Goal: Task Accomplishment & Management: Manage account settings

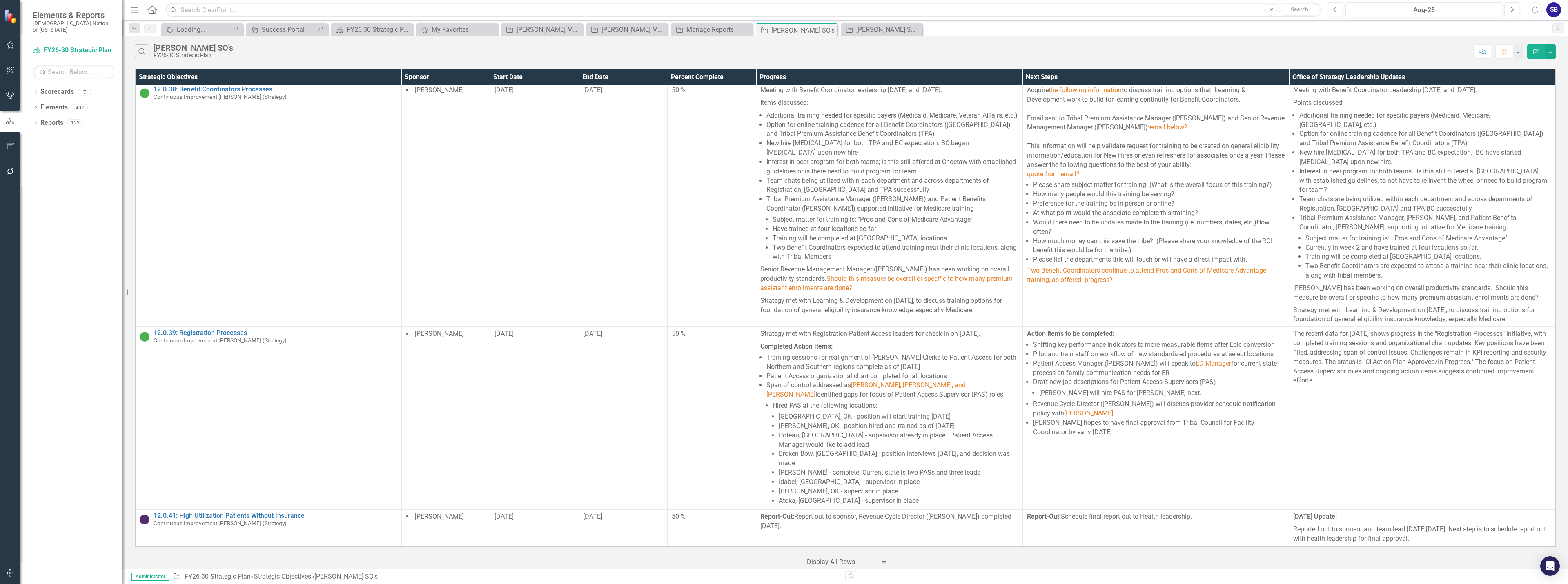
scroll to position [678, 0]
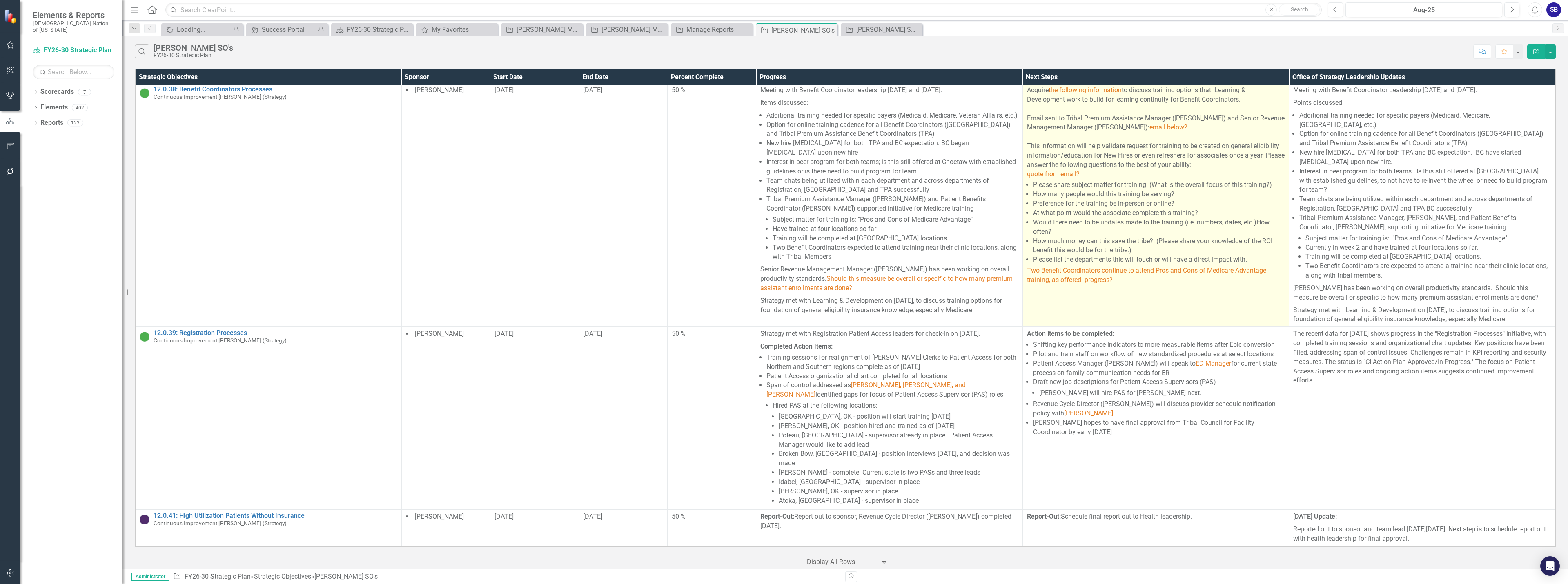
click at [1167, 243] on div "How much money can this save the tribe? (Please share your knowledge of the ROI…" at bounding box center [1158, 246] width 251 height 19
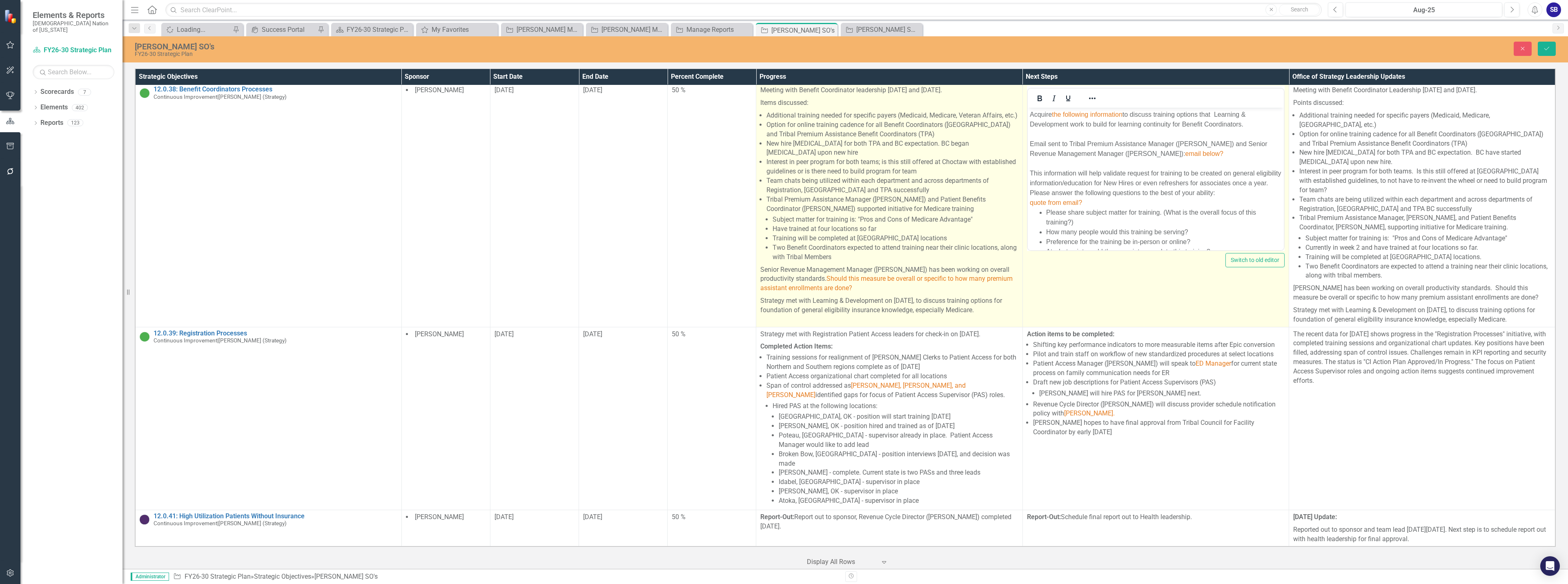
scroll to position [0, 0]
click at [898, 234] on li "Have trained at four locations so far" at bounding box center [895, 229] width 245 height 9
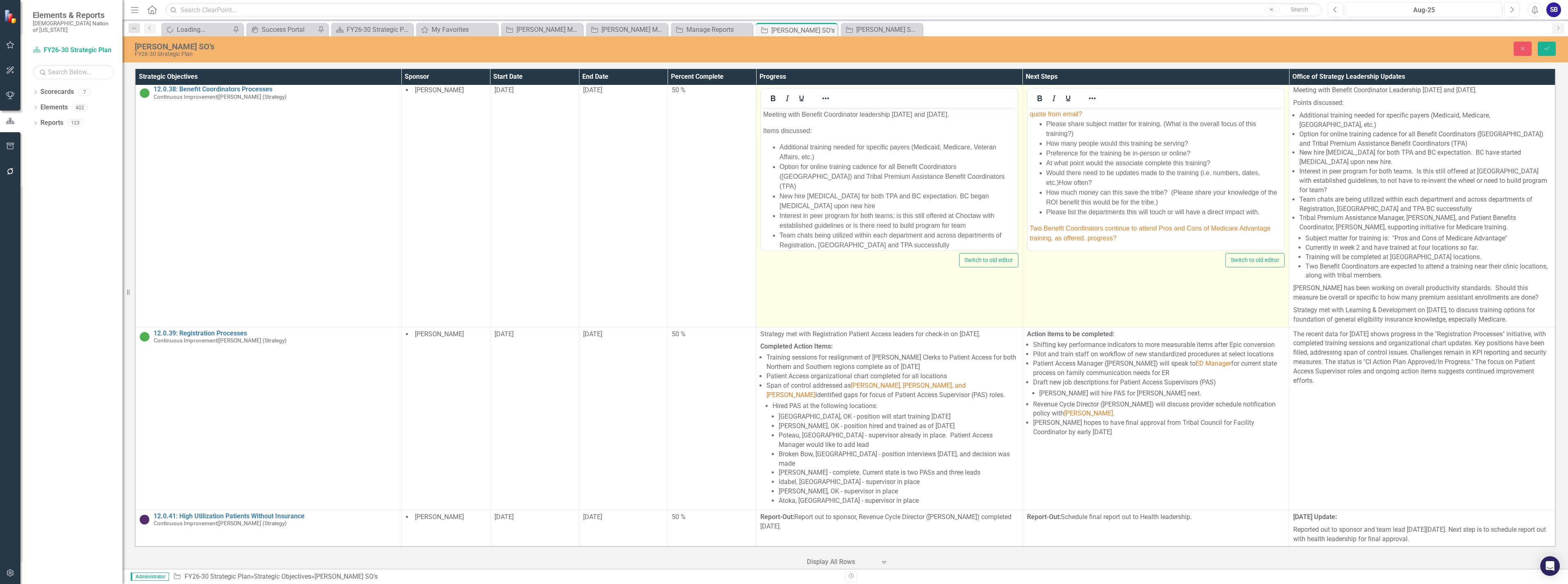
scroll to position [90, 0]
click at [1120, 234] on p "Two Benefit Coordinators continue to attend Pros and Cons of Medicare Advantage…" at bounding box center [1155, 232] width 252 height 19
click at [1129, 229] on span "Two Benefit Coordinators continue to attend Pros and Cons of Medicare Advantage…" at bounding box center [1150, 232] width 241 height 17
drag, startPoint x: 1126, startPoint y: 240, endPoint x: 1029, endPoint y: 224, distance: 98.3
click at [1029, 224] on p "Two Benefit Coordinators continued to attend Pros and Cons of Medicare Advantag…" at bounding box center [1155, 232] width 252 height 19
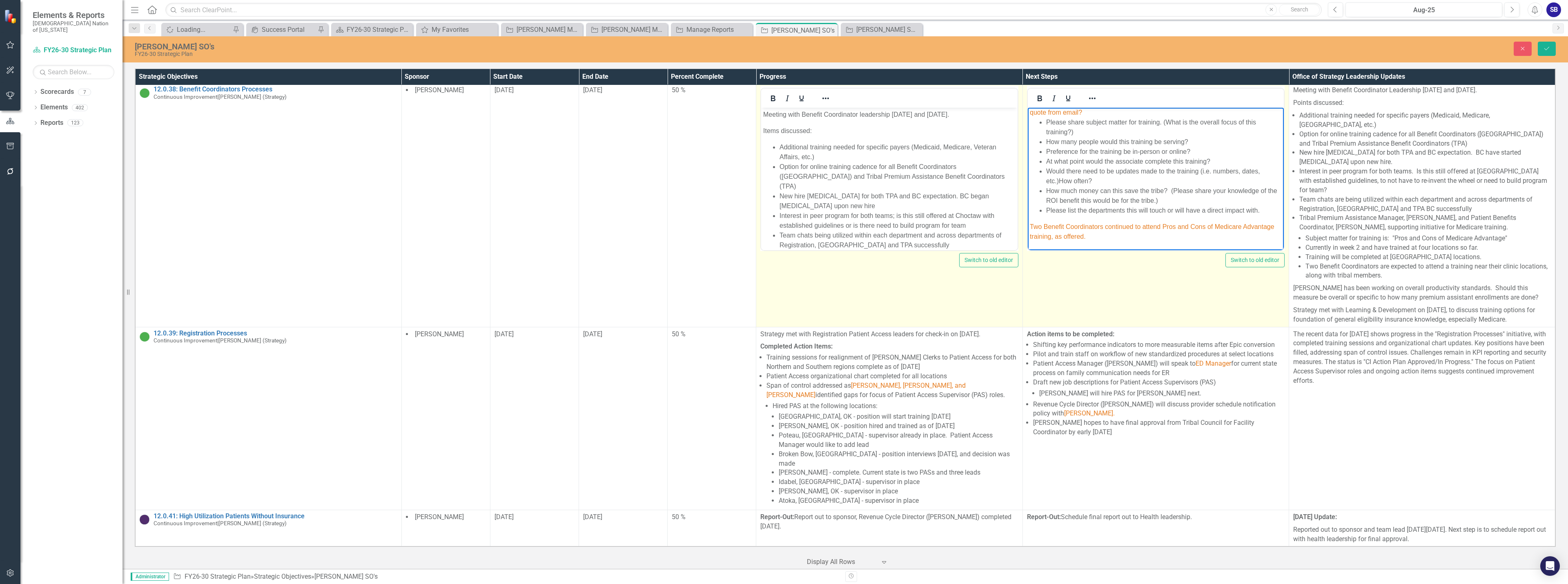
copy span "Two Benefit Coordinators continued to attend Pros and Cons of Medicare Advantag…"
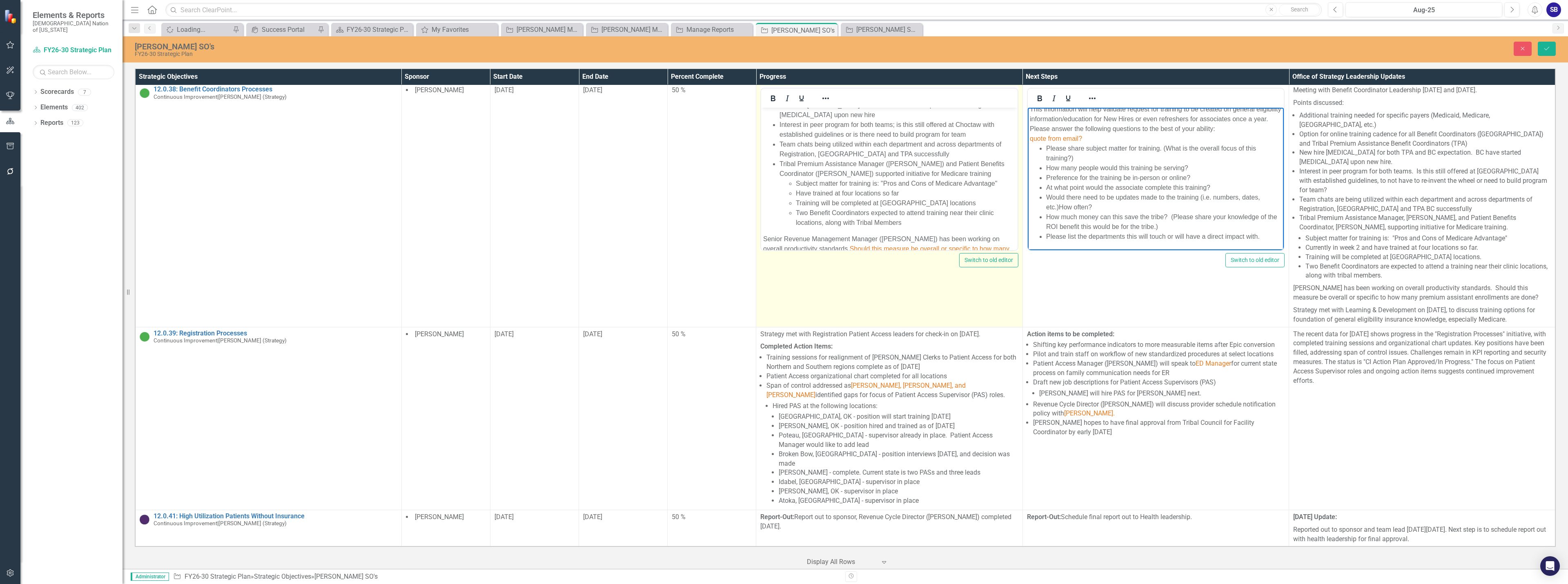
scroll to position [139, 0]
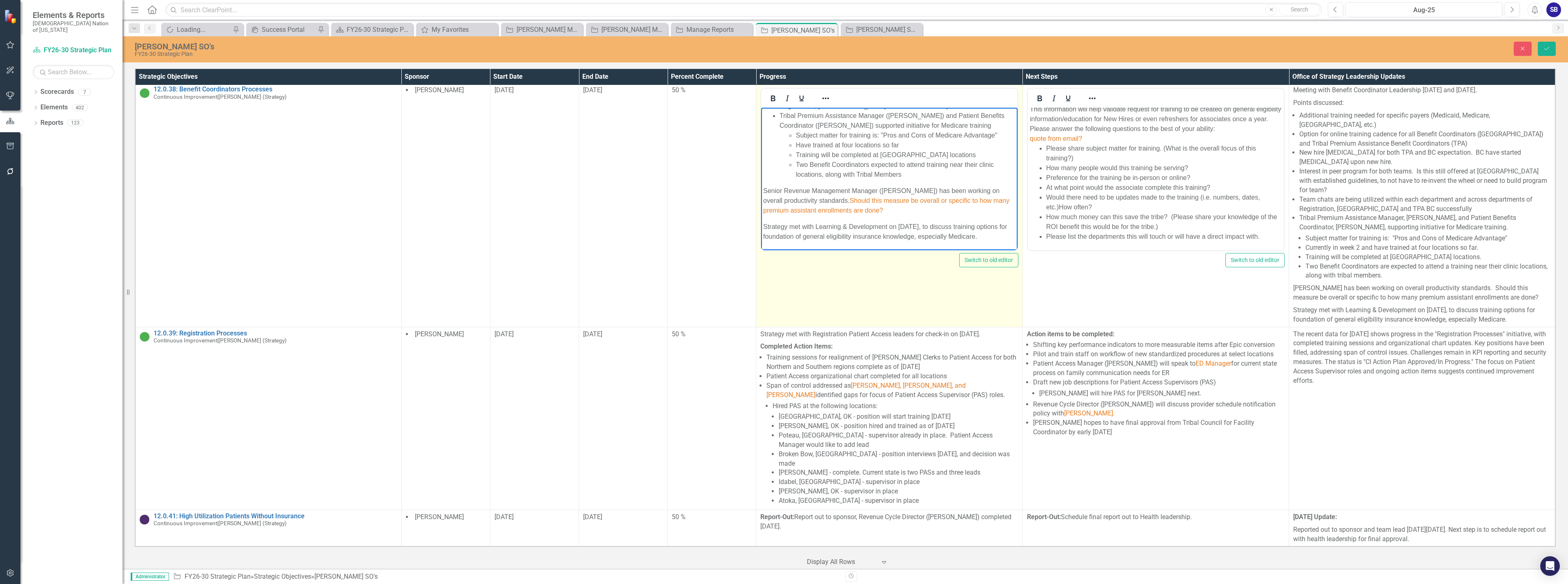
click at [828, 237] on p "Strategy met with Learning & Development on [DATE], to discuss training options…" at bounding box center [889, 232] width 252 height 19
click at [763, 227] on p "Senior Revenue Management Manager (Shelia Rodgers) has been working on overall …" at bounding box center [889, 242] width 252 height 29
click at [766, 227] on p "Rich Text Area. Press ALT-0 for help." at bounding box center [889, 232] width 252 height 10
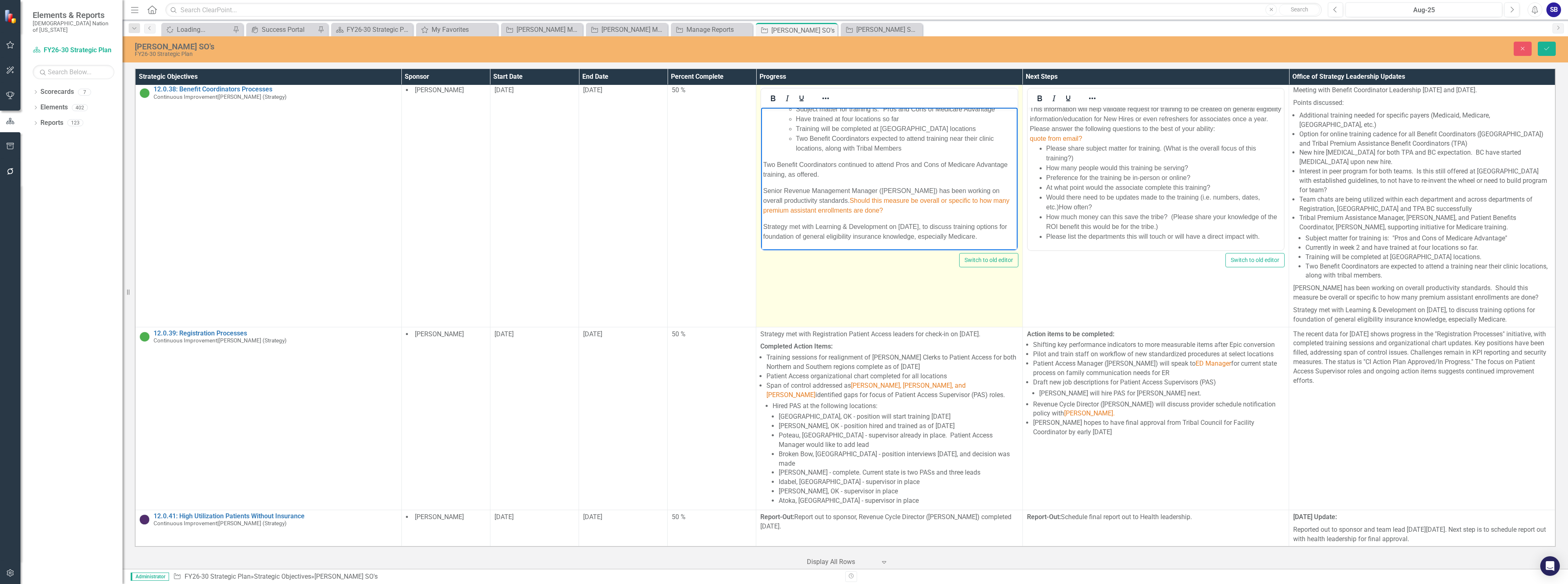
drag, startPoint x: 905, startPoint y: 201, endPoint x: 850, endPoint y: 188, distance: 56.5
click at [850, 188] on p "Senior Revenue Management Manager (Shelia Rodgers) has been working on overall …" at bounding box center [889, 201] width 252 height 29
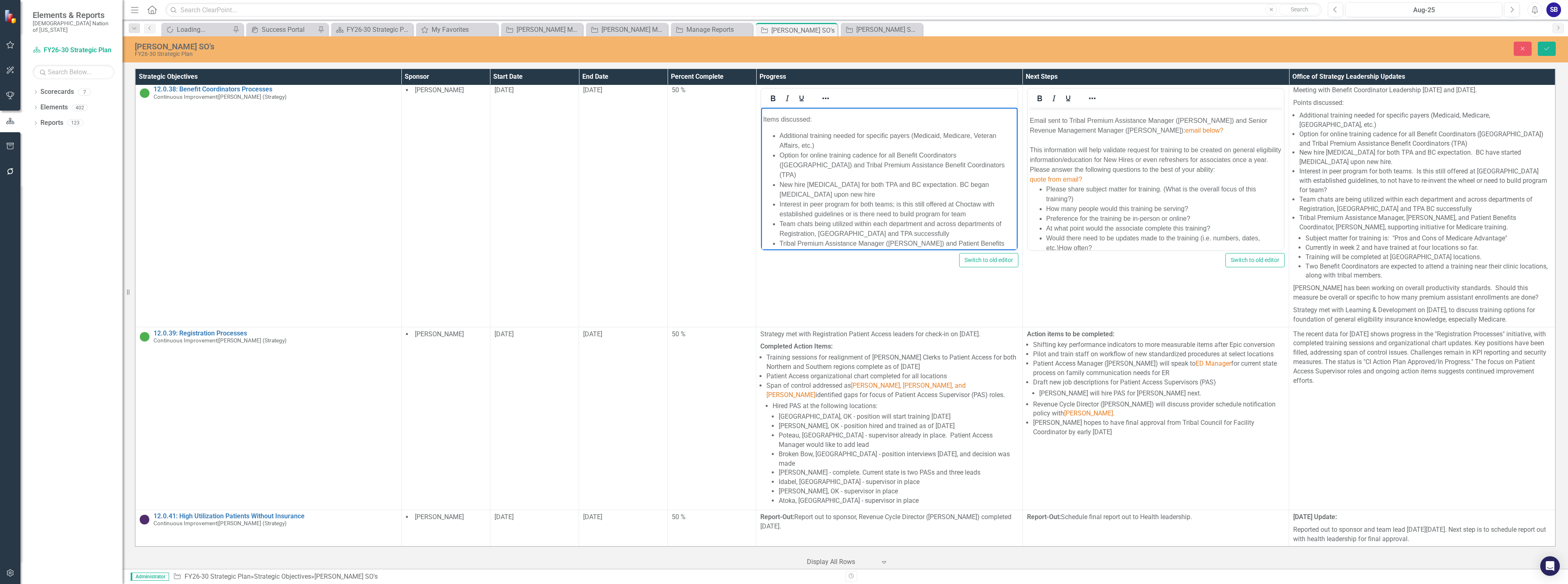
scroll to position [0, 0]
drag, startPoint x: 816, startPoint y: 129, endPoint x: 749, endPoint y: 128, distance: 67.0
click at [761, 128] on html "Meeting with Benefit Coordinator leadership August 11 and 25, 2025. Items discu…" at bounding box center [889, 257] width 256 height 298
click at [772, 101] on icon "Bold" at bounding box center [773, 98] width 4 height 5
click at [849, 138] on body "Meeting with Benefit Coordinator leadership August 11 and 25, 2025. Items discu…" at bounding box center [889, 257] width 256 height 298
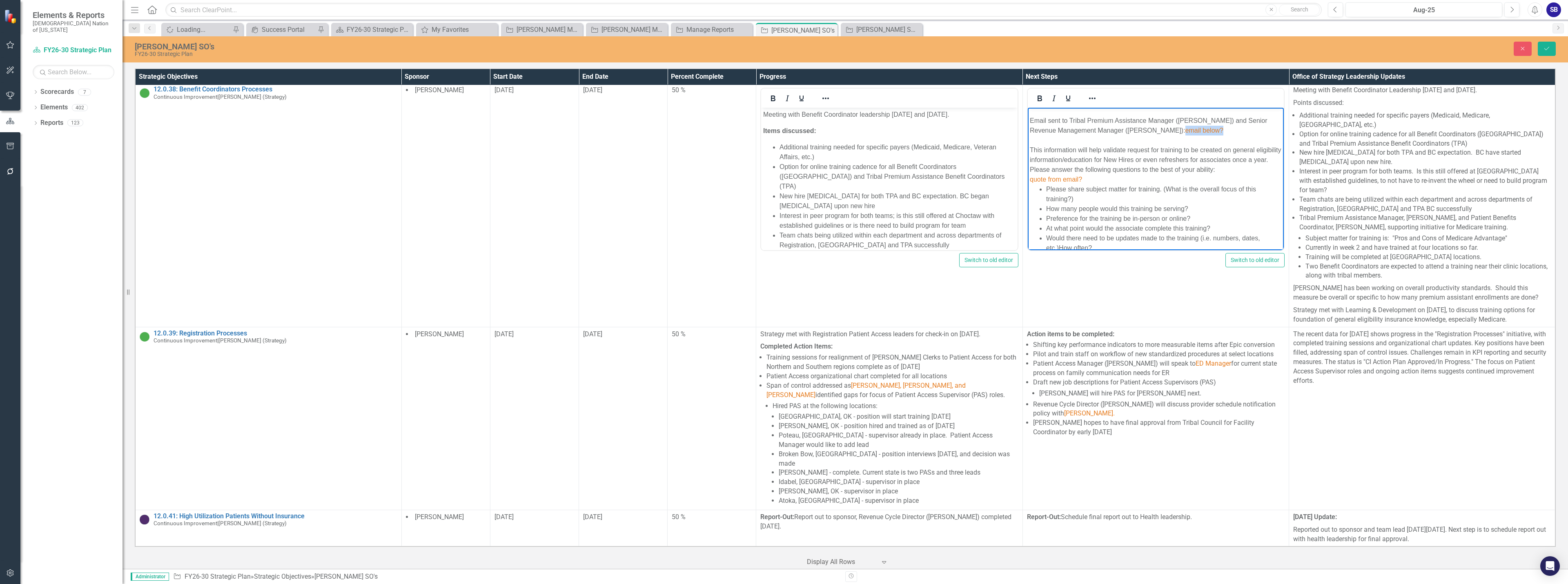
drag, startPoint x: 1222, startPoint y: 131, endPoint x: 1174, endPoint y: 131, distance: 48.0
click at [1174, 131] on div "Email sent to Tribal Premium Assistance Manager (Sherri Varner) and Senior Reve…" at bounding box center [1155, 126] width 252 height 19
click at [1274, 131] on div "Email sent to Tribal Premium Assistance Manager ([PERSON_NAME]) and Senior Reve…" at bounding box center [1155, 131] width 252 height 29
click at [1044, 145] on div "This information will help validate request for training to be created on gener…" at bounding box center [1155, 160] width 252 height 29
drag, startPoint x: 1091, startPoint y: 169, endPoint x: 1006, endPoint y: 168, distance: 85.0
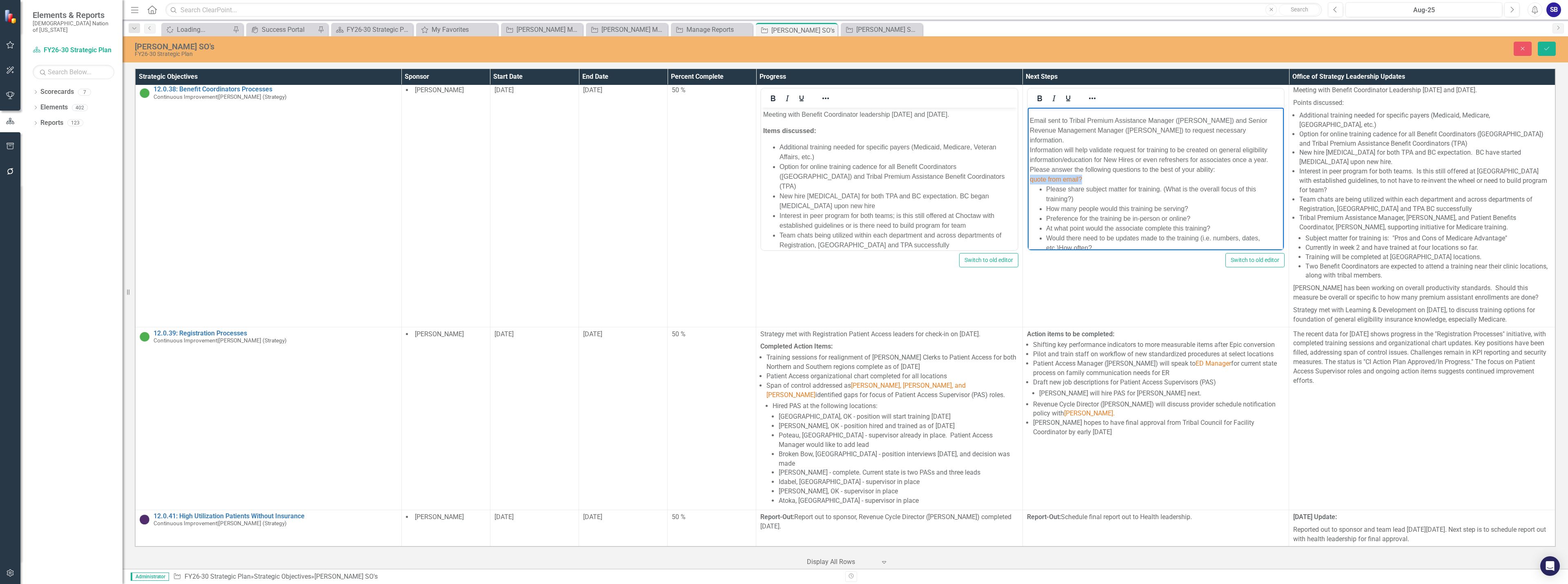
click at [1027, 168] on html "Acquire the following information to discuss training options that Learning & D…" at bounding box center [1155, 187] width 256 height 206
click at [1268, 150] on div "Information will help validate request for training to be created on general el…" at bounding box center [1155, 160] width 252 height 29
click at [1221, 175] on div "Please answer the following questions to the best of your ability:" at bounding box center [1155, 179] width 252 height 10
click at [1032, 175] on div "Please answer the following questions to the best of your ability:" at bounding box center [1155, 179] width 252 height 10
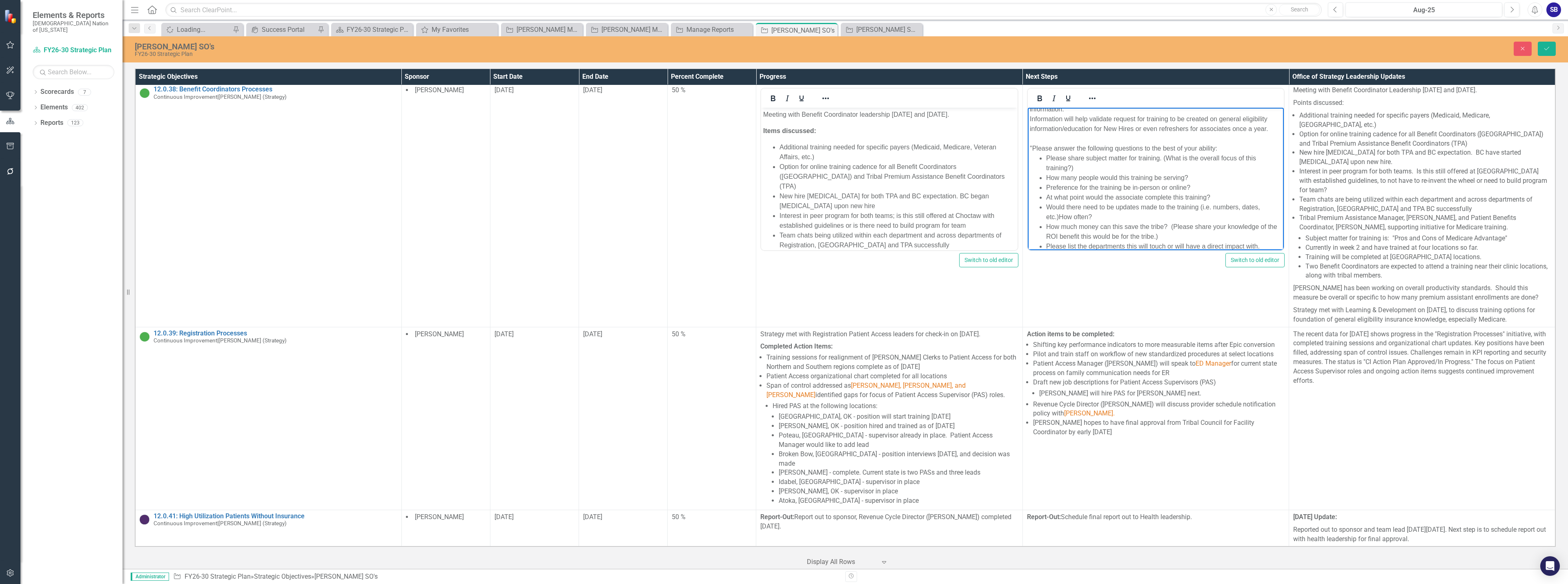
click at [1261, 242] on div "Please list the departments this will touch or will have a direct impact with." at bounding box center [1163, 246] width 236 height 10
click at [1550, 50] on icon "Save" at bounding box center [1547, 48] width 7 height 5
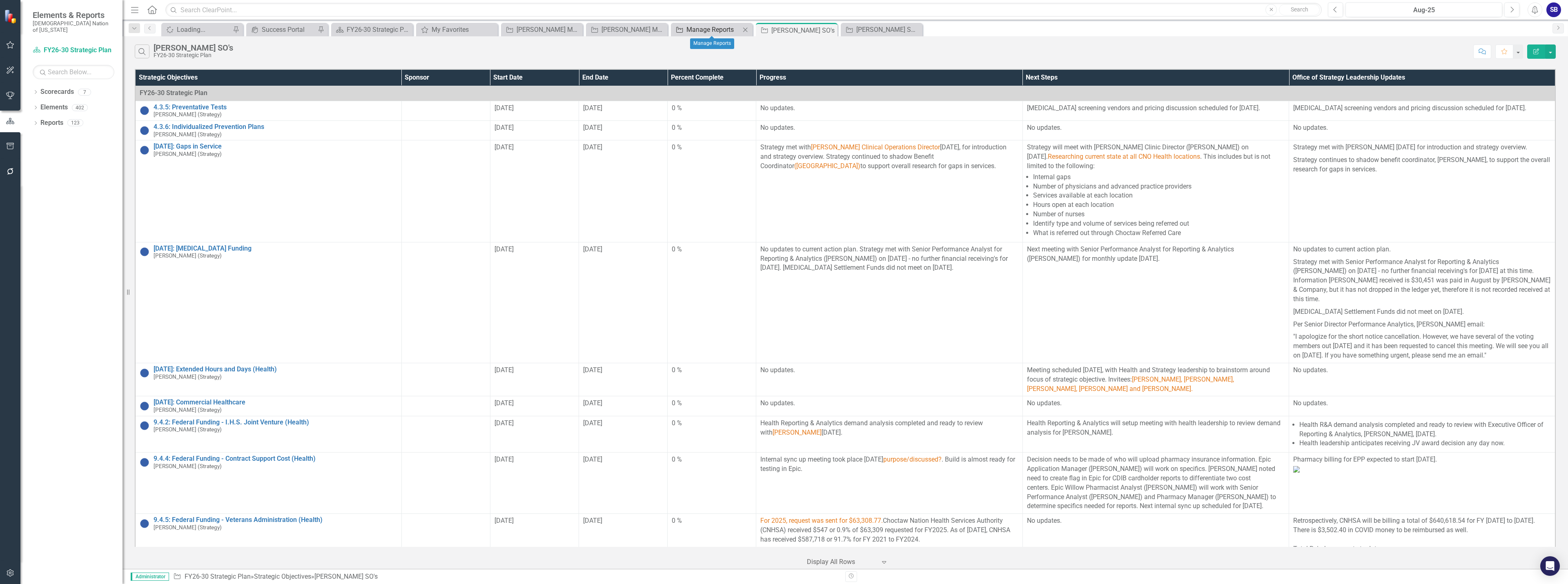
click at [685, 28] on link "Strategic Objective Manage Reports" at bounding box center [707, 29] width 68 height 10
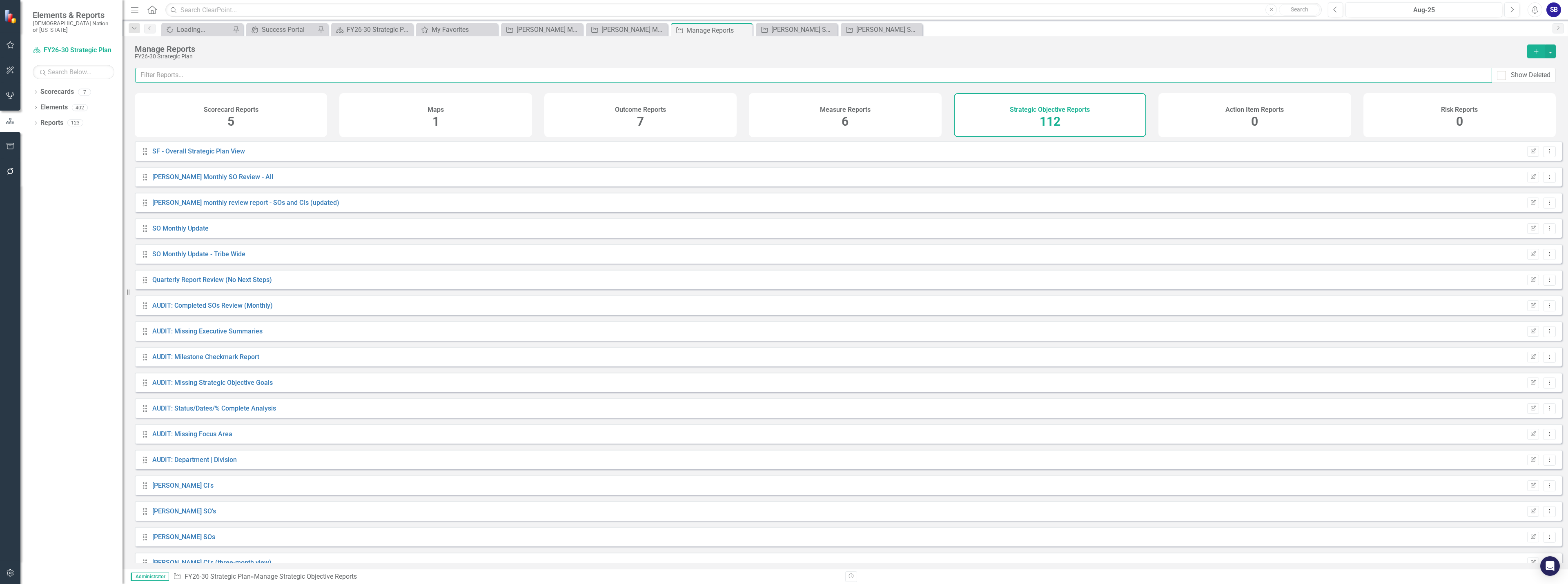
click at [430, 78] on input "text" at bounding box center [813, 75] width 1357 height 15
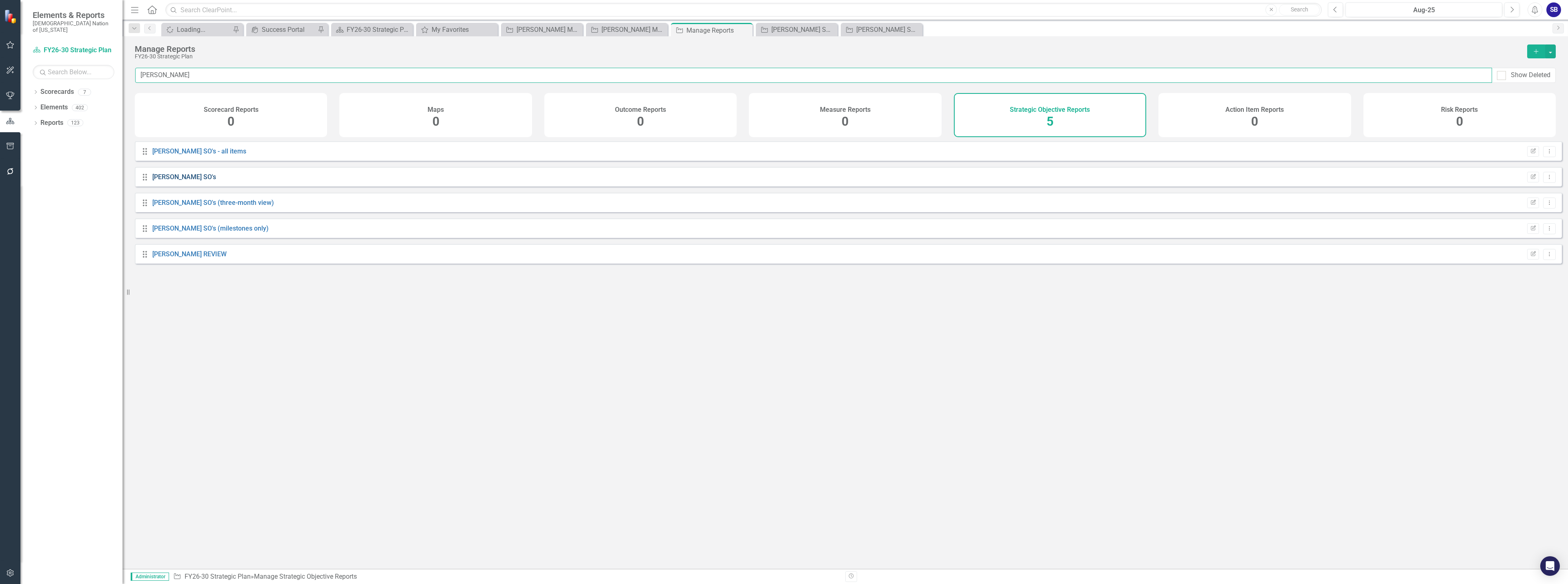
type input "paul"
click at [157, 179] on link "[PERSON_NAME] SO's" at bounding box center [184, 176] width 64 height 8
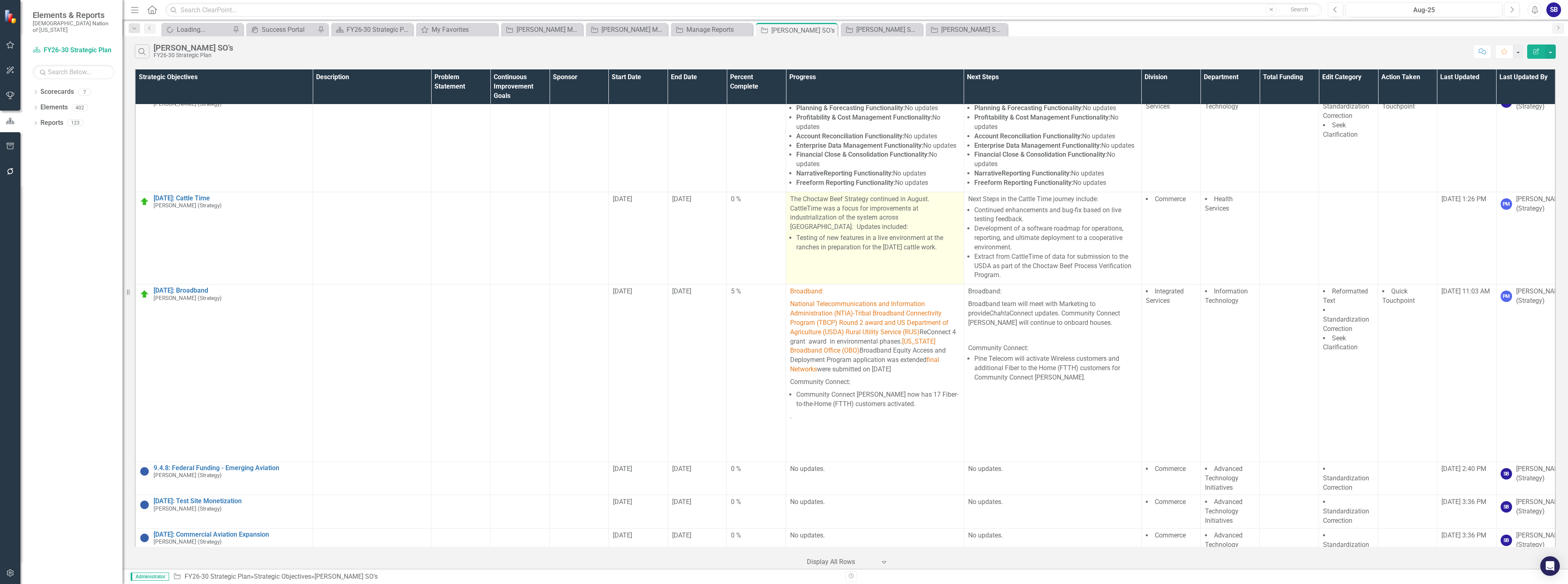
scroll to position [122, 0]
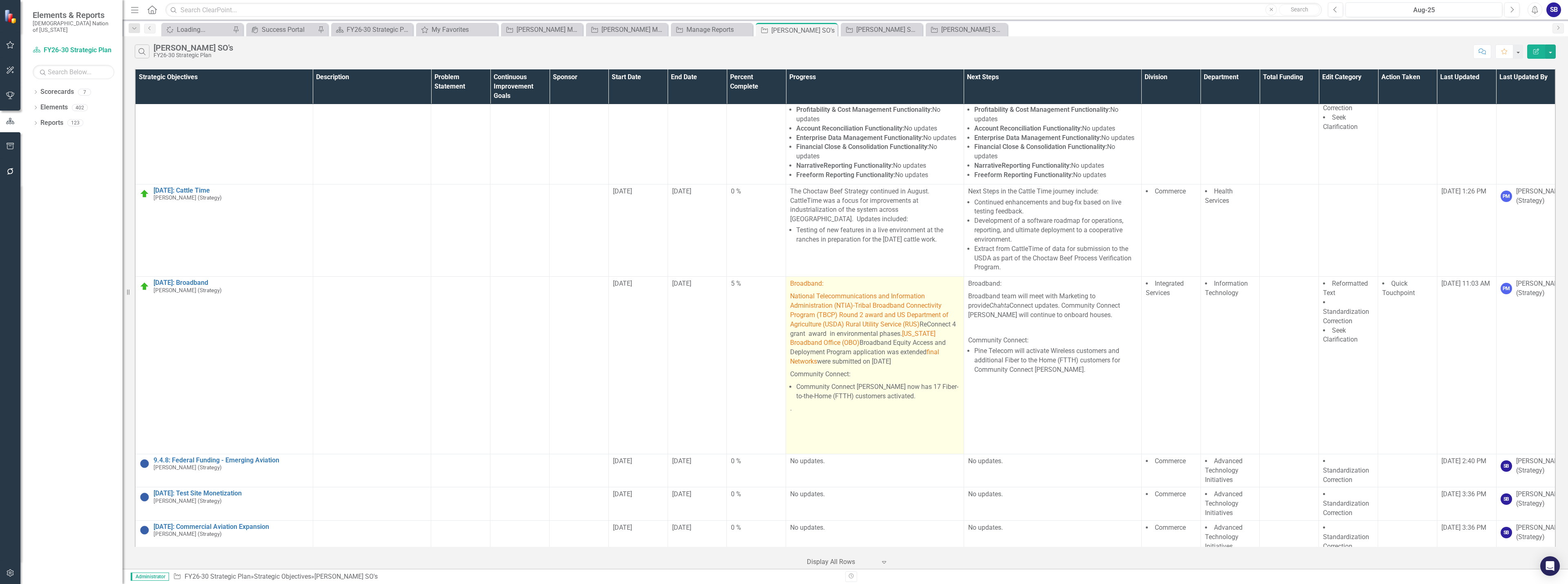
click at [849, 322] on span "National Telecommunications and Information Administration (NTIA)-Tribal Broadb…" at bounding box center [869, 310] width 158 height 36
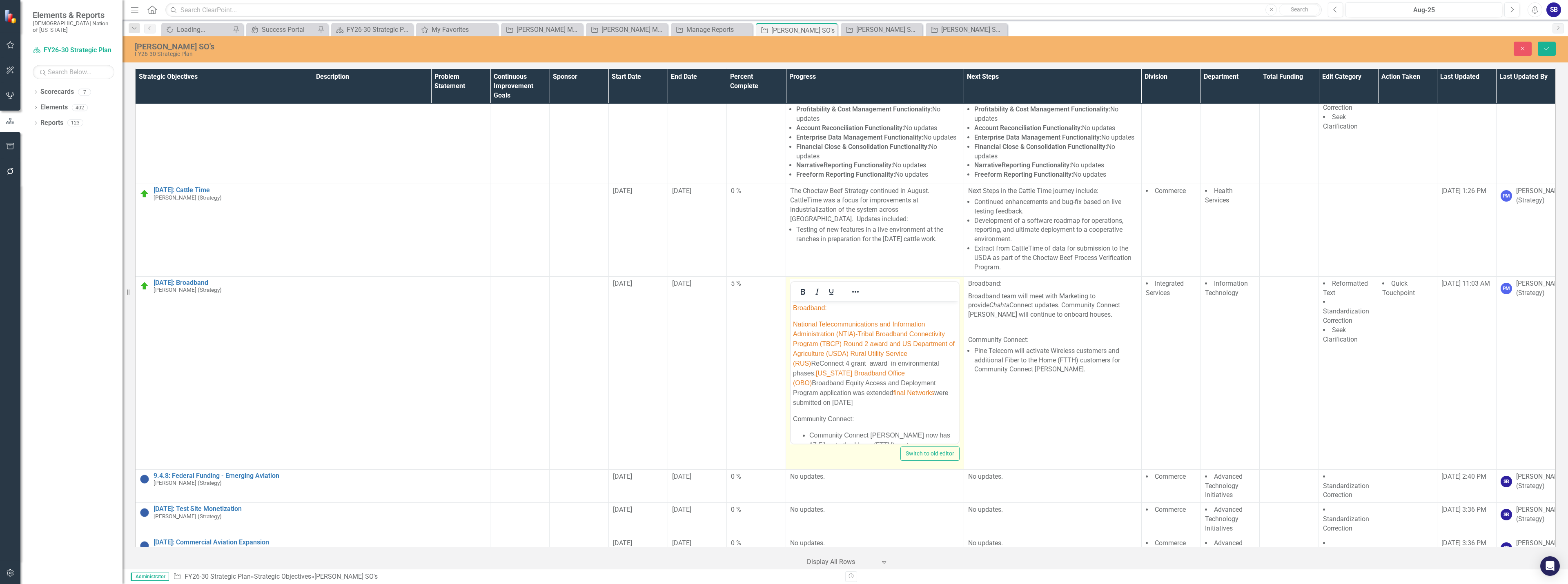
scroll to position [0, 0]
drag, startPoint x: 852, startPoint y: 334, endPoint x: 838, endPoint y: 334, distance: 14.0
click at [838, 334] on span "National Telecommunications and Information Administration (NTIA)-Tribal Broadb…" at bounding box center [874, 344] width 162 height 46
copy span "NTIA"
drag, startPoint x: 838, startPoint y: 347, endPoint x: 823, endPoint y: 347, distance: 15.0
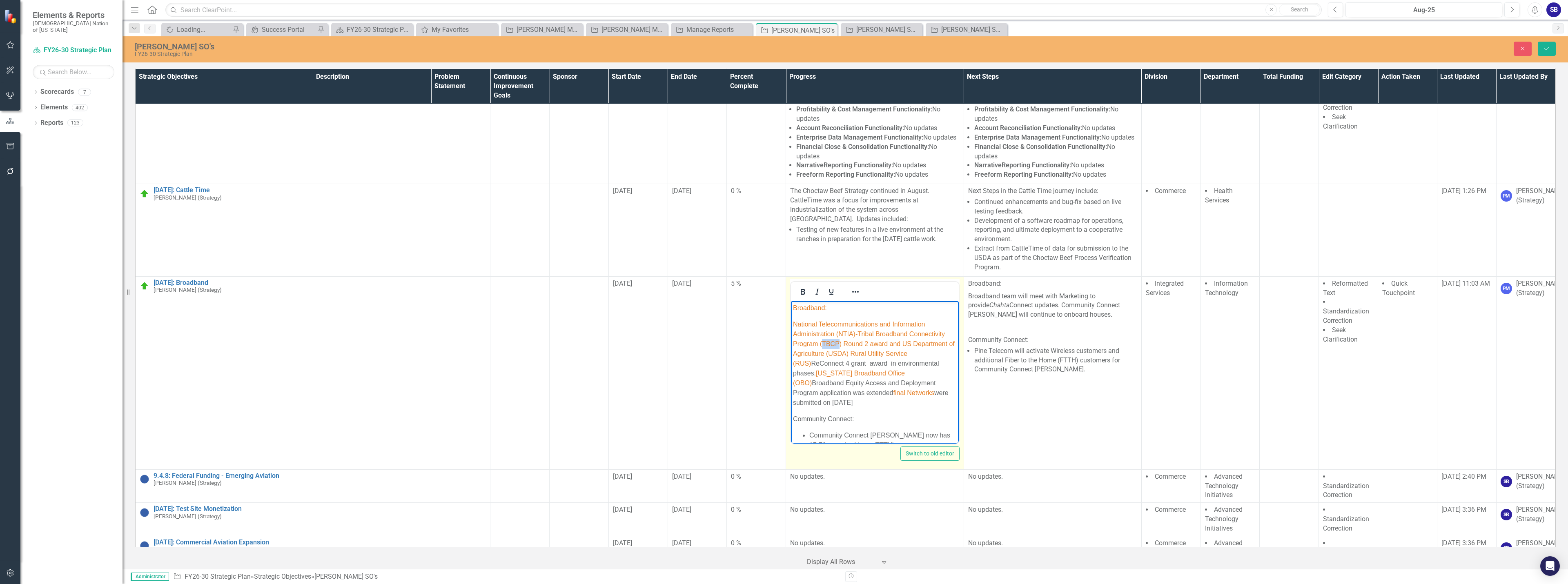
click at [823, 347] on p "National Telecommunications and Information Administration (NTIA)-Tribal Broadb…" at bounding box center [875, 363] width 163 height 88
copy span "TBCP"
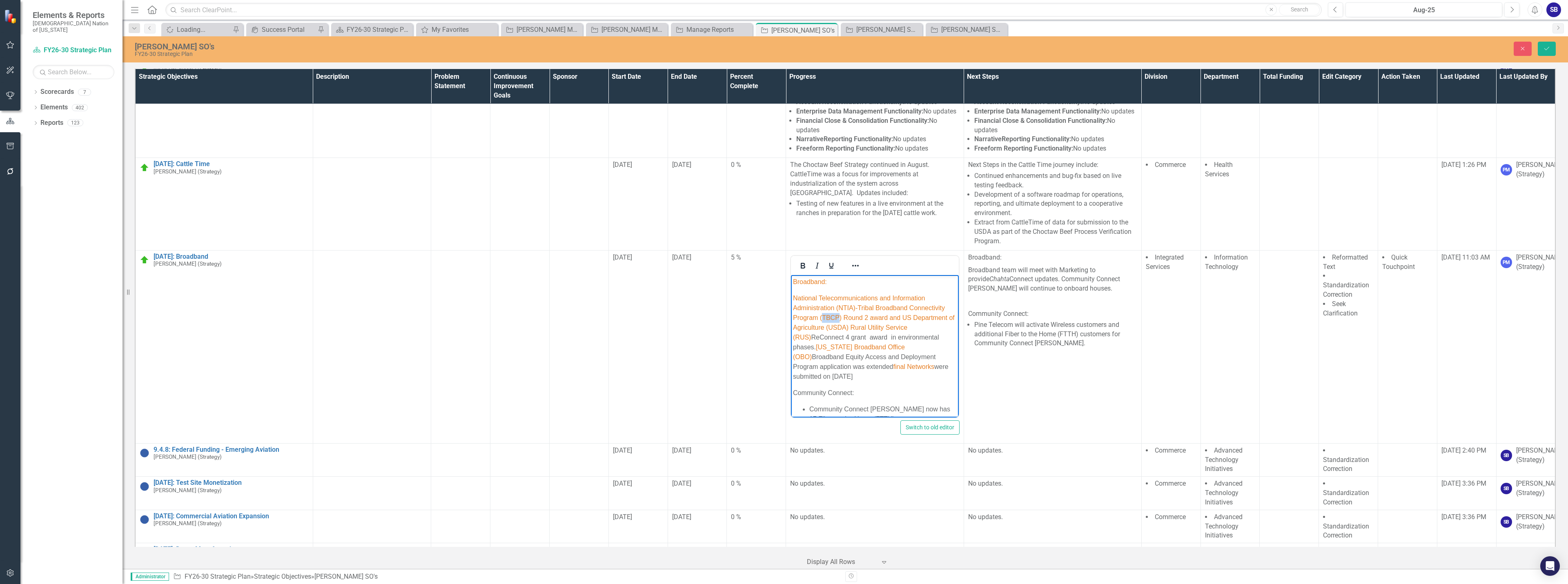
scroll to position [163, 0]
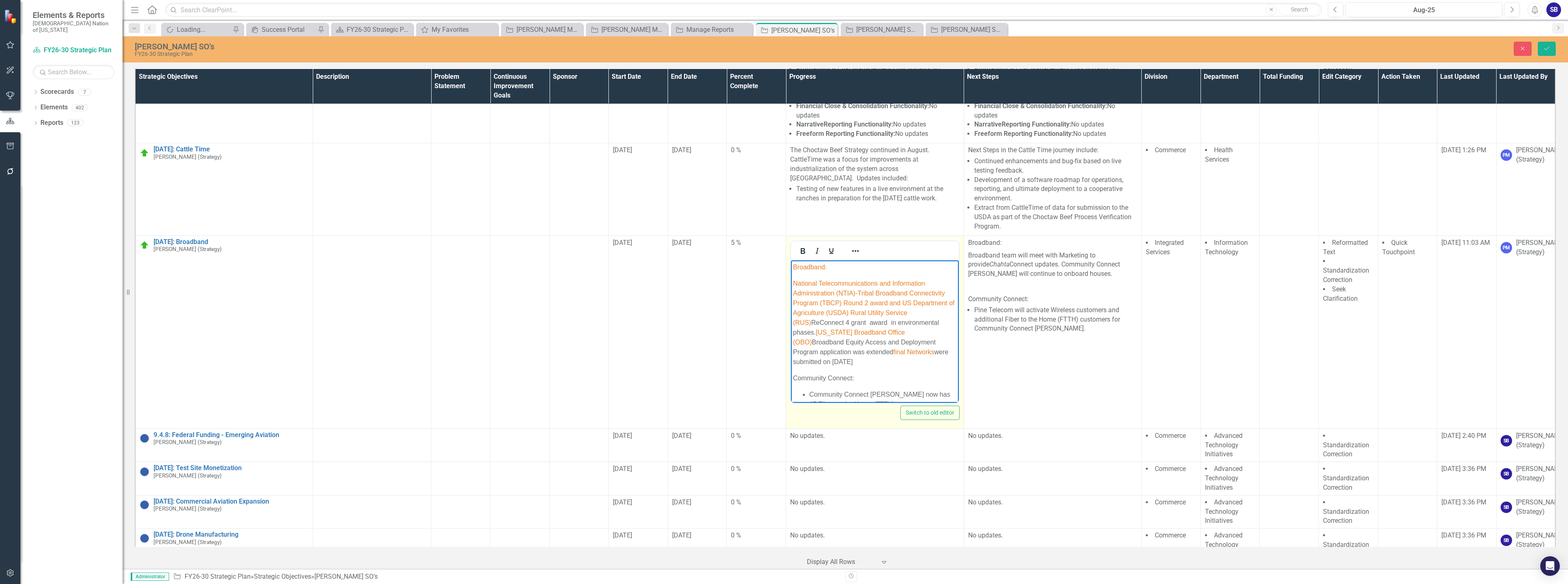
click at [863, 305] on span "National Telecommunications and Information Administration (NTIA)-Tribal Broadb…" at bounding box center [874, 303] width 162 height 46
drag, startPoint x: 859, startPoint y: 293, endPoint x: 817, endPoint y: 305, distance: 43.7
click at [817, 305] on span "National Telecommunications and Information Administration (NTIA)-Tribal Broadb…" at bounding box center [874, 303] width 162 height 46
copy span "ribal Broadband Connectivity Program"
click at [867, 321] on p "National Telecommunications and Information Administration (NTIA)-Tribal Broadb…" at bounding box center [875, 322] width 163 height 88
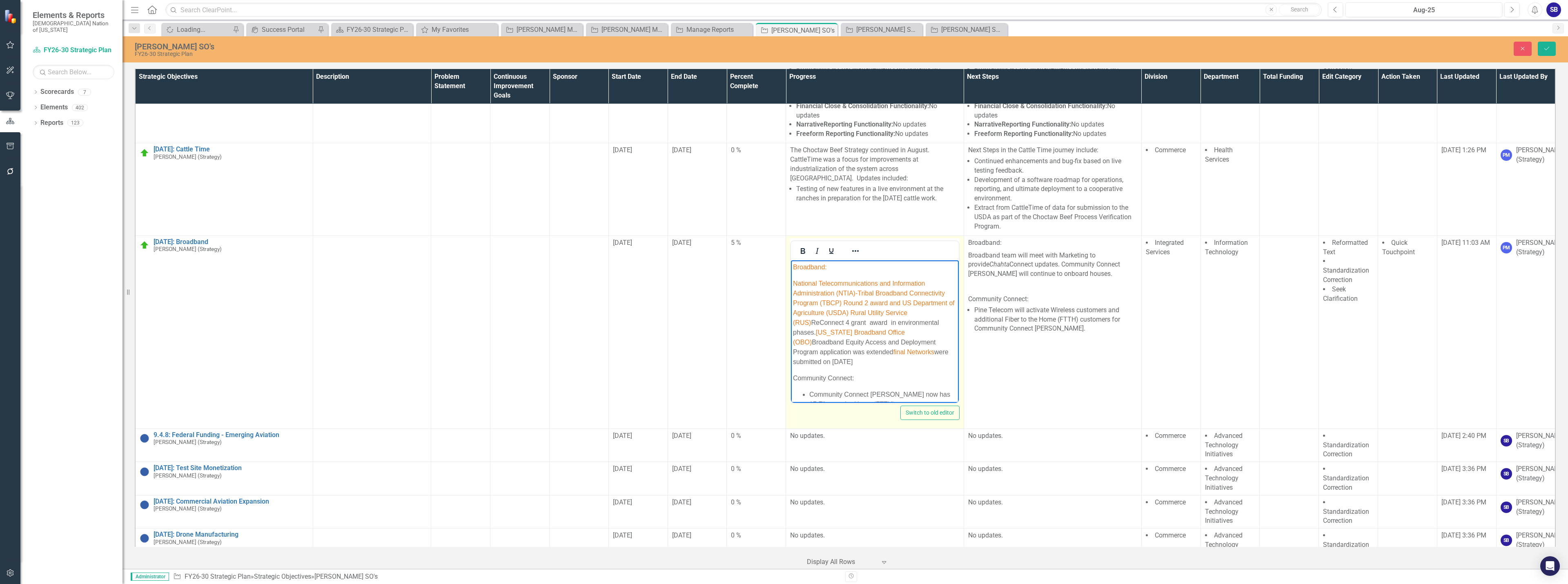
click at [849, 303] on span "National Telecommunications and Information Administration (NTIA)-Tribal Broadb…" at bounding box center [874, 303] width 162 height 46
click at [853, 325] on p "National Telecommunications and Information Administration (NTIA)-Tribal Broadb…" at bounding box center [875, 322] width 163 height 88
click at [873, 322] on p "National Telecommunications and Information Administration (NTIA)-Tribal Broadb…" at bounding box center [875, 322] width 163 height 88
drag, startPoint x: 874, startPoint y: 332, endPoint x: 777, endPoint y: 334, distance: 97.0
click at [791, 334] on html "Broadband: National Telecommunications and Information Administration (NTIA)-Tr…" at bounding box center [874, 376] width 167 height 232
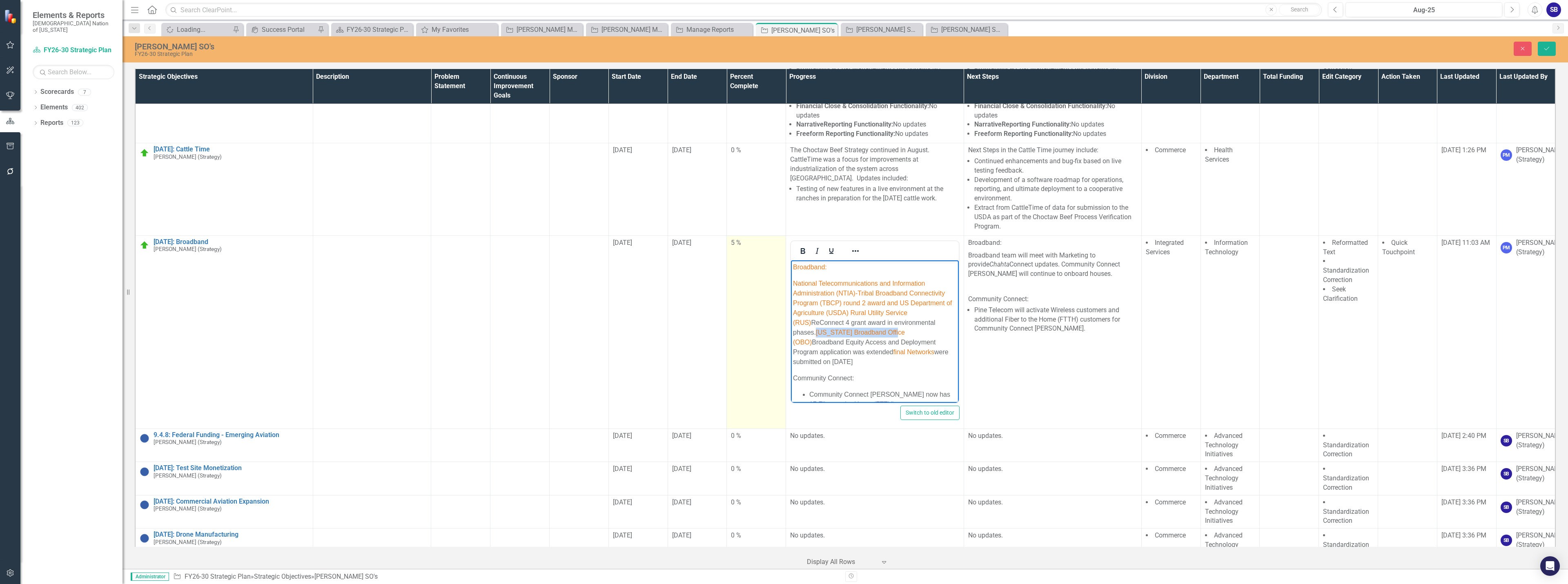
copy span "Oklahoma Broadband Office"
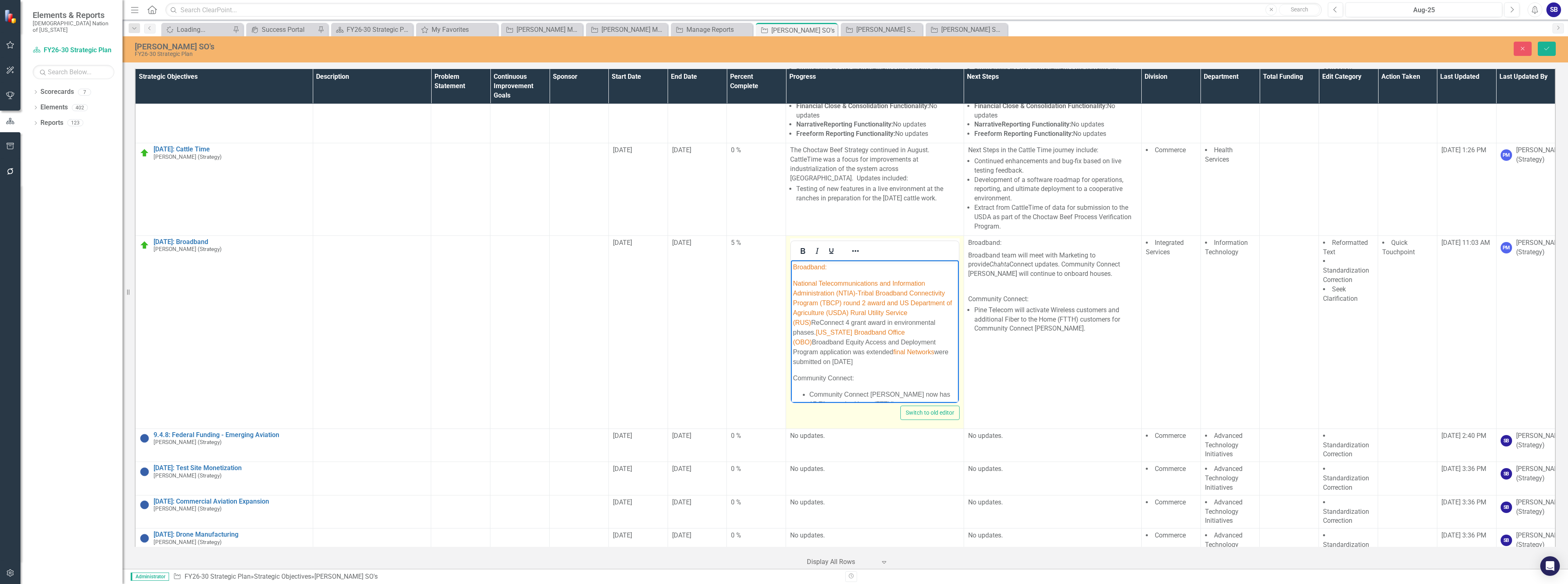
click at [905, 363] on p "National Telecommunications and Information Administration (NTIA)-Tribal Broadb…" at bounding box center [875, 322] width 163 height 88
click at [819, 354] on p "National Telecommunications and Information Administration (NTIA)-Tribal Broadb…" at bounding box center [875, 322] width 163 height 88
click at [895, 353] on span "final Networks" at bounding box center [915, 351] width 41 height 7
click at [895, 354] on span "final Networks" at bounding box center [915, 351] width 41 height 7
click at [864, 359] on p "National Telecommunications and Information Administration (NTIA)-Tribal Broadb…" at bounding box center [875, 322] width 163 height 88
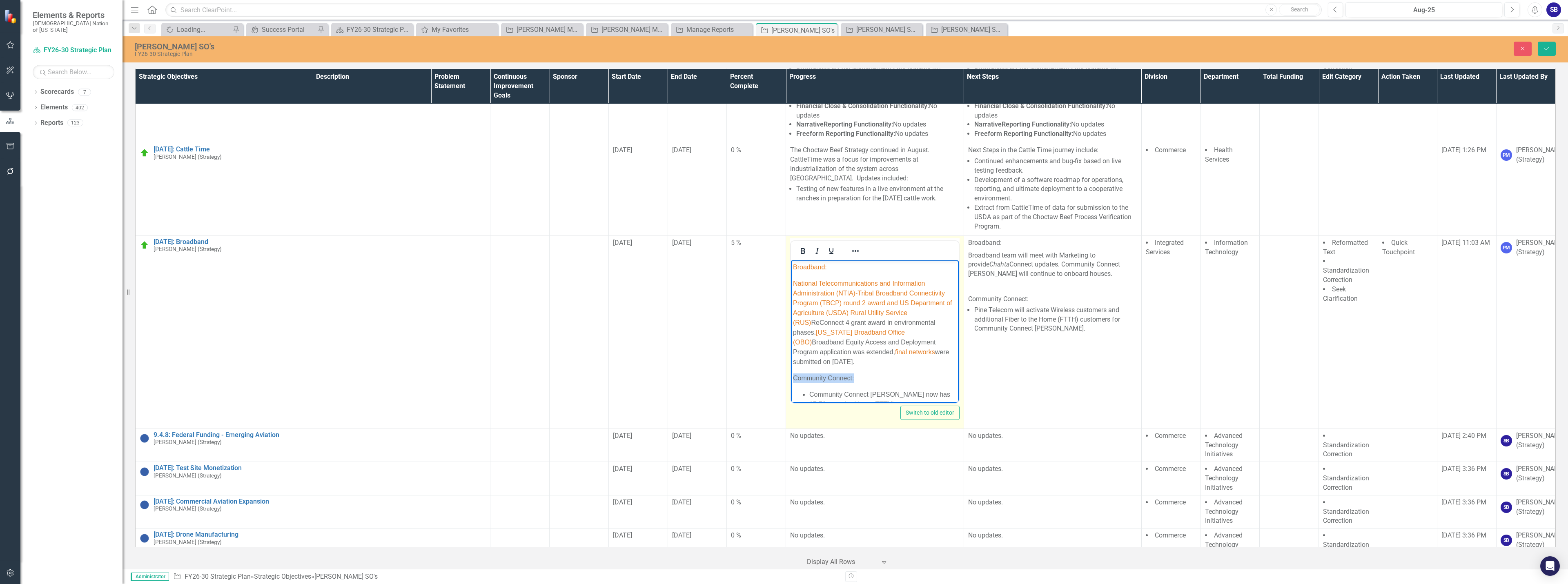
drag, startPoint x: 859, startPoint y: 378, endPoint x: 779, endPoint y: 378, distance: 80.0
click at [791, 378] on html "Broadband: National Telecommunications and Information Administration (NTIA)-Tr…" at bounding box center [874, 376] width 167 height 232
click at [802, 251] on icon "Bold" at bounding box center [803, 251] width 10 height 10
drag, startPoint x: 836, startPoint y: 267, endPoint x: 785, endPoint y: 262, distance: 51.2
click at [791, 262] on html "Broadband: National Telecommunications and Information Administration (NTIA)-Tr…" at bounding box center [874, 376] width 167 height 232
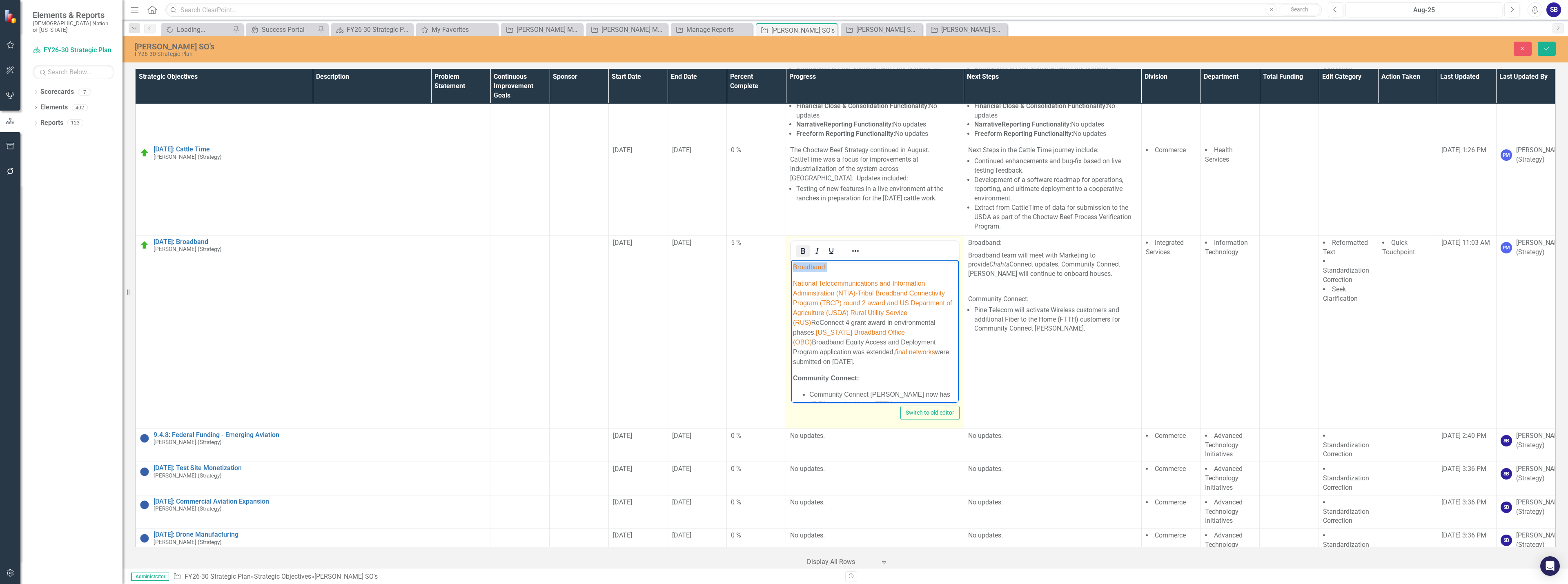
click at [801, 252] on icon "Bold" at bounding box center [803, 251] width 4 height 5
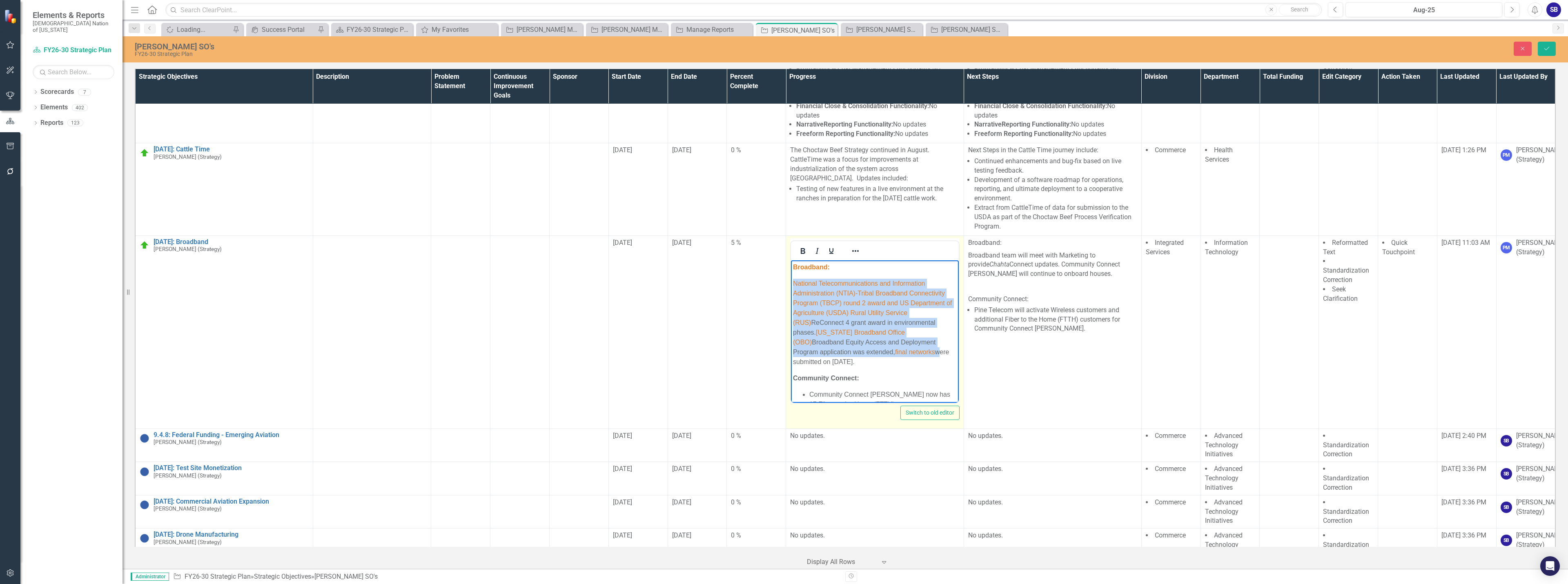
drag, startPoint x: 870, startPoint y: 351, endPoint x: 791, endPoint y: 279, distance: 106.9
click at [791, 279] on body "Broadband: National Telecommunications and Information Administration (NTIA)-Tr…" at bounding box center [874, 376] width 167 height 232
click at [852, 251] on icon "Reveal or hide additional toolbar items" at bounding box center [855, 251] width 7 height 2
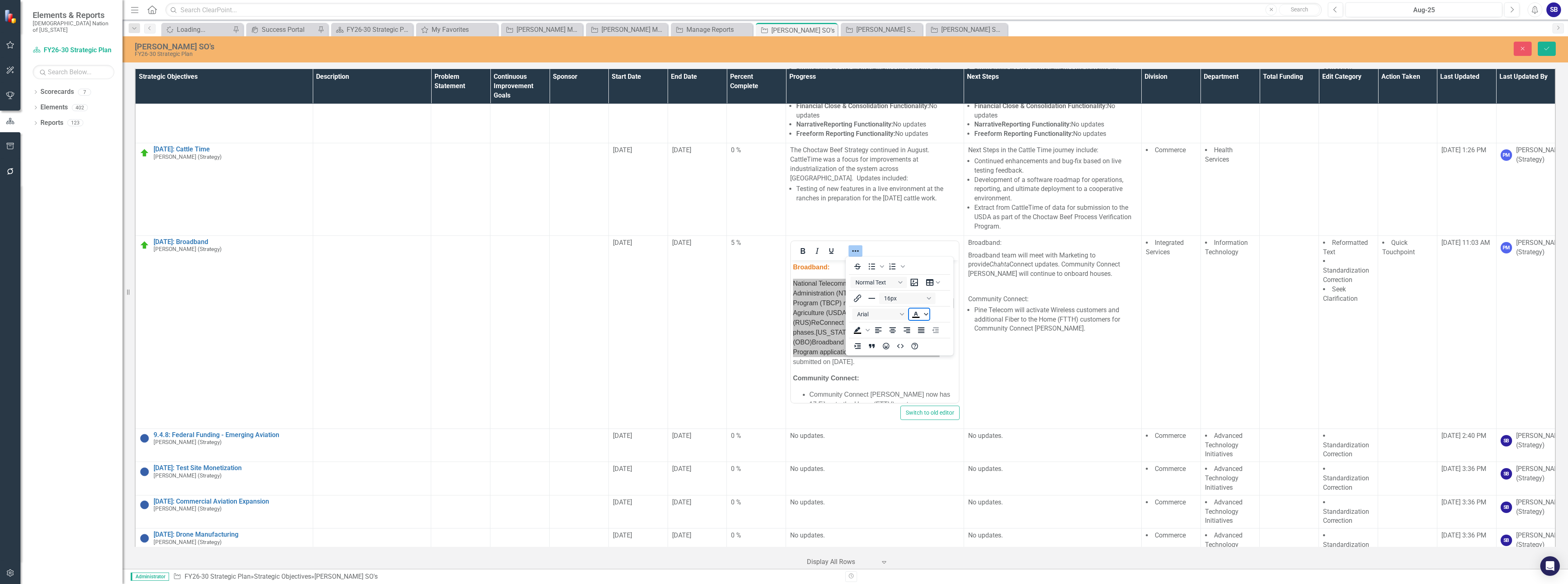
click at [927, 318] on span "Text color Black" at bounding box center [926, 314] width 7 height 12
click at [939, 375] on icon "Remove color" at bounding box center [940, 375] width 8 height 8
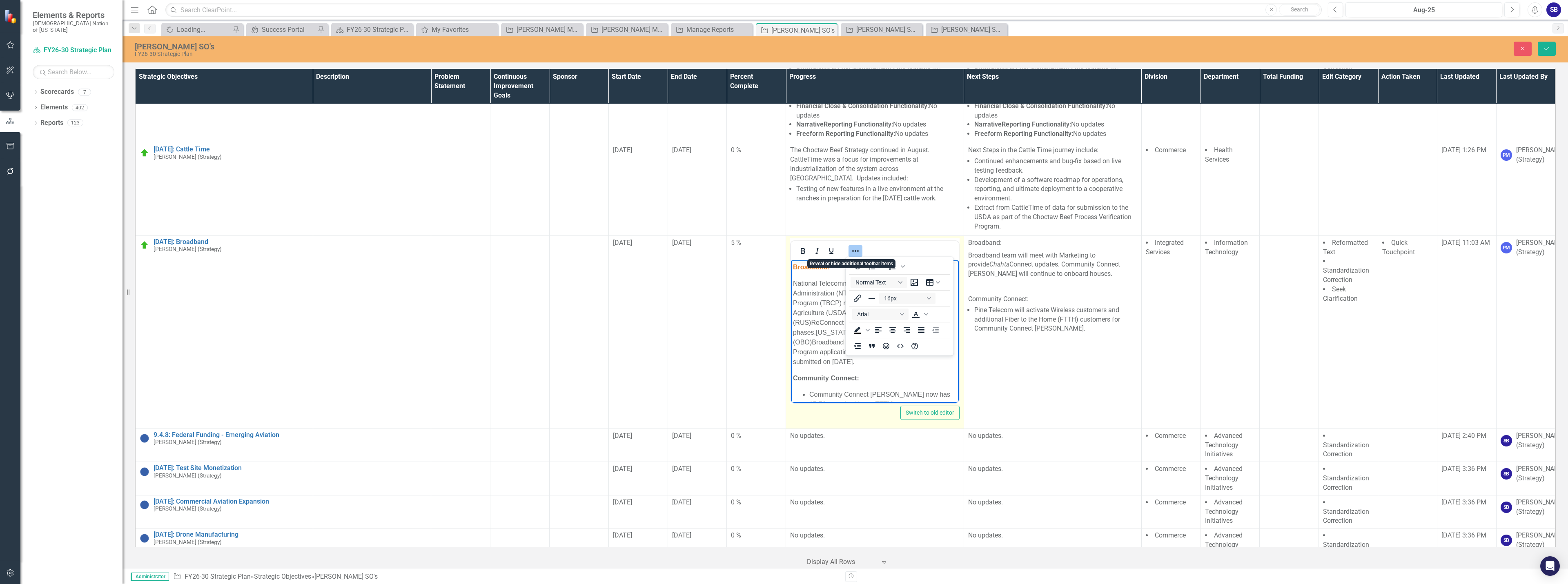
click at [850, 250] on icon "Reveal or hide additional toolbar items" at bounding box center [855, 251] width 10 height 10
click at [836, 279] on p "National Telecommunications and Information Administration (NTIA)-Tribal Broadb…" at bounding box center [875, 322] width 163 height 88
drag, startPoint x: 836, startPoint y: 266, endPoint x: 1578, endPoint y: 524, distance: 785.6
click at [791, 265] on html "Broadband: National Telecommunications and Information Administration (NTIA)-Tr…" at bounding box center [874, 376] width 167 height 232
click at [855, 254] on icon "Reveal or hide additional toolbar items" at bounding box center [855, 251] width 10 height 10
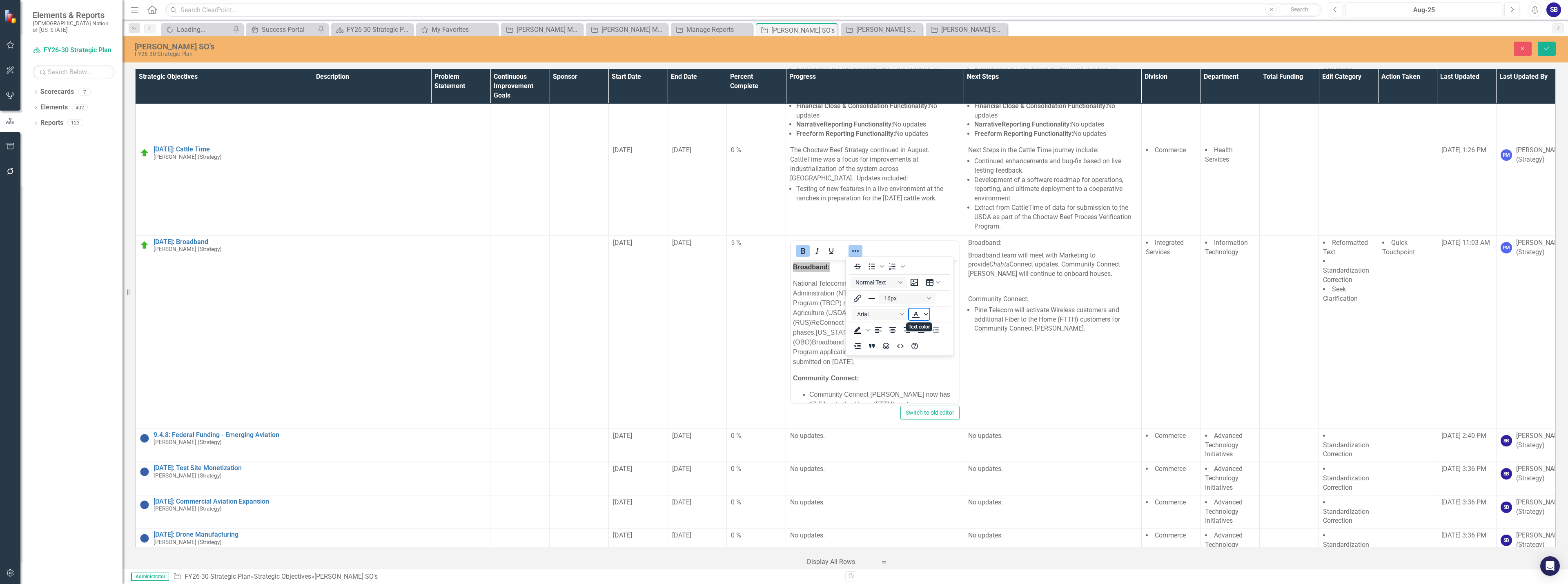
click at [925, 315] on icon "Text color" at bounding box center [926, 314] width 4 height 4
click at [939, 377] on icon "Remove color" at bounding box center [940, 375] width 5 height 5
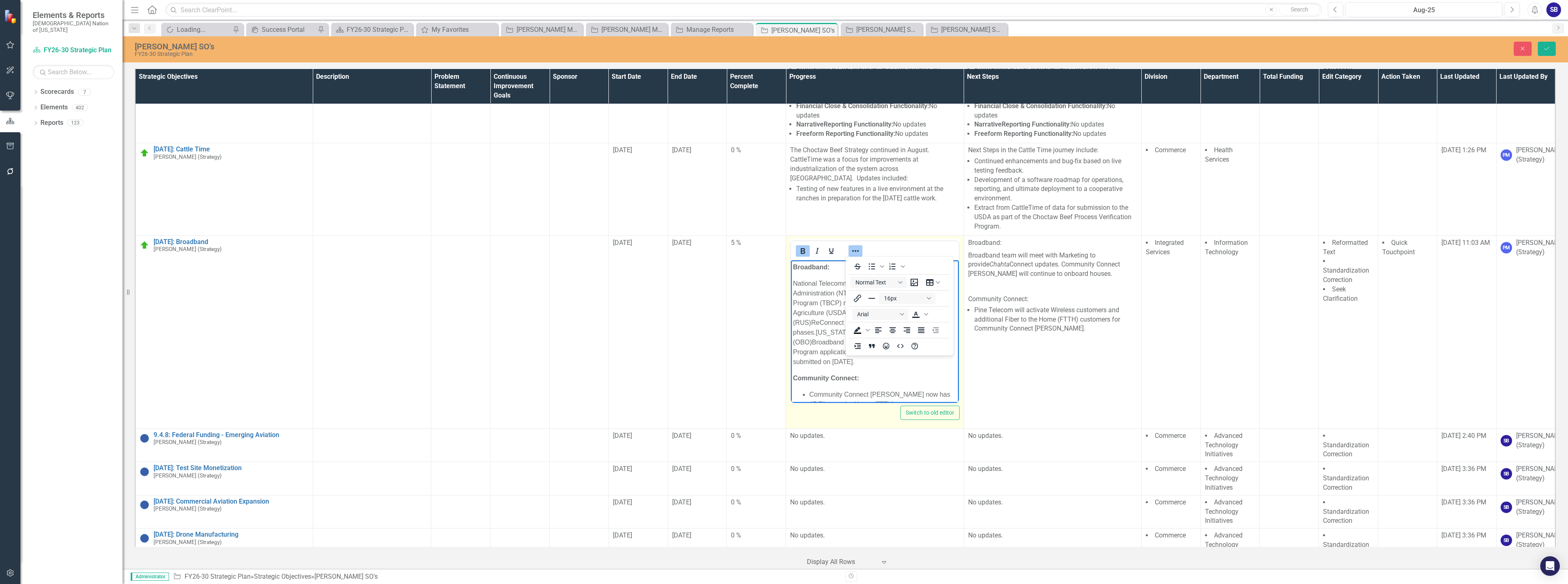
click at [852, 251] on icon "Reveal or hide additional toolbar items" at bounding box center [855, 251] width 7 height 2
click at [844, 273] on body "Broadband: National Telecommunications and Information Administration (NTIA)-Tr…" at bounding box center [874, 376] width 167 height 232
click at [900, 335] on p "Community Connect:" at bounding box center [875, 337] width 163 height 10
click at [920, 355] on p "Community Connect: Community Connect Hodgen now has 17 Fiber-to-the-Home (FTTH)…" at bounding box center [875, 347] width 163 height 29
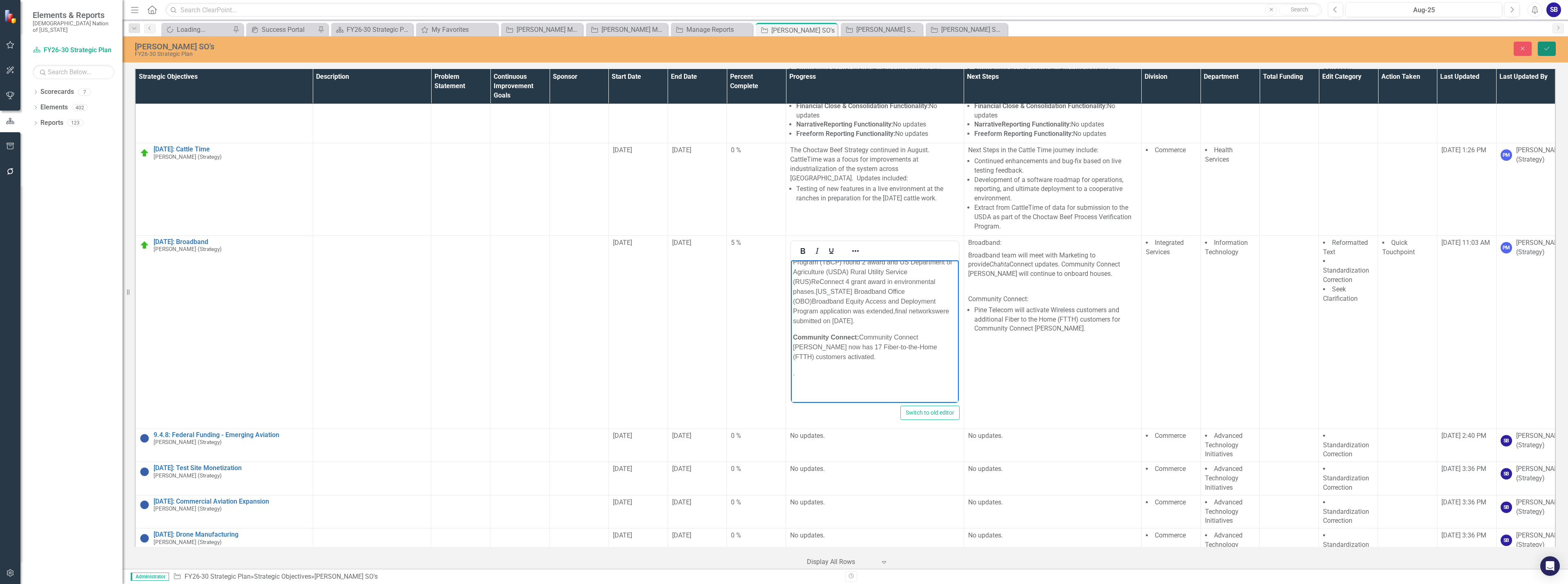
click at [1544, 52] on button "Save" at bounding box center [1547, 48] width 18 height 14
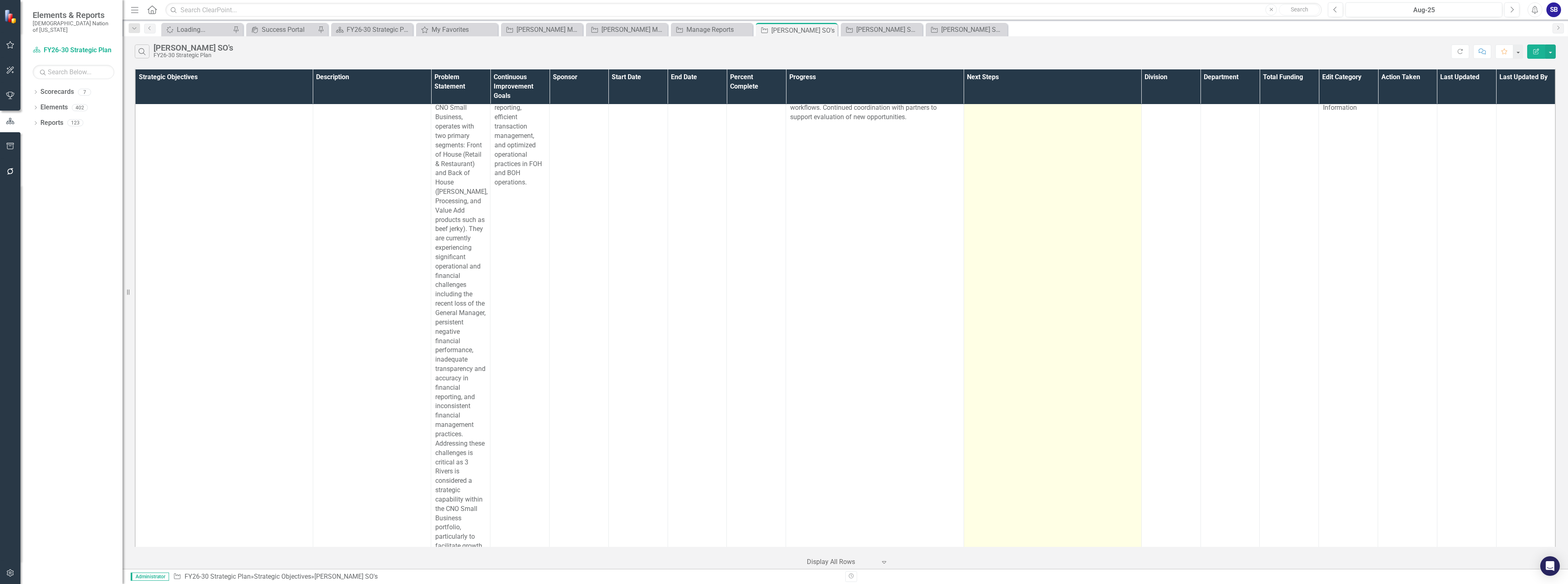
scroll to position [1194, 0]
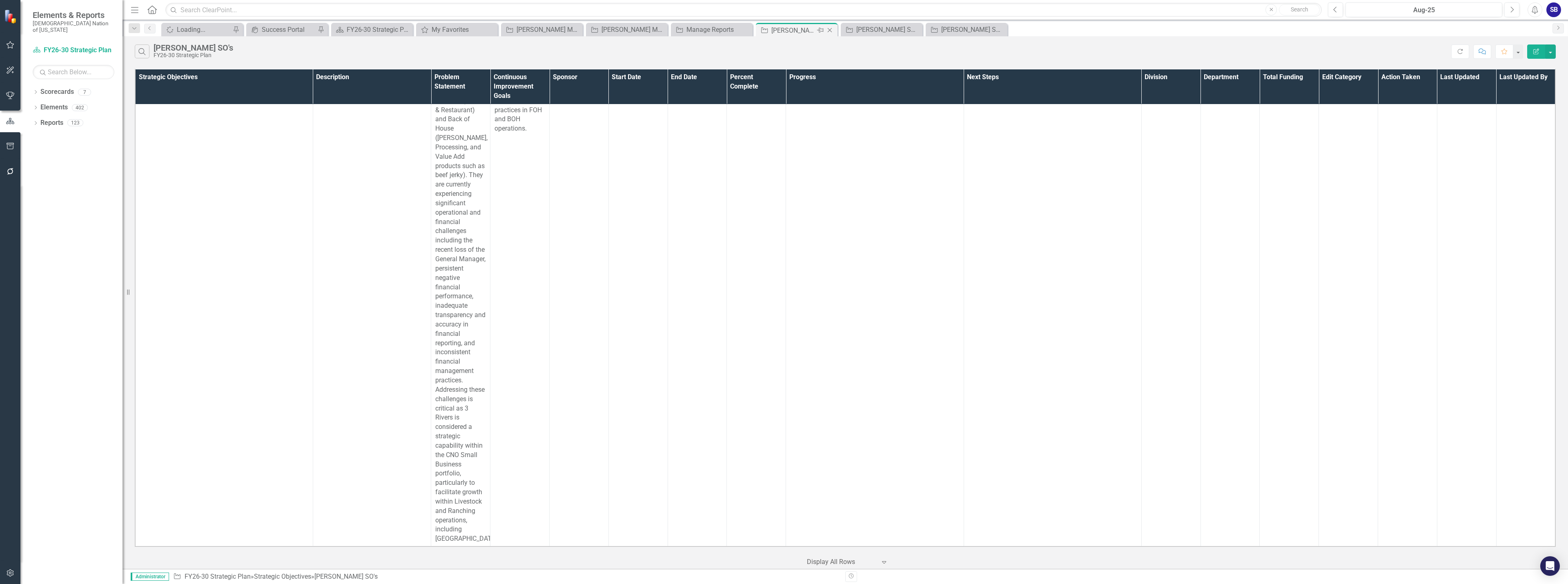
click at [831, 30] on icon "Close" at bounding box center [829, 30] width 8 height 7
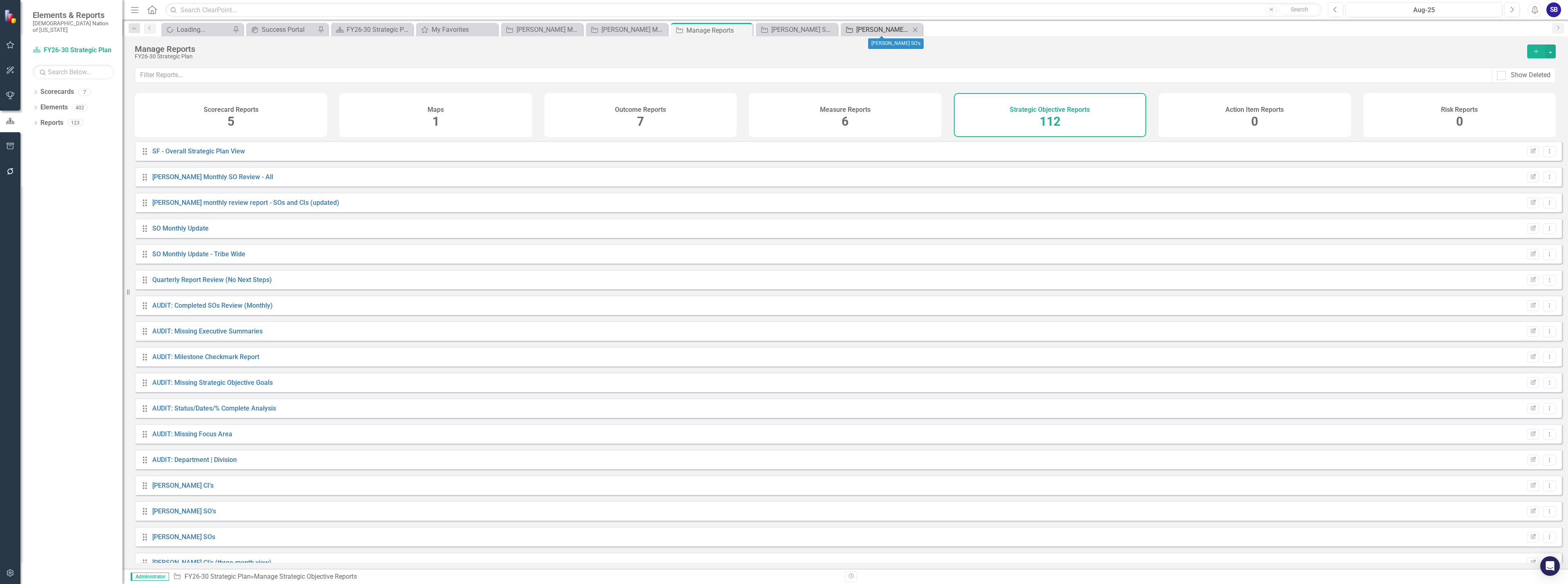
click at [870, 32] on div "[PERSON_NAME] SO's" at bounding box center [883, 29] width 54 height 10
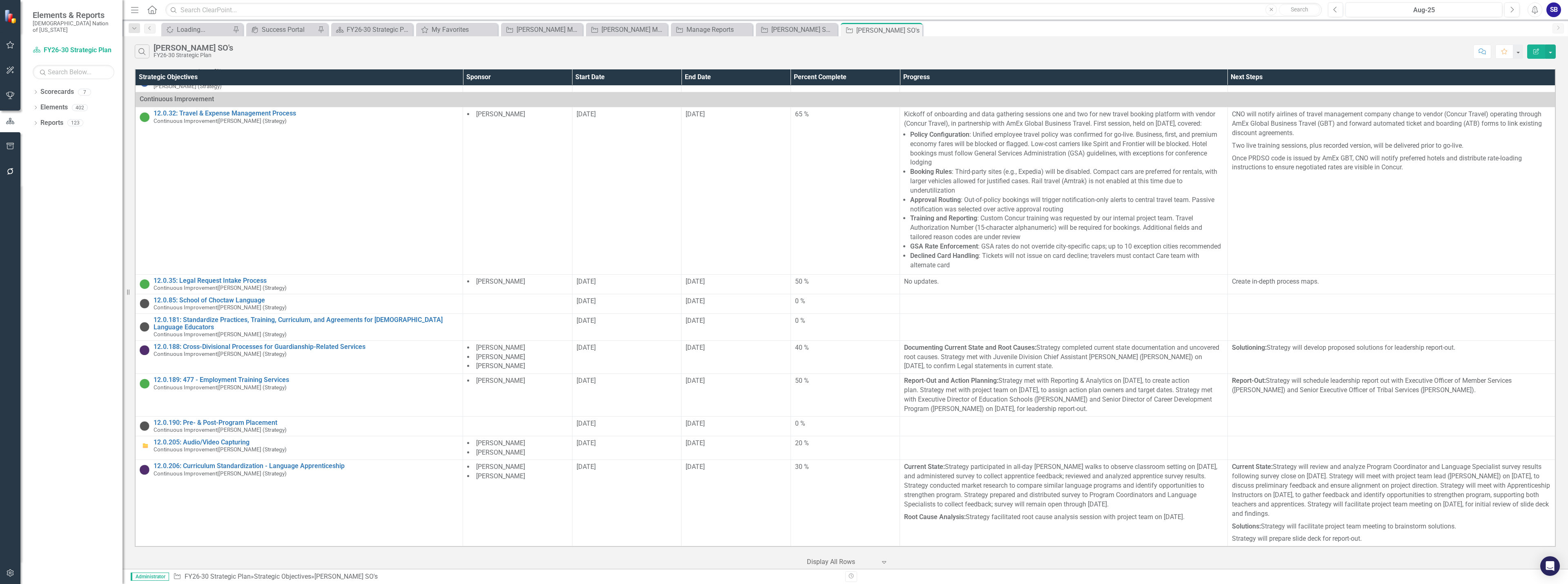
scroll to position [680, 0]
click at [914, 30] on icon at bounding box center [914, 30] width 4 height 4
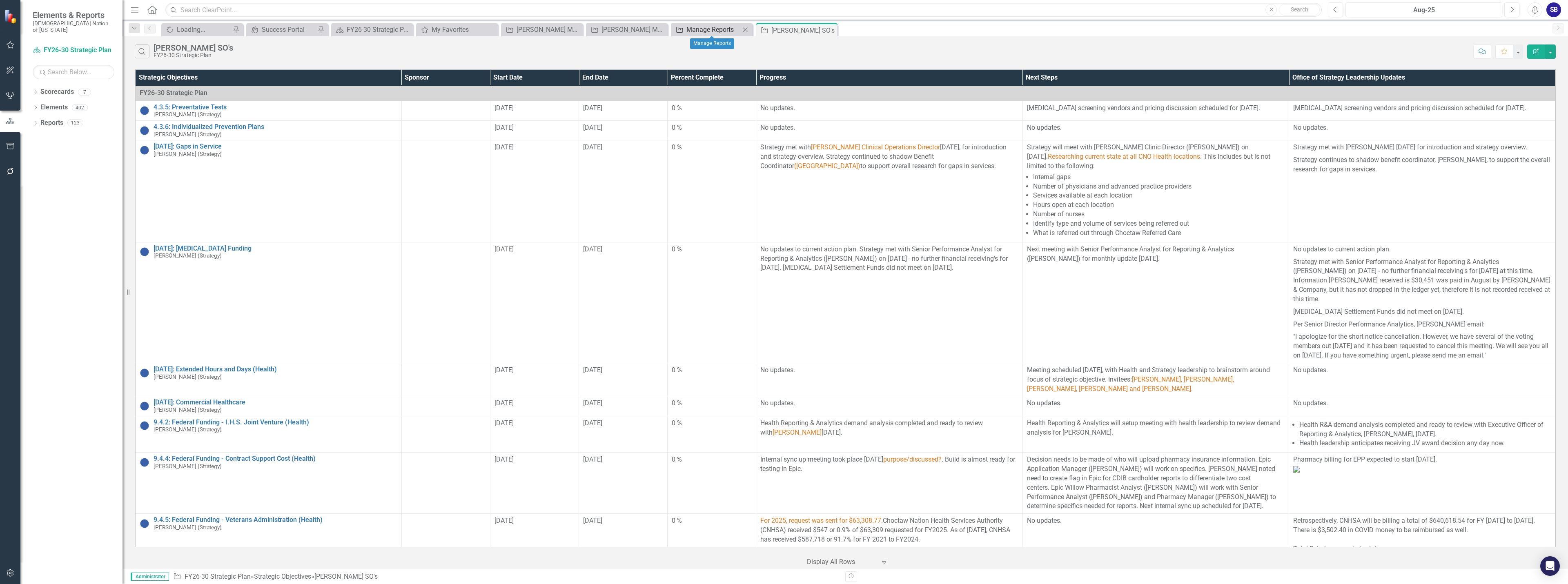
click at [708, 29] on div "Manage Reports" at bounding box center [713, 29] width 54 height 10
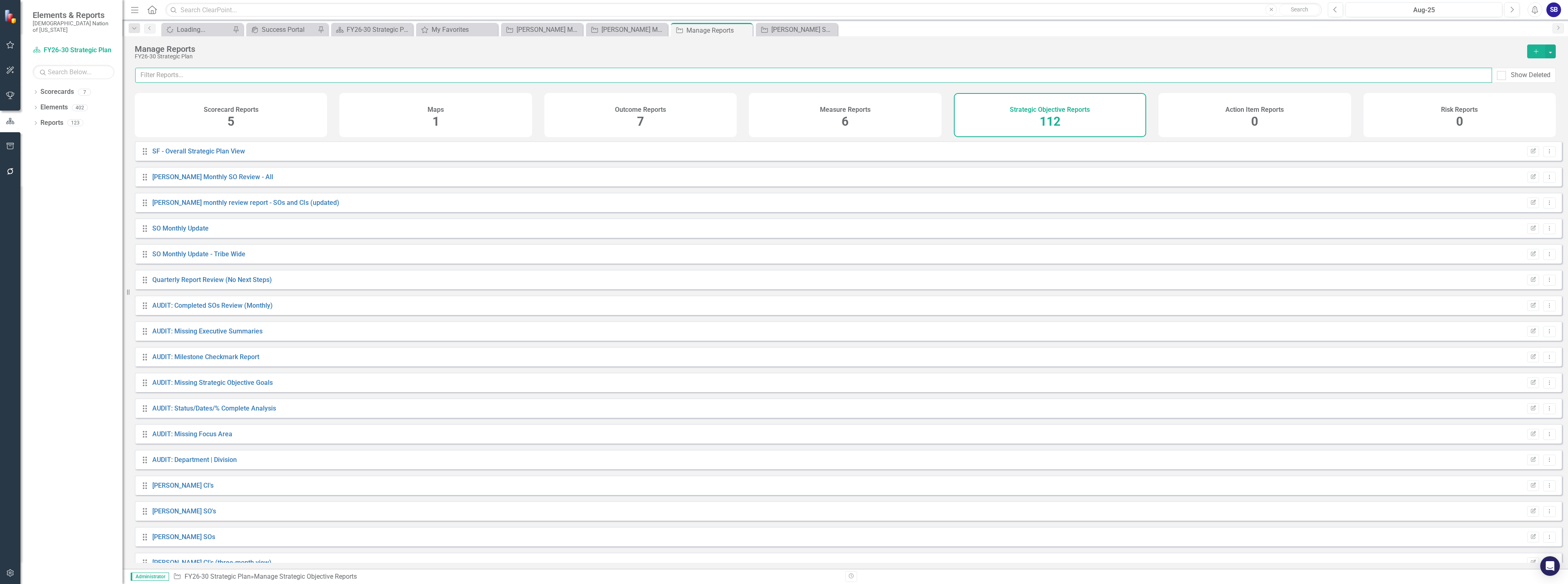
click at [602, 73] on input "text" at bounding box center [813, 75] width 1357 height 15
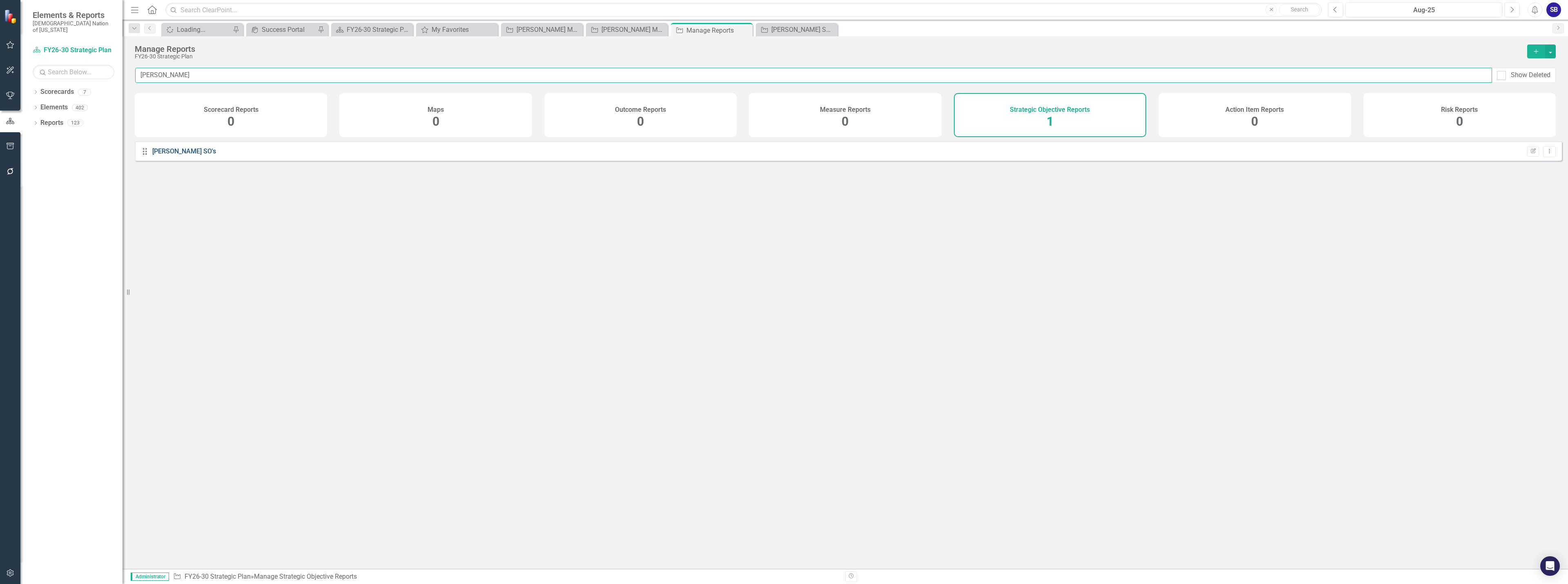
type input "truett"
click at [160, 155] on link "[PERSON_NAME] SO's" at bounding box center [184, 151] width 64 height 8
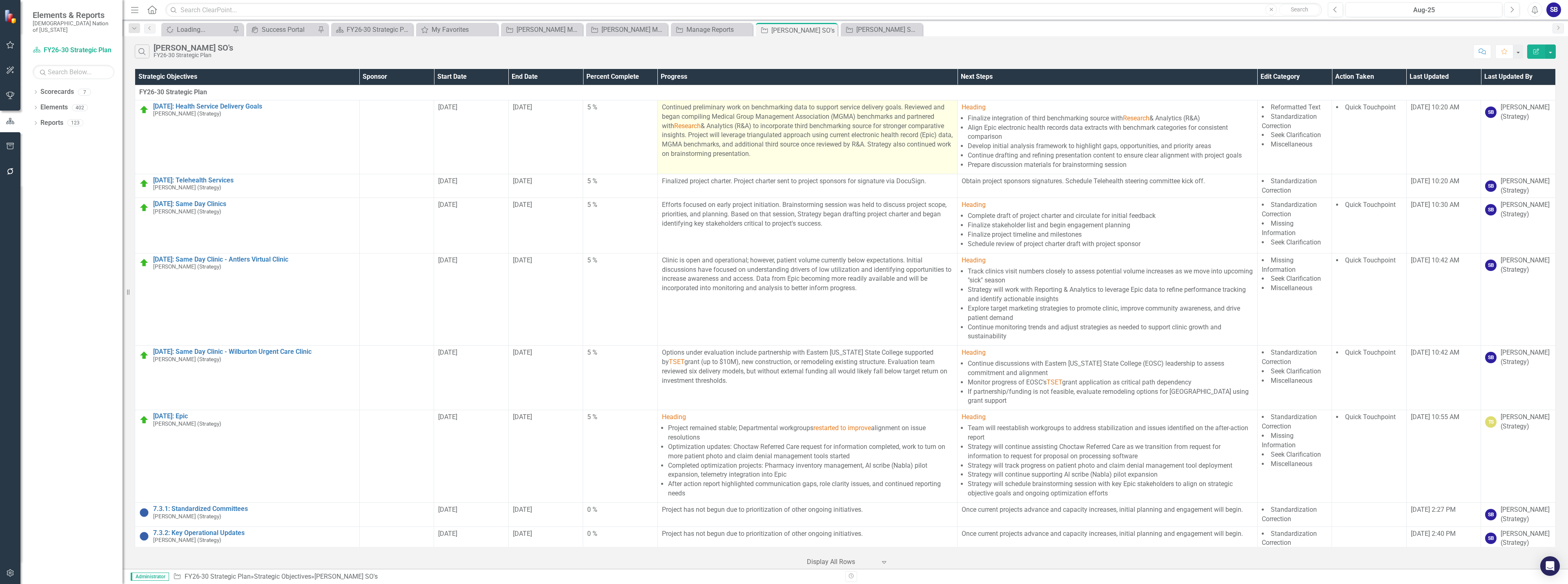
click at [828, 148] on p "Continued preliminary work on benchmarking data to support service delivery goa…" at bounding box center [807, 131] width 291 height 56
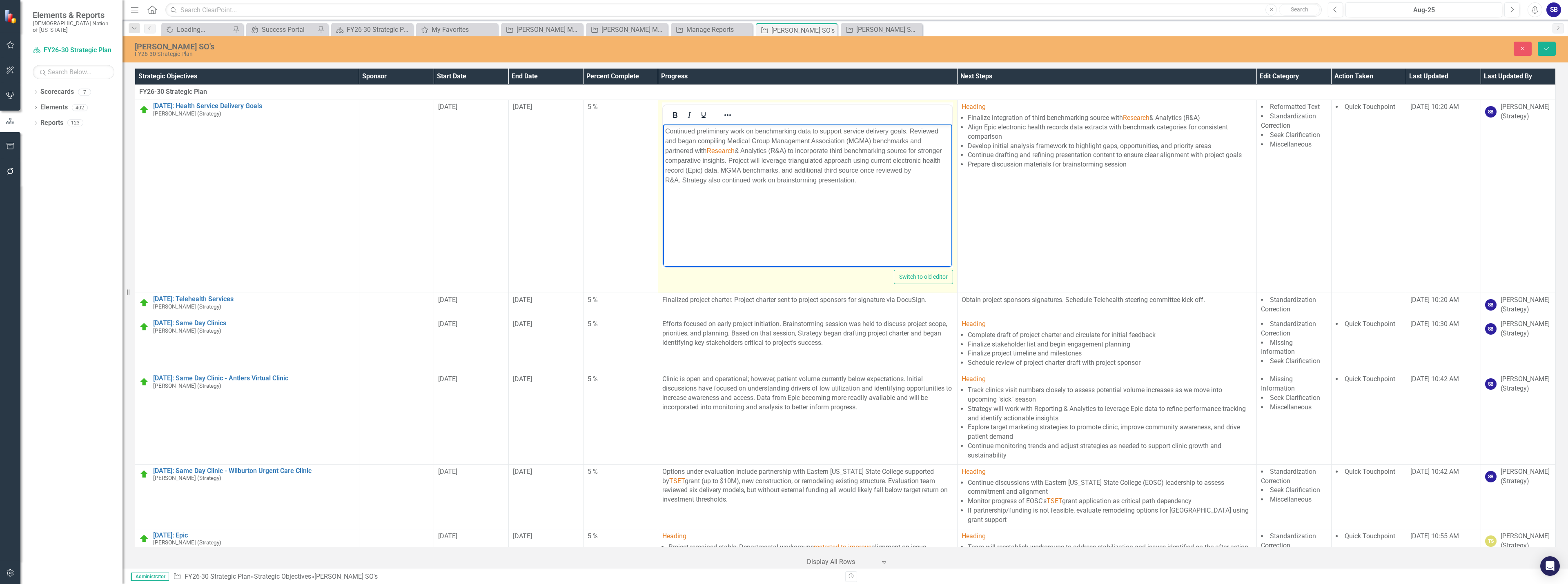
click at [723, 151] on span "Research" at bounding box center [720, 150] width 28 height 7
click at [729, 151] on span "Reporting" at bounding box center [720, 150] width 28 height 7
click at [726, 116] on icon "Reveal or hide additional toolbar items" at bounding box center [727, 115] width 10 height 10
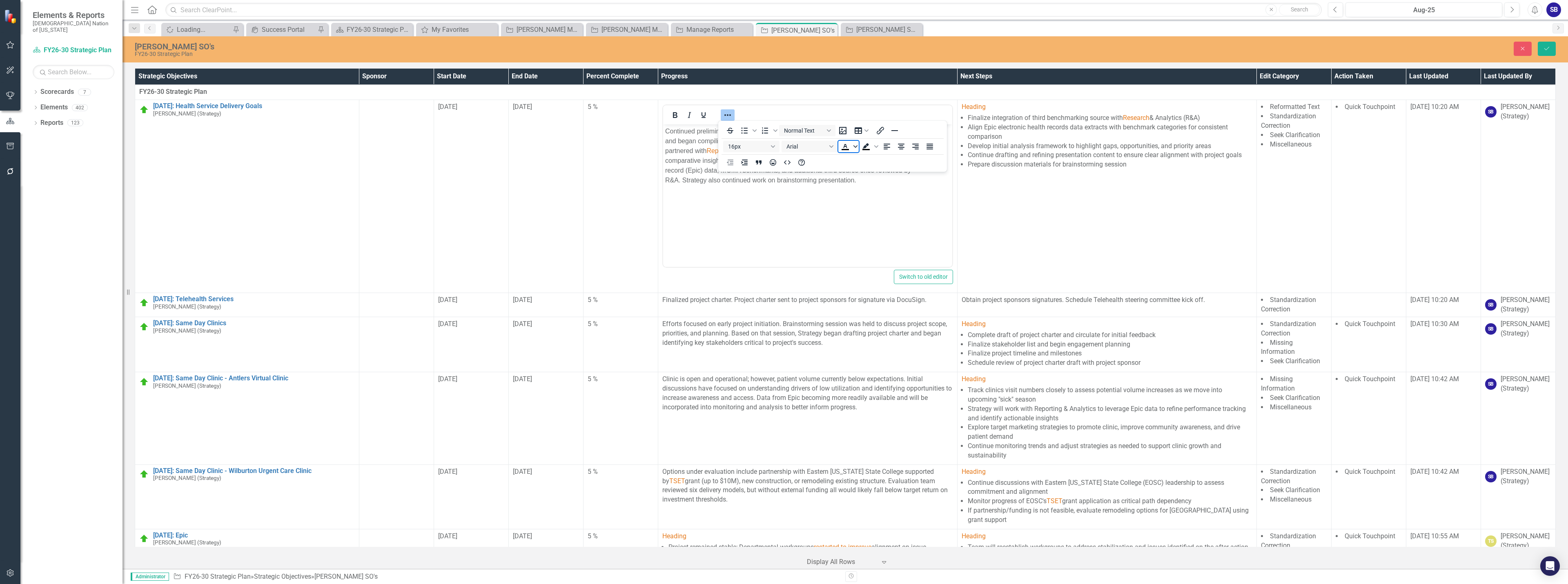
click at [855, 148] on span "Text color Black" at bounding box center [855, 146] width 7 height 12
drag, startPoint x: 870, startPoint y: 207, endPoint x: 164, endPoint y: 54, distance: 722.4
click at [870, 207] on icon "Remove color" at bounding box center [869, 207] width 5 height 5
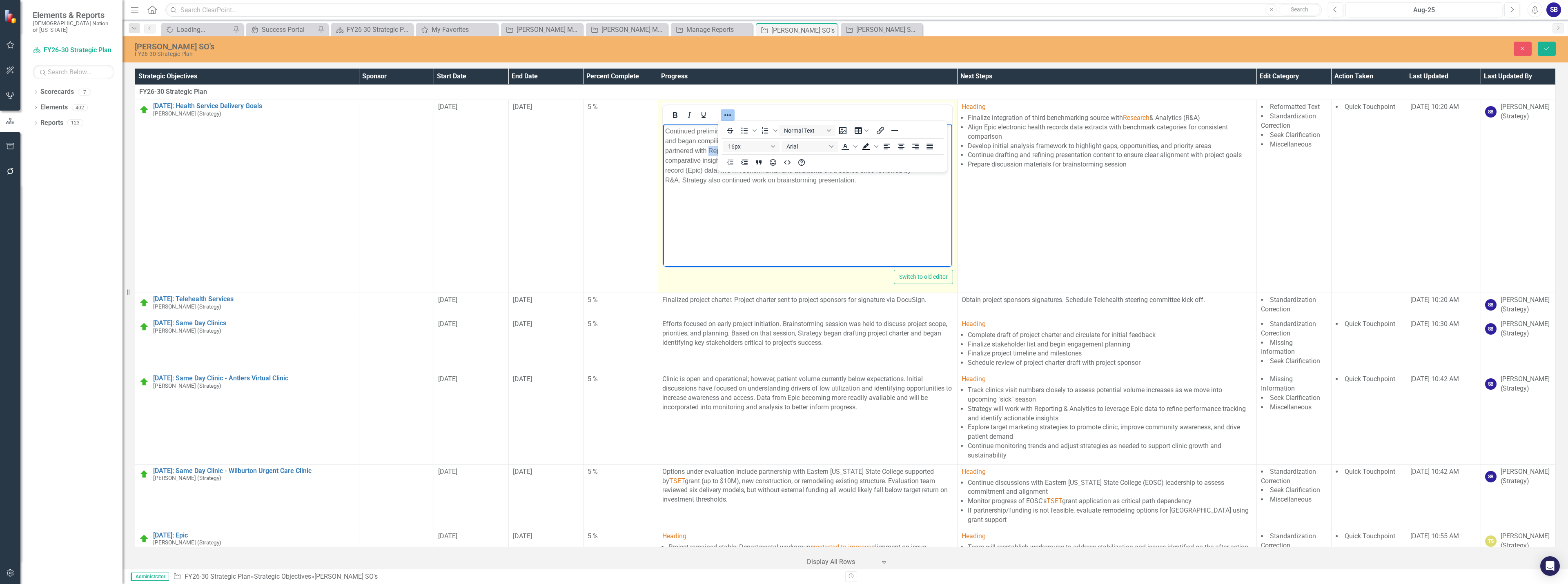
click at [727, 113] on icon "Reveal or hide additional toolbar items" at bounding box center [727, 115] width 10 height 10
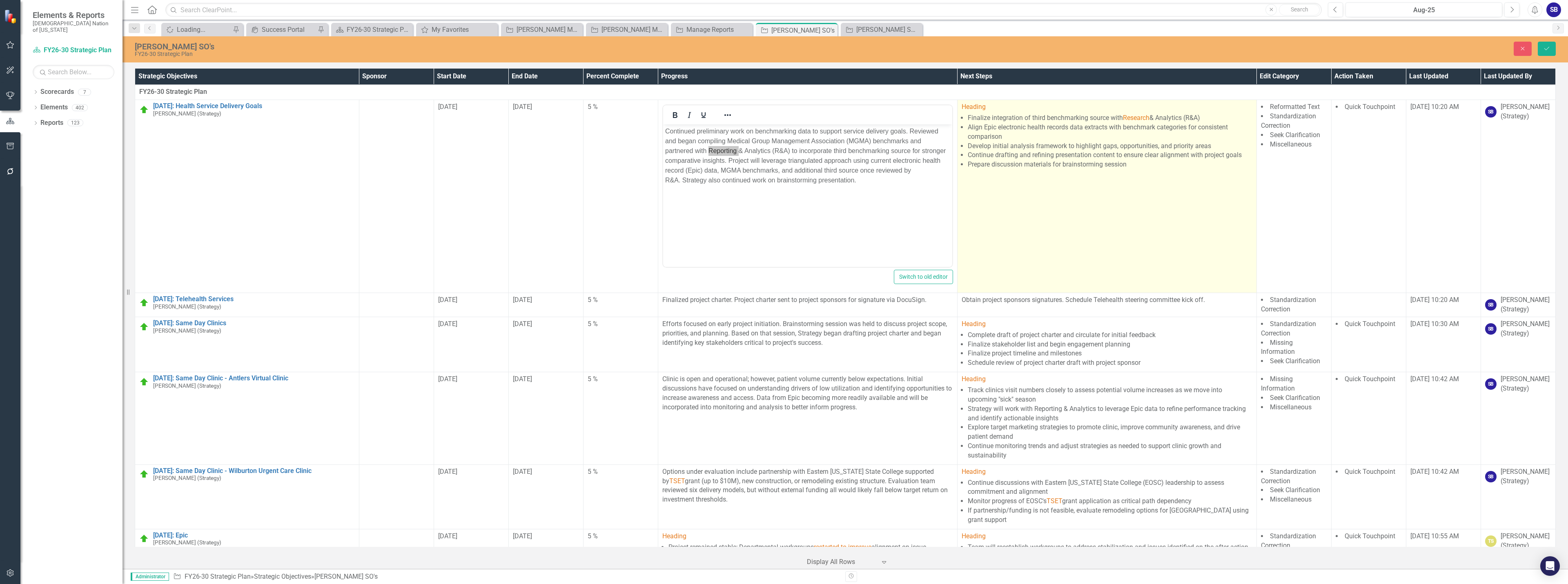
click at [1143, 154] on li "Continue drafting and refining presentation content to ensure clear alignment w…" at bounding box center [1110, 155] width 285 height 9
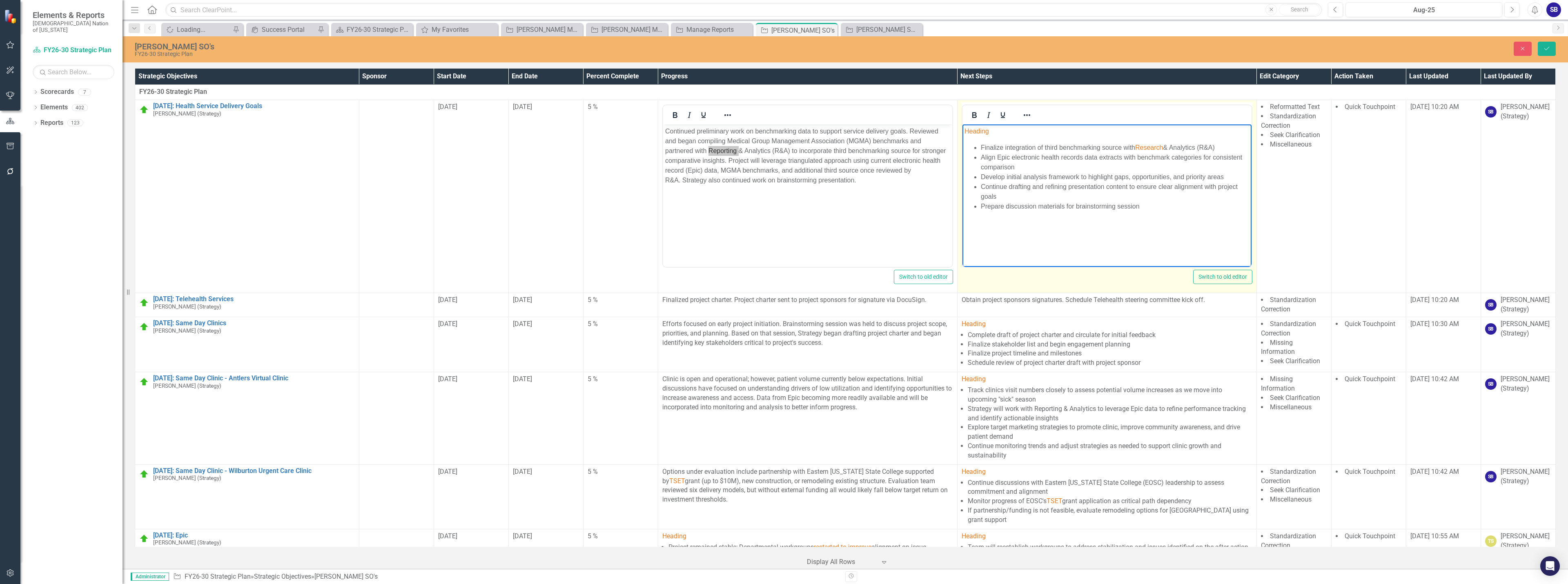
click at [1143, 149] on span "Research" at bounding box center [1149, 147] width 28 height 7
paste body "Rich Text Area. Press ALT-0 for help."
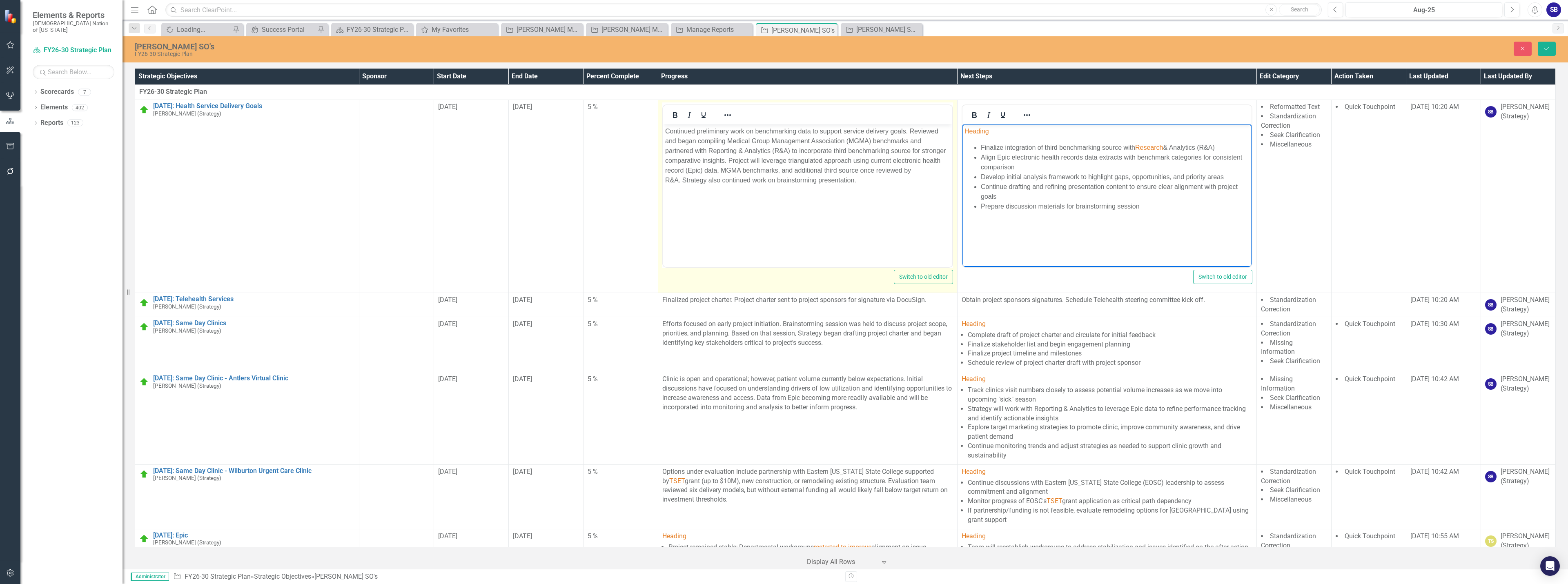
click at [789, 155] on p "Continued preliminary work on benchmarking data to support service delivery goa…" at bounding box center [807, 156] width 285 height 59
click at [723, 150] on p "Continued preliminary work on benchmarking data to support service delivery goa…" at bounding box center [807, 156] width 285 height 59
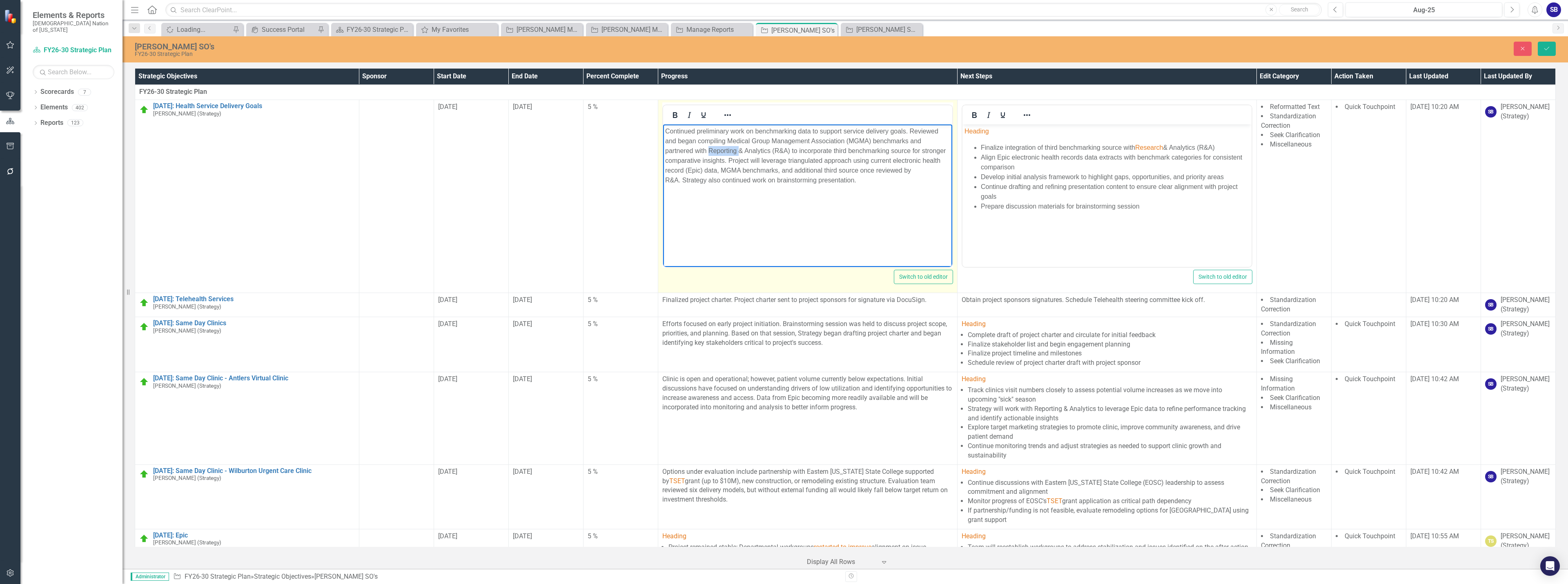
click at [723, 150] on p "Continued preliminary work on benchmarking data to support service delivery goa…" at bounding box center [807, 156] width 285 height 59
copy p "Reporting"
click at [1157, 158] on li "Align Epic electronic health records data extracts with benchmark categories fo…" at bounding box center [1115, 162] width 268 height 19
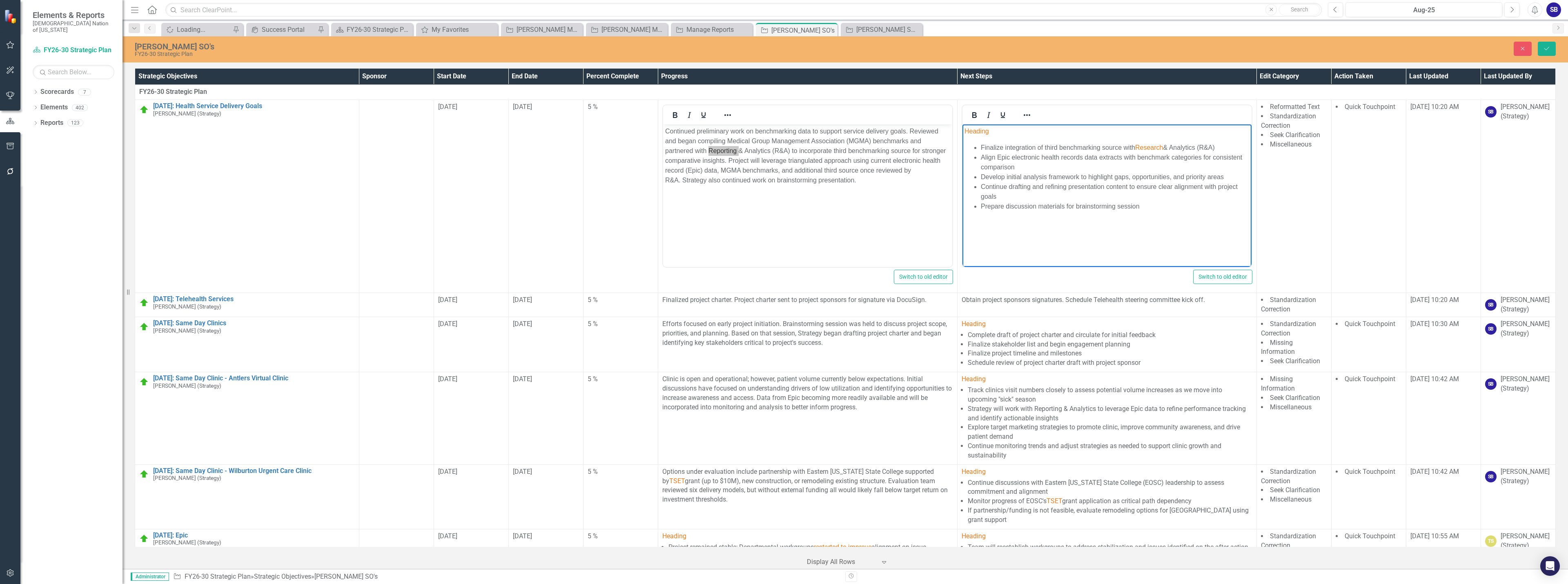
click at [1153, 150] on span "Research" at bounding box center [1149, 147] width 28 height 7
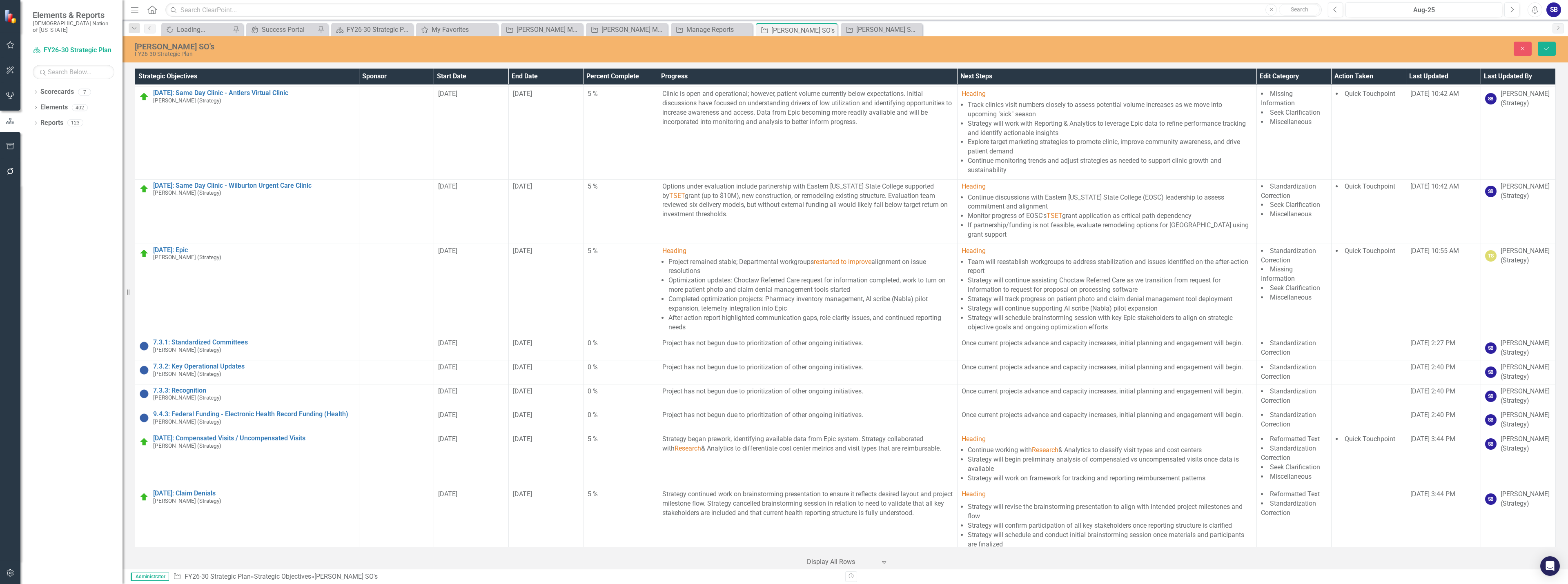
scroll to position [286, 0]
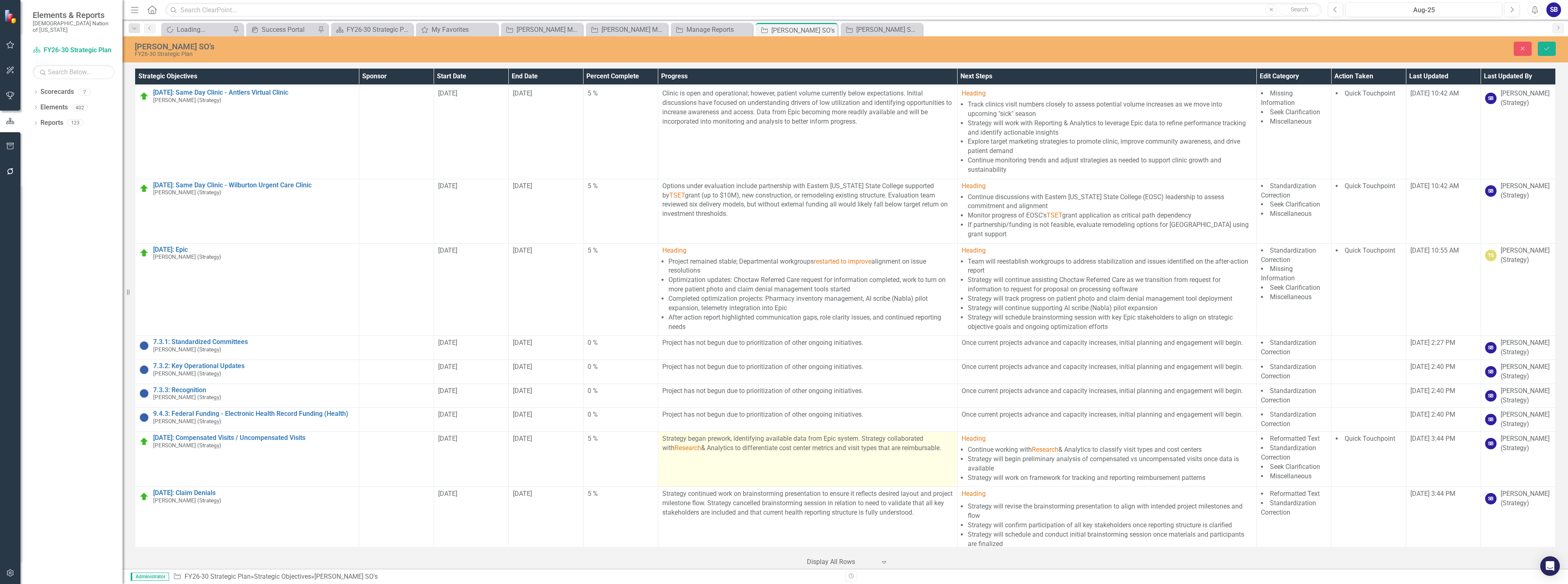
click at [849, 462] on td "Strategy began prework, identifying available data from Epic system. Strategy c…" at bounding box center [808, 459] width 299 height 55
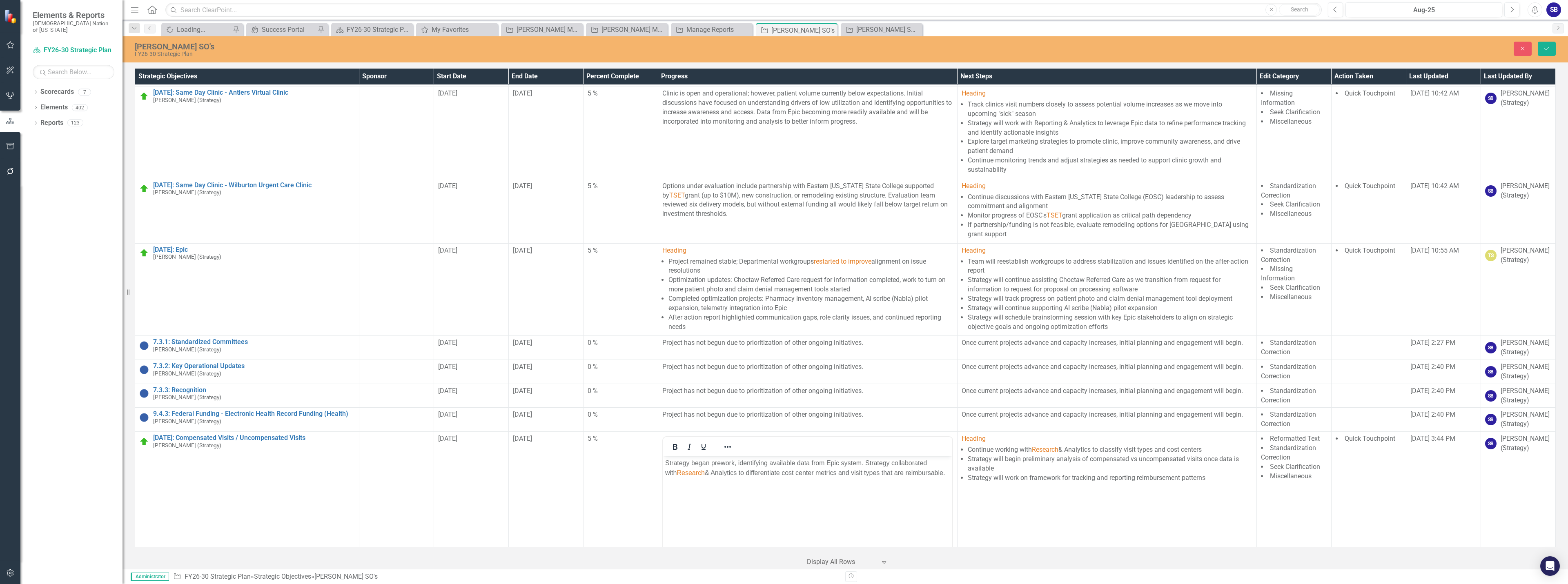
scroll to position [0, 0]
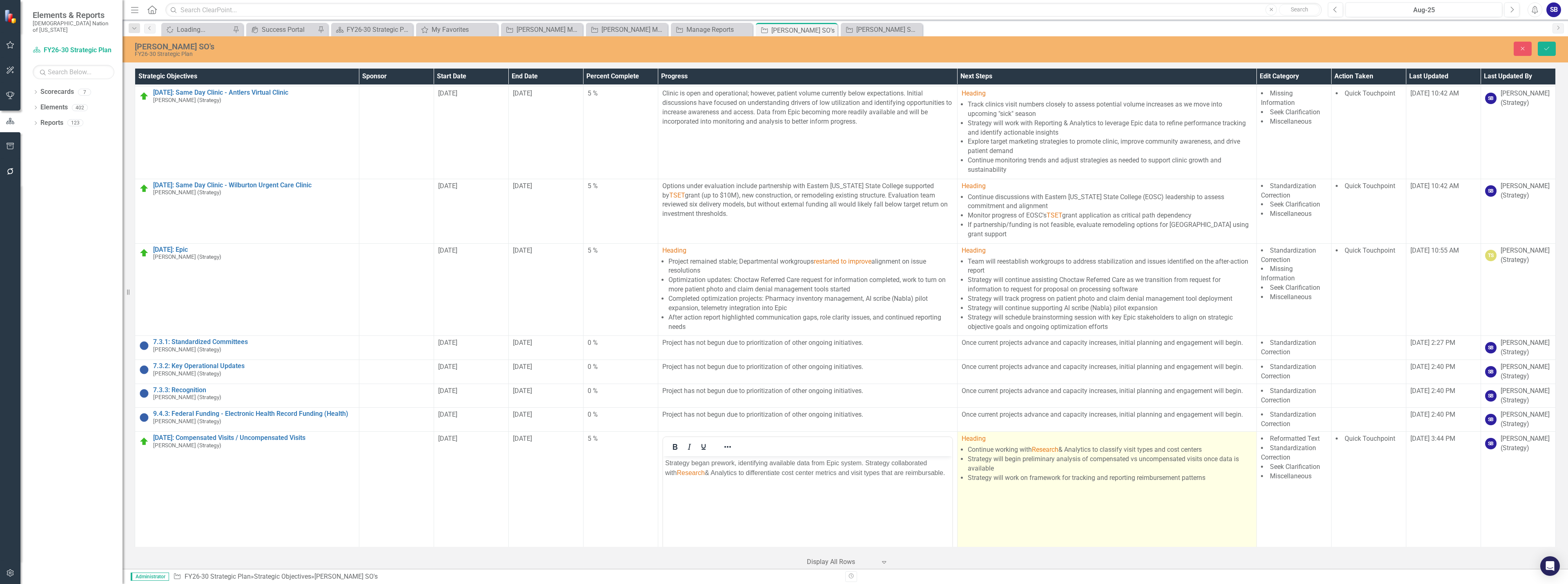
click at [1094, 477] on li "Strategy will work on framework for tracking and reporting reimbursement patter…" at bounding box center [1110, 478] width 285 height 9
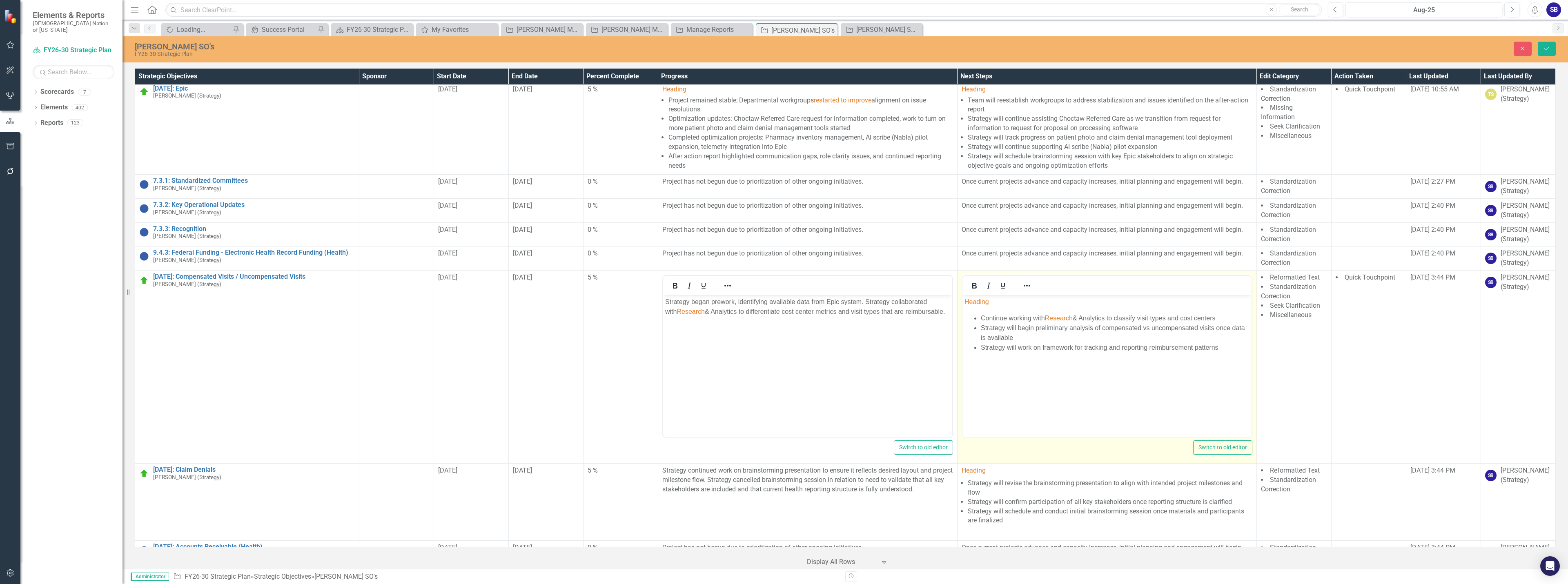
scroll to position [449, 0]
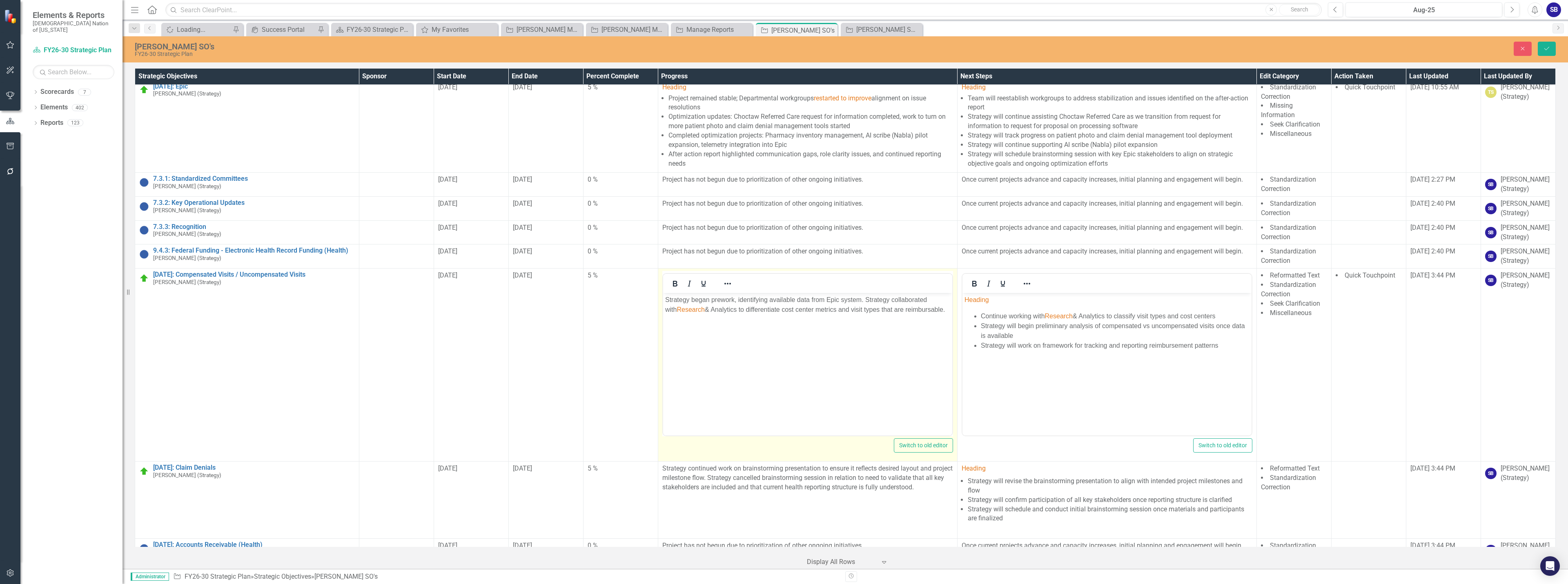
click at [683, 311] on span "Research" at bounding box center [690, 309] width 28 height 7
paste body "Rich Text Area. Press ALT-0 for help."
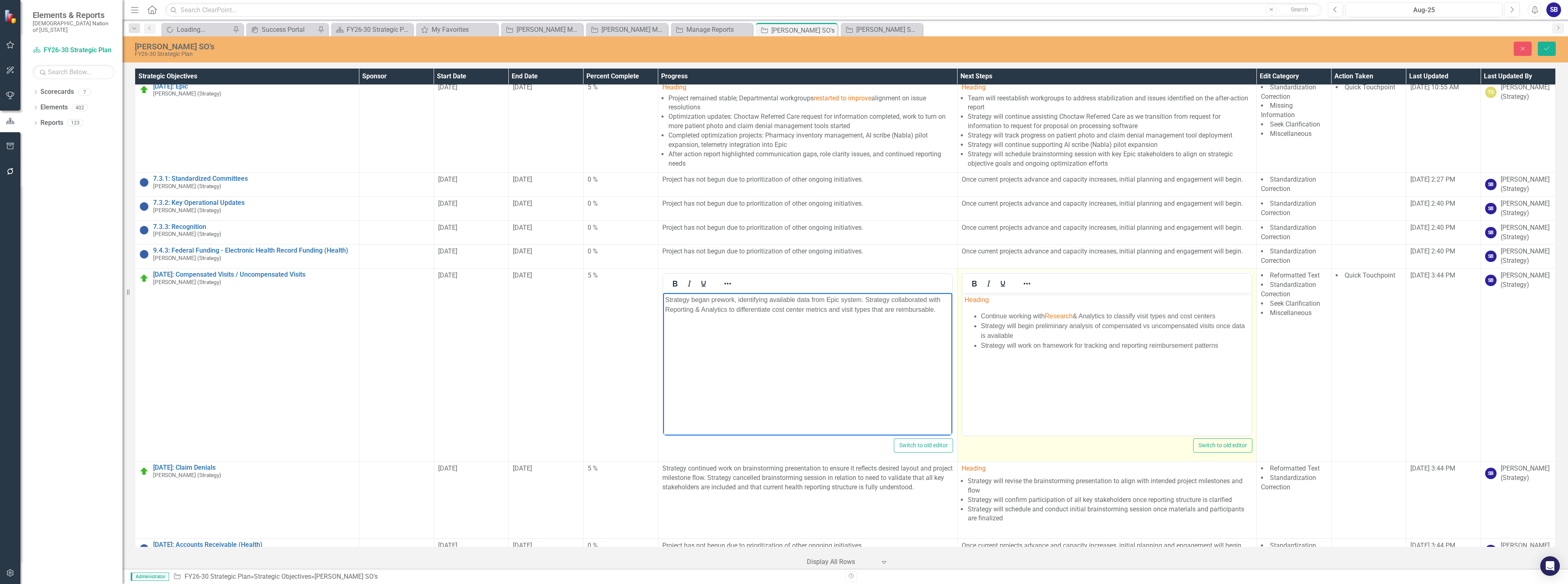
click at [1063, 316] on span "Research" at bounding box center [1059, 316] width 28 height 7
paste body "Rich Text Area. Press ALT-0 for help."
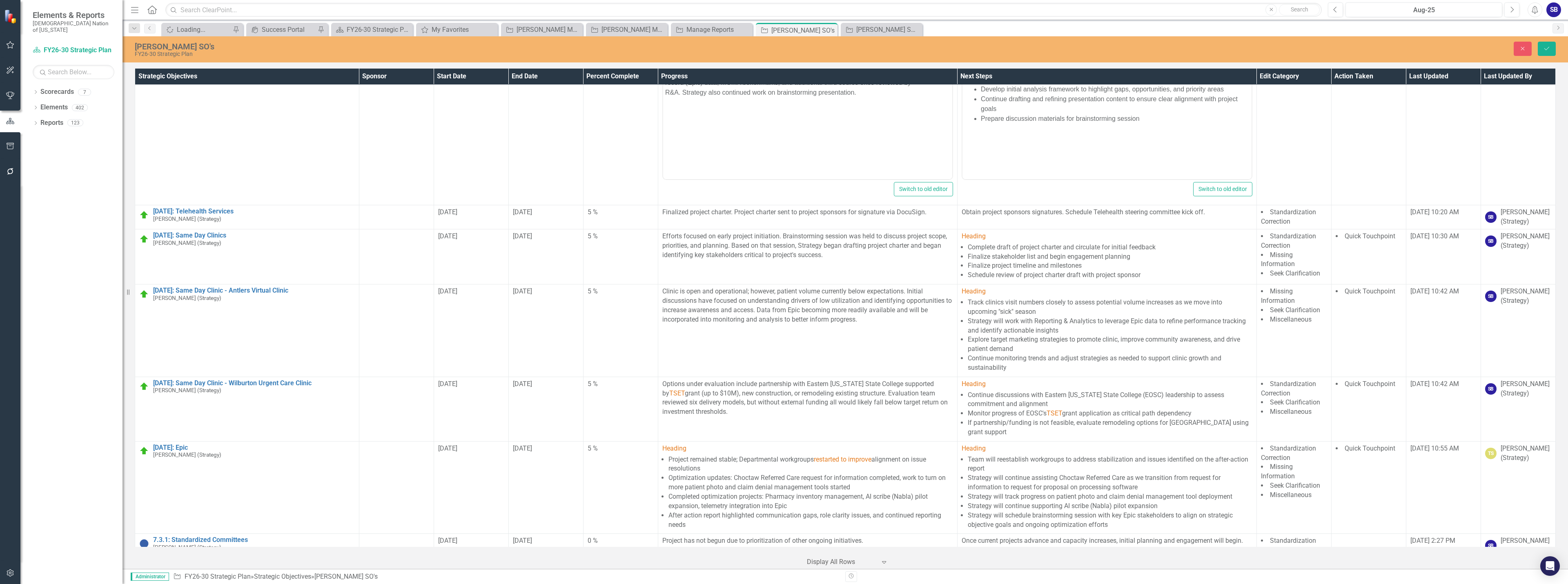
scroll to position [80, 0]
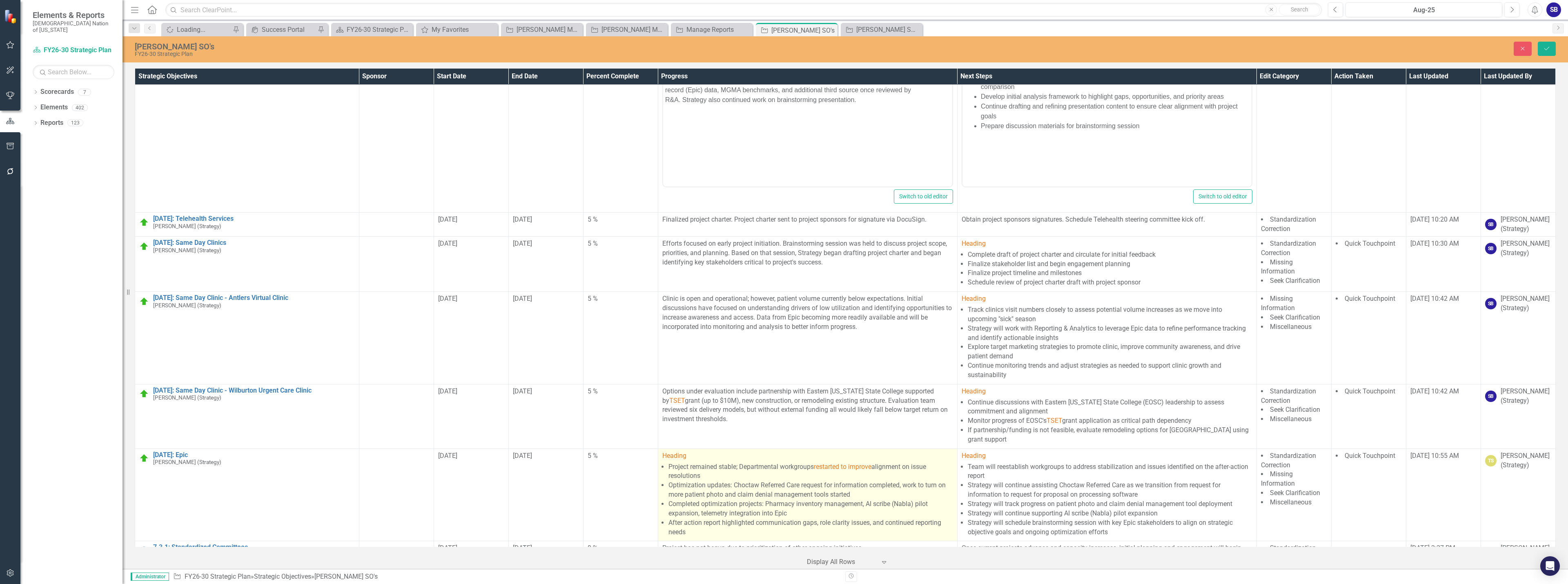
click at [864, 483] on li "Optimization updates: Choctaw Referred Care request for information completed, …" at bounding box center [811, 490] width 285 height 19
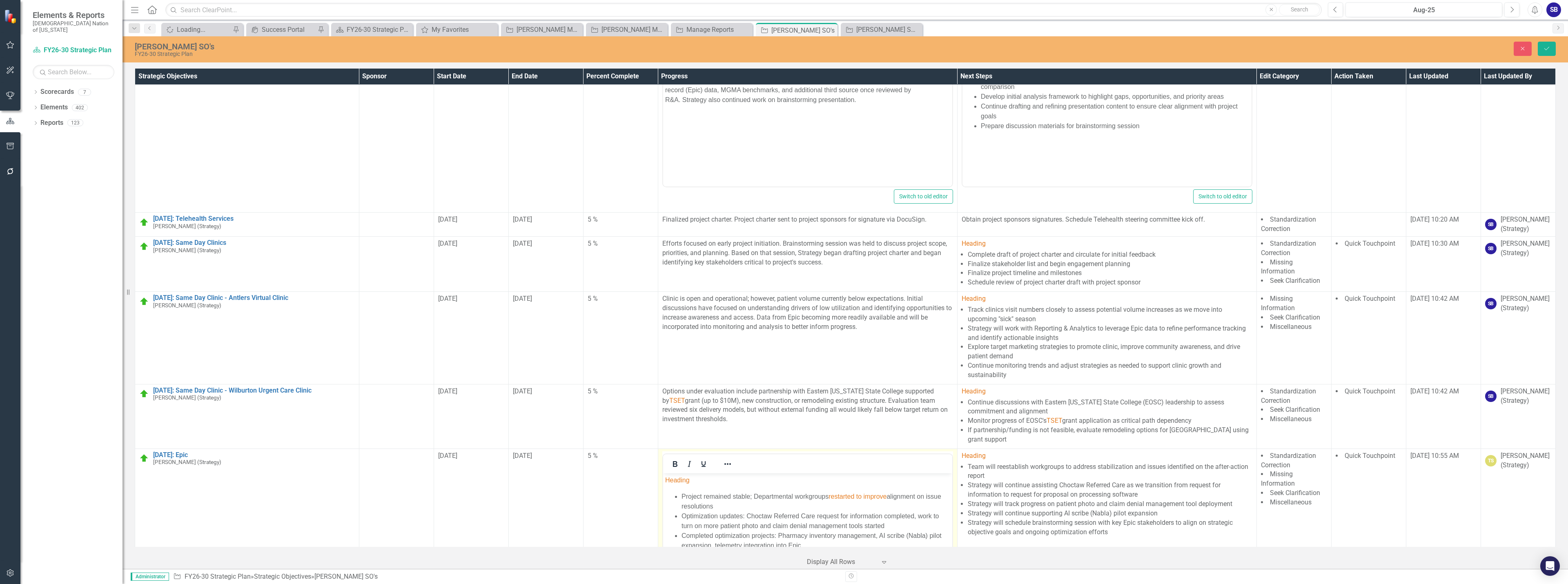
scroll to position [0, 0]
drag, startPoint x: 903, startPoint y: 498, endPoint x: 799, endPoint y: 494, distance: 104.1
click at [799, 494] on li "Project remained stable; Departmental workgroups restarted to improve alignment…" at bounding box center [815, 501] width 268 height 19
click at [725, 465] on icon "Reveal or hide additional toolbar items" at bounding box center [727, 464] width 10 height 10
click at [858, 498] on span "Text color Black" at bounding box center [855, 495] width 7 height 12
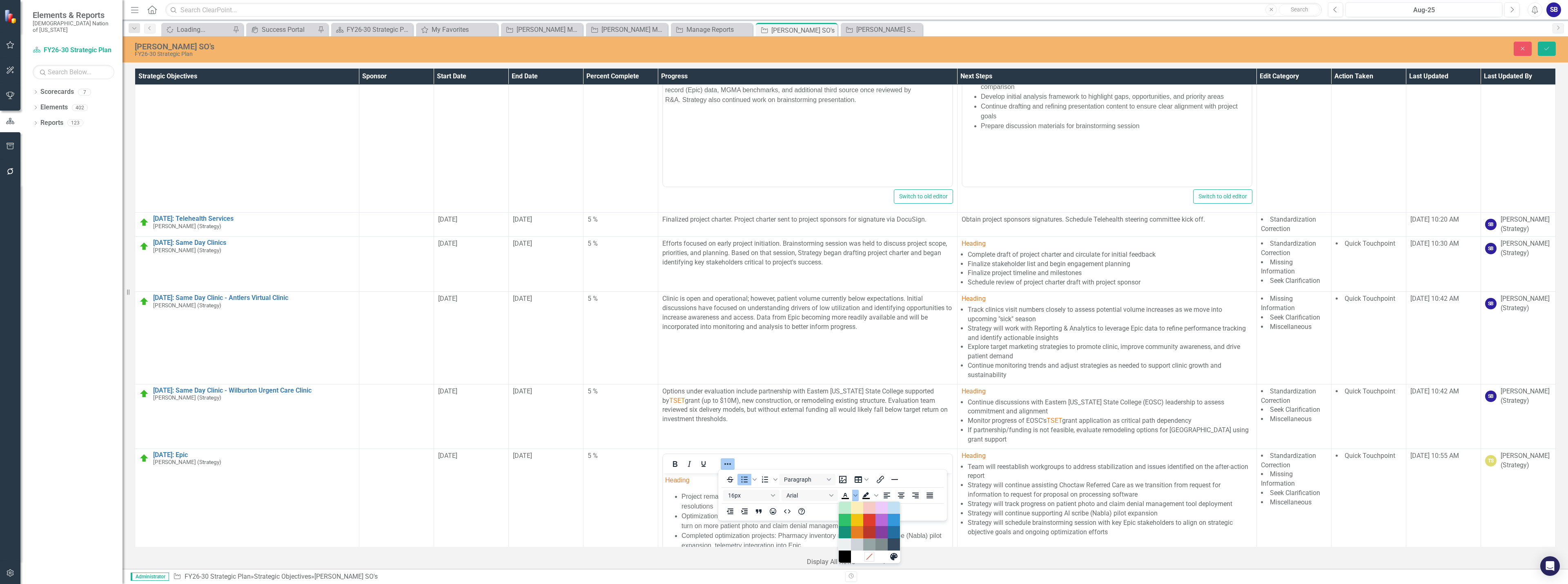
click at [869, 558] on icon "Remove color" at bounding box center [869, 556] width 8 height 8
click at [723, 463] on icon "Reveal or hide additional toolbar items" at bounding box center [727, 464] width 10 height 10
click at [707, 495] on li "Project remained stable; Departmental workgroups restarted to improve alignment…" at bounding box center [815, 501] width 268 height 19
click at [1552, 52] on button "Save" at bounding box center [1547, 48] width 18 height 14
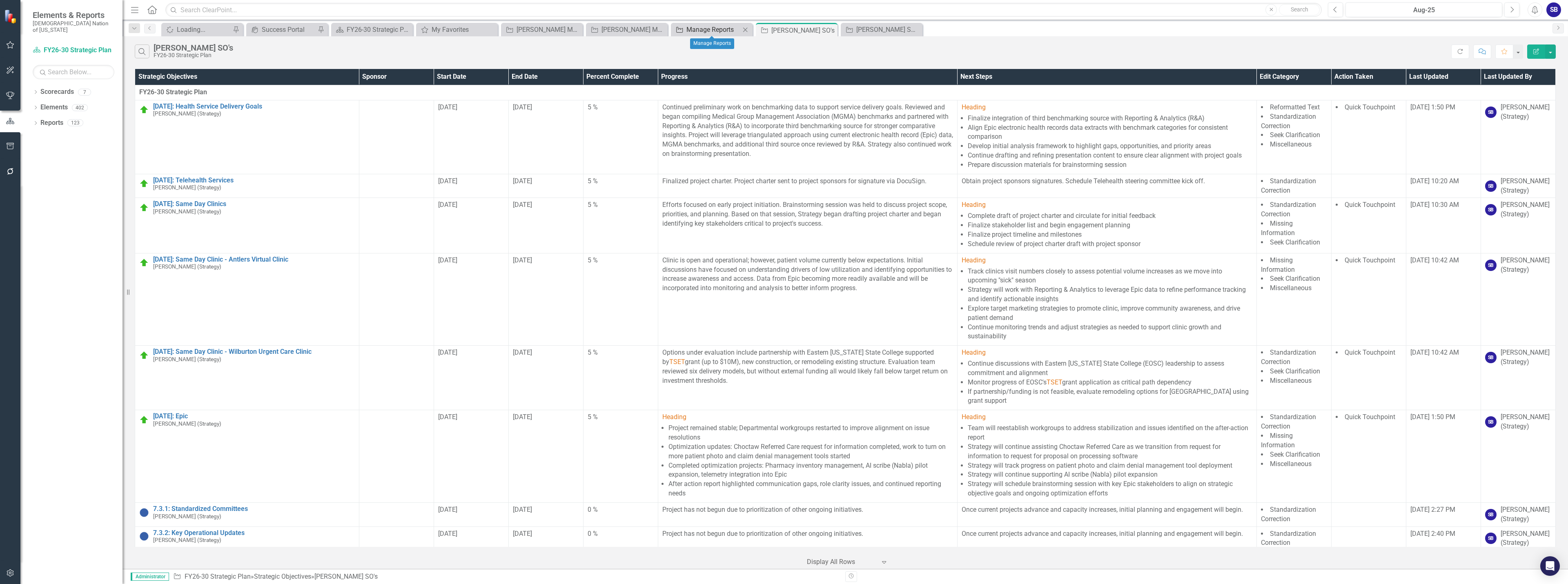
click at [693, 31] on div "Manage Reports" at bounding box center [713, 29] width 54 height 10
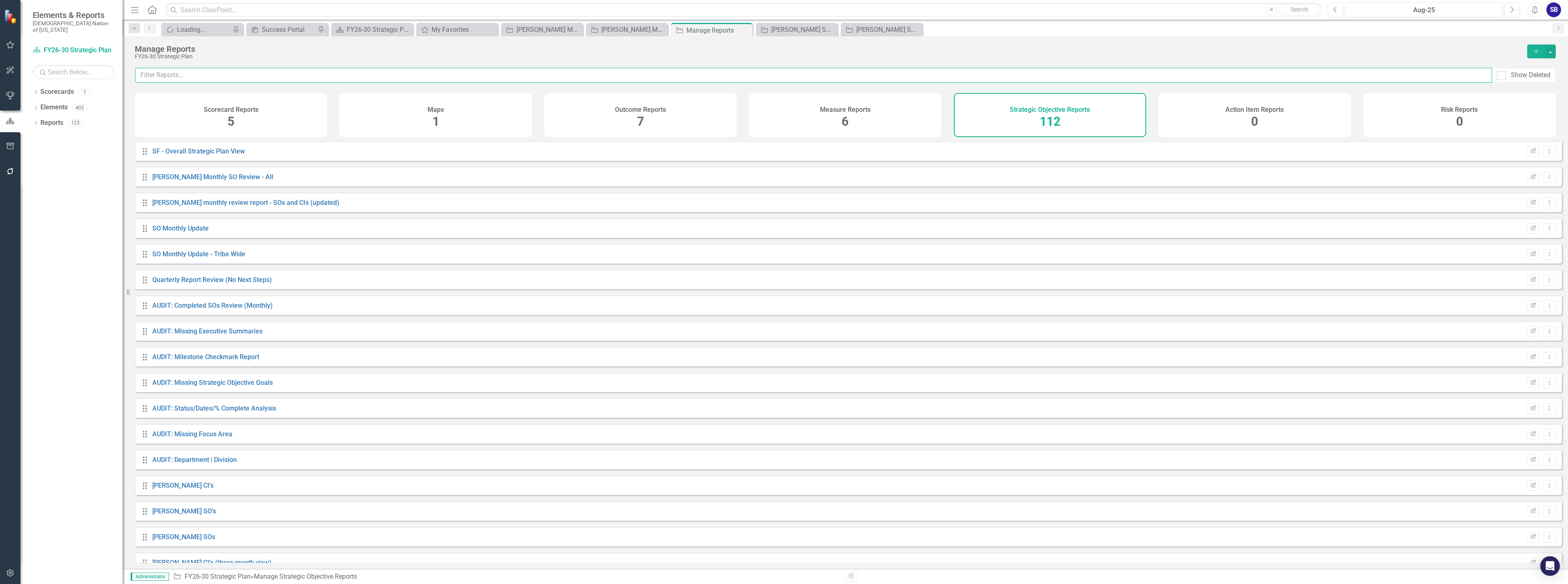
click at [305, 81] on input "text" at bounding box center [813, 75] width 1357 height 15
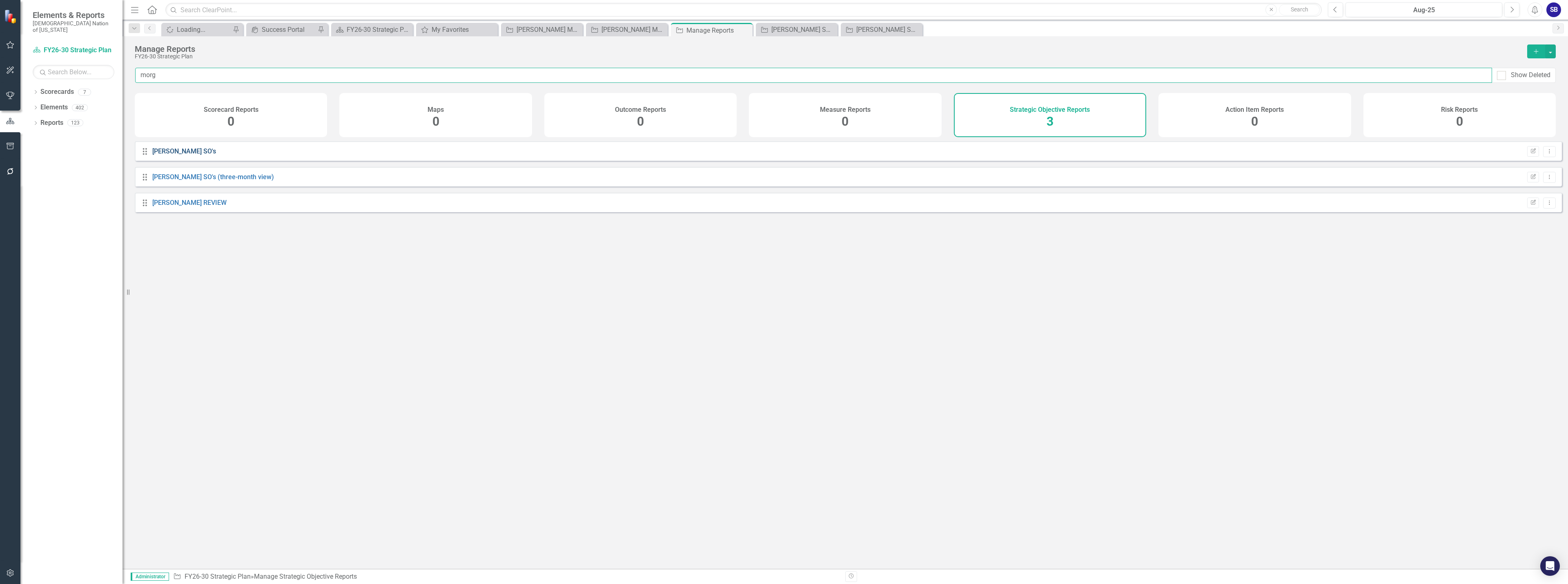
type input "morg"
click at [177, 155] on link "[PERSON_NAME] SO's" at bounding box center [184, 151] width 64 height 8
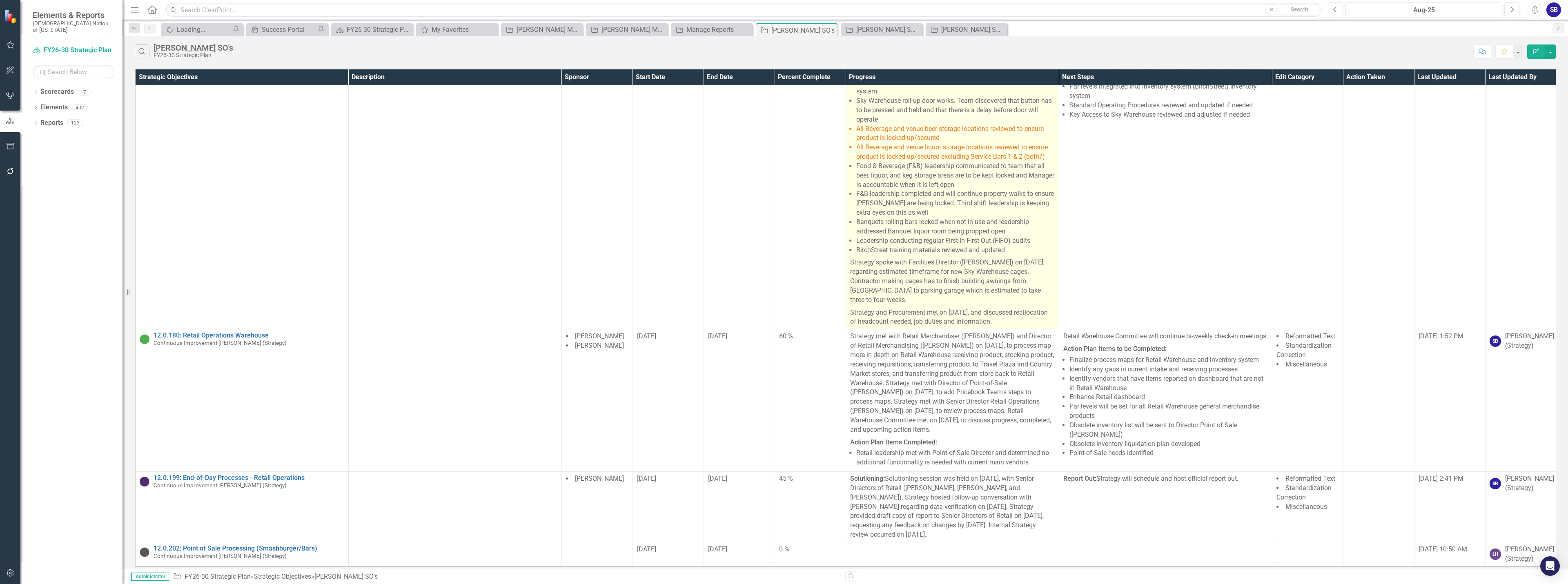
scroll to position [54, 0]
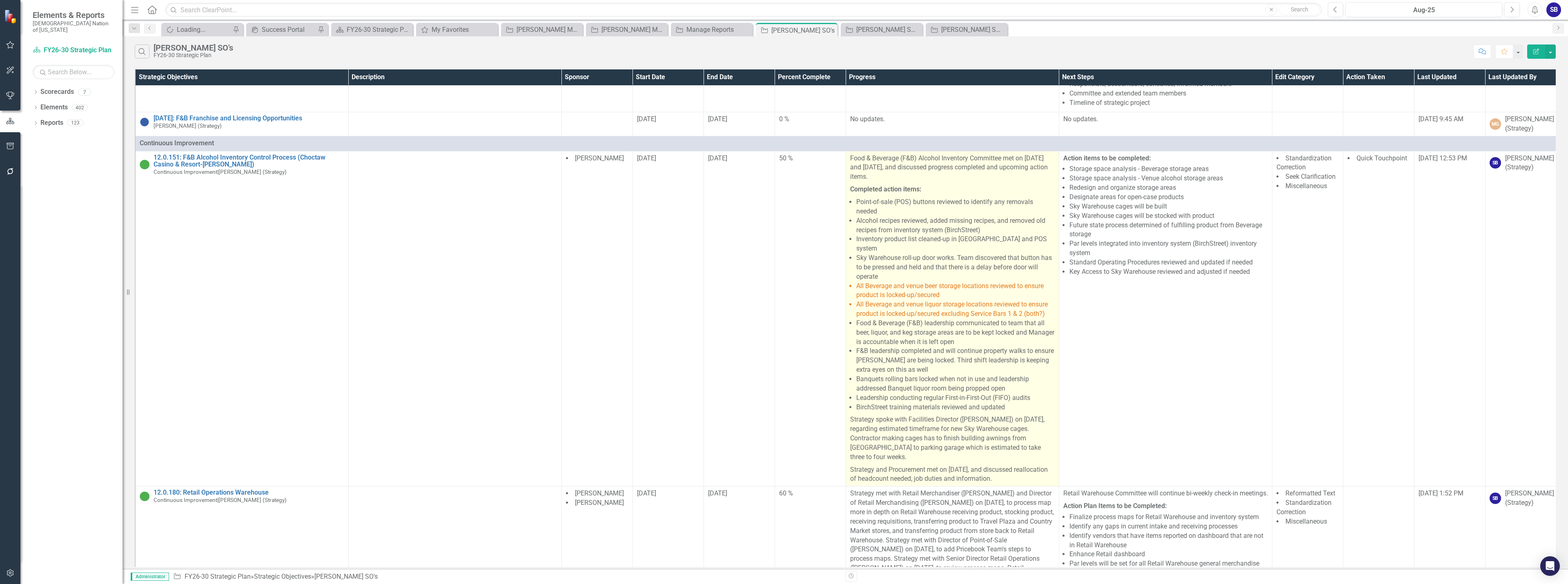
click at [976, 347] on li "F&B leadership completed and will continue property walks to ensure [PERSON_NAM…" at bounding box center [956, 361] width 198 height 28
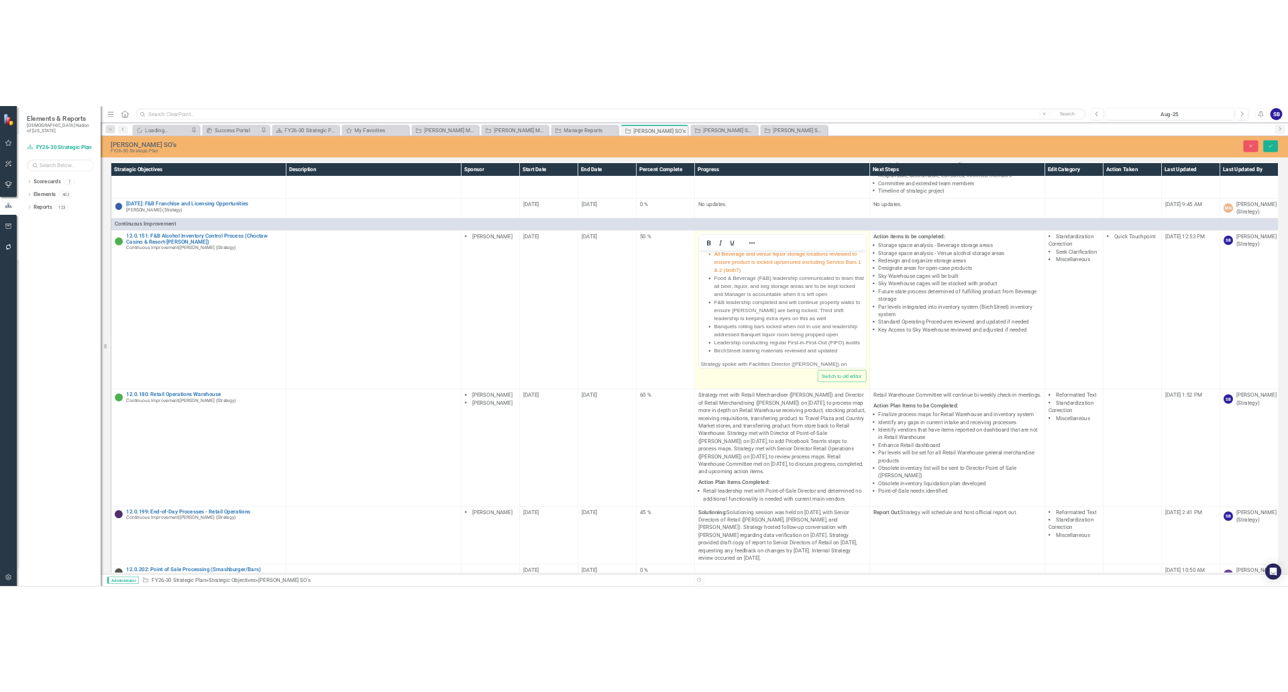
scroll to position [201, 0]
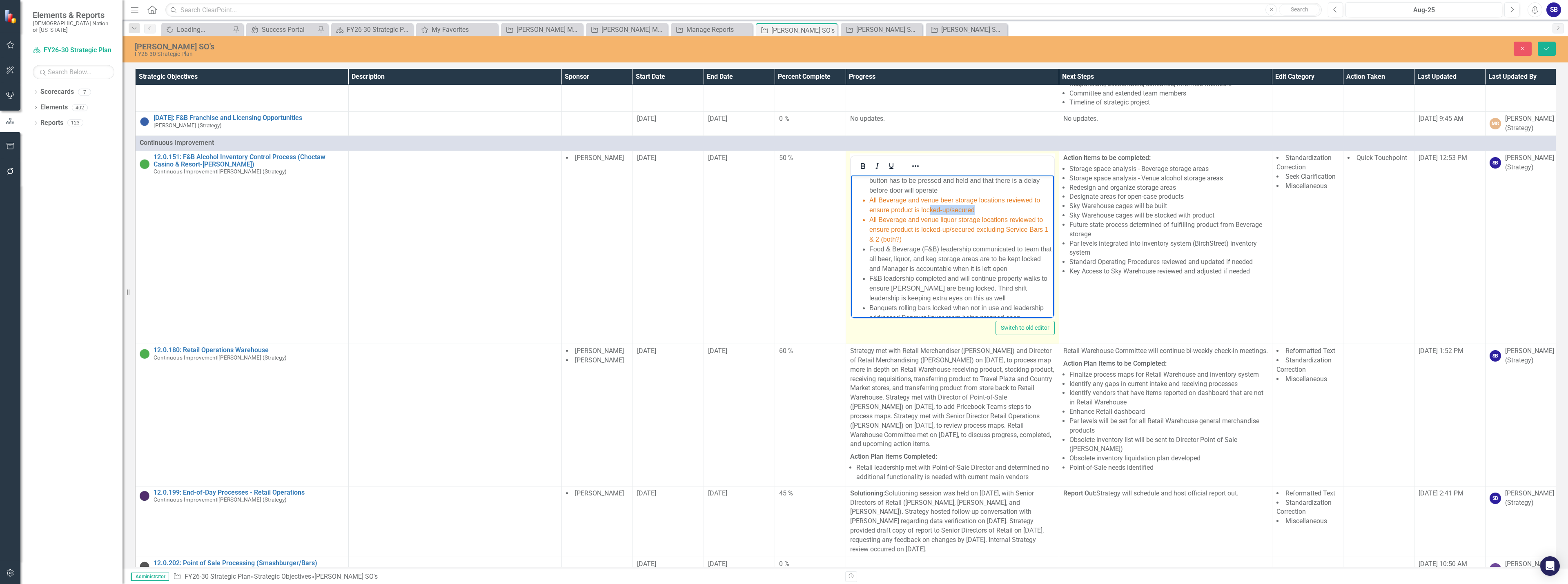
drag, startPoint x: 995, startPoint y: 210, endPoint x: 929, endPoint y: 207, distance: 66.1
click at [929, 207] on li "All Beverage and venue beer storage locations reviewed to ensure product is loc…" at bounding box center [961, 205] width 183 height 19
click at [968, 237] on li "All Beverage and venue liquor storage locations reviewed to ensure product is l…" at bounding box center [961, 229] width 183 height 29
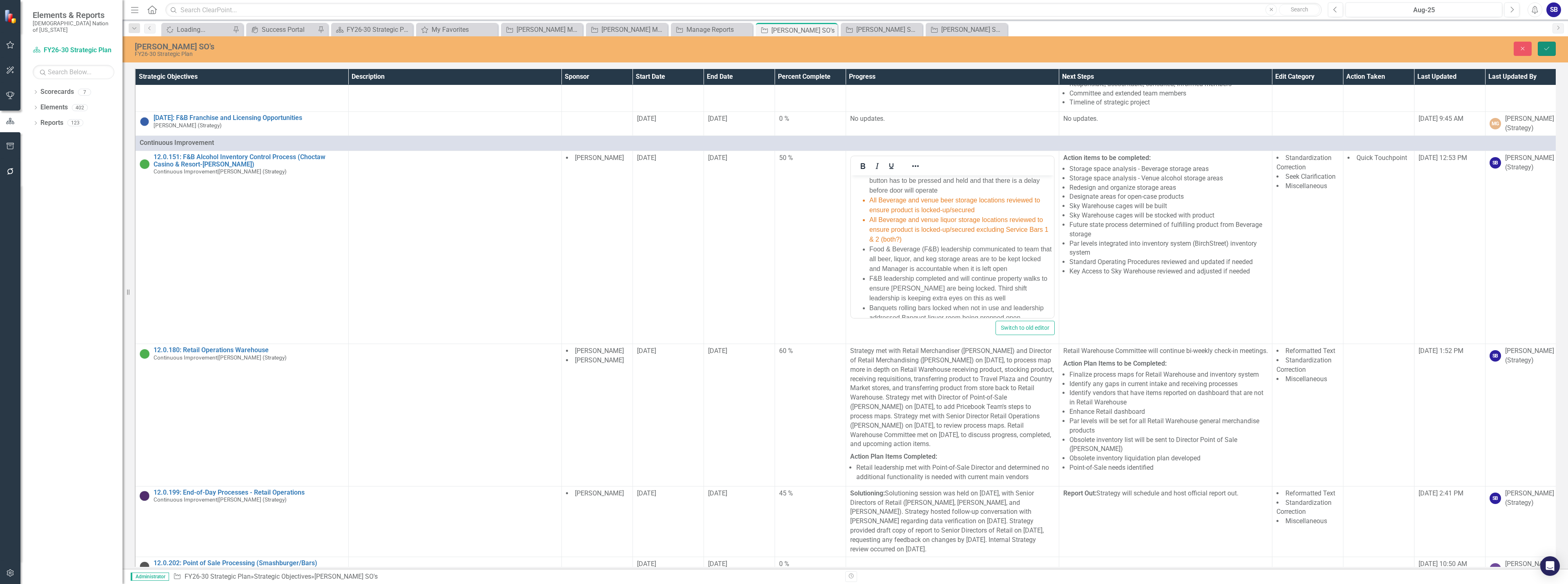
click at [1549, 47] on icon "submit" at bounding box center [1547, 48] width 5 height 3
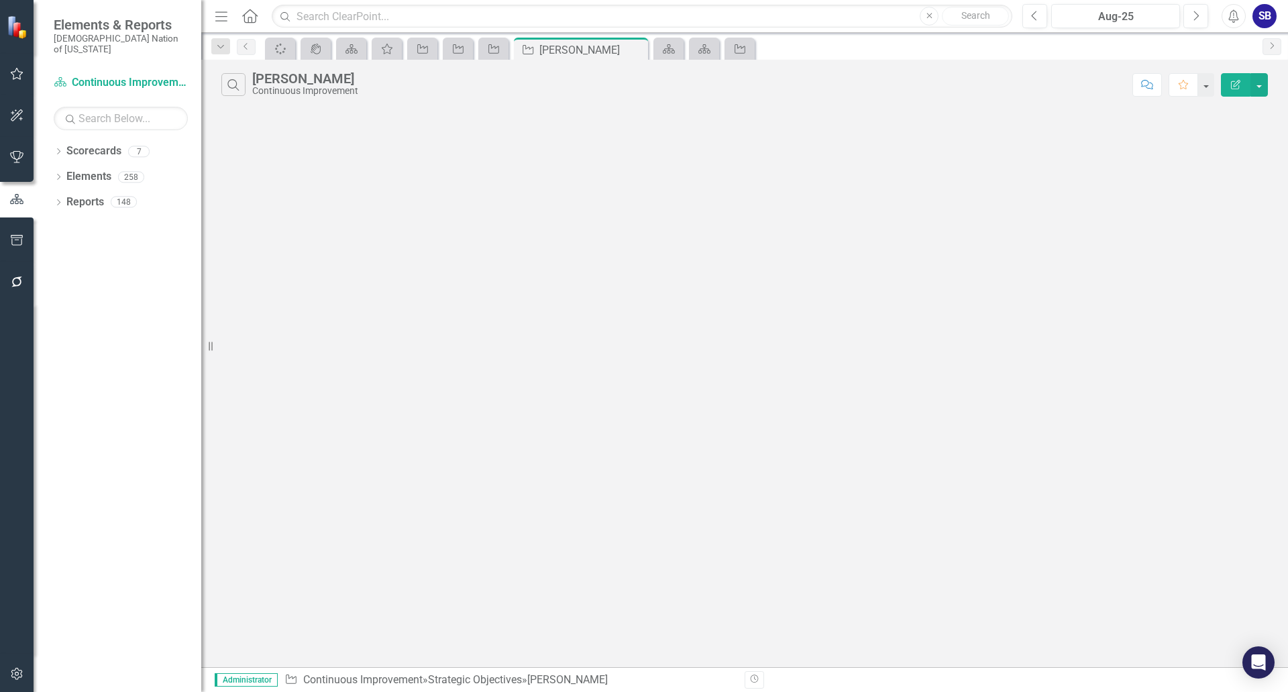
click at [502, 273] on div "Search Emily CI Continuous Improvement Comment Favorite Edit Report" at bounding box center [744, 363] width 1087 height 607
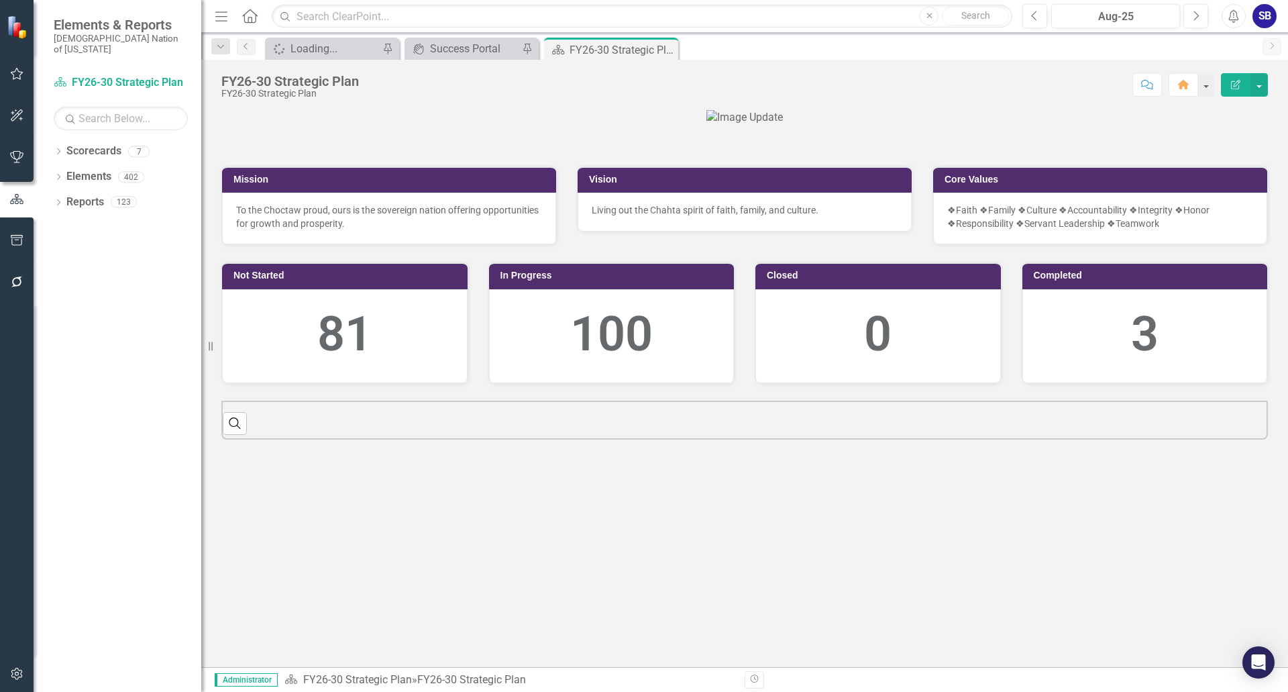
click at [9, 70] on button "button" at bounding box center [17, 74] width 30 height 28
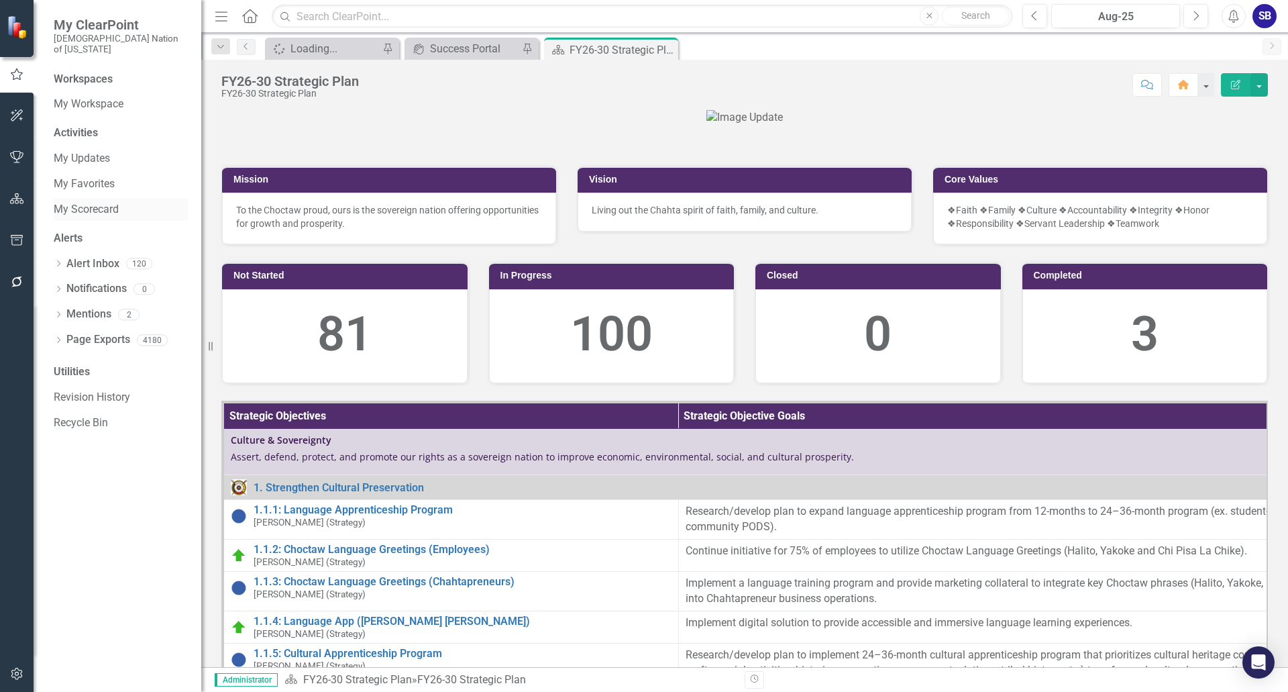
click at [108, 205] on link "My Scorecard" at bounding box center [121, 209] width 134 height 15
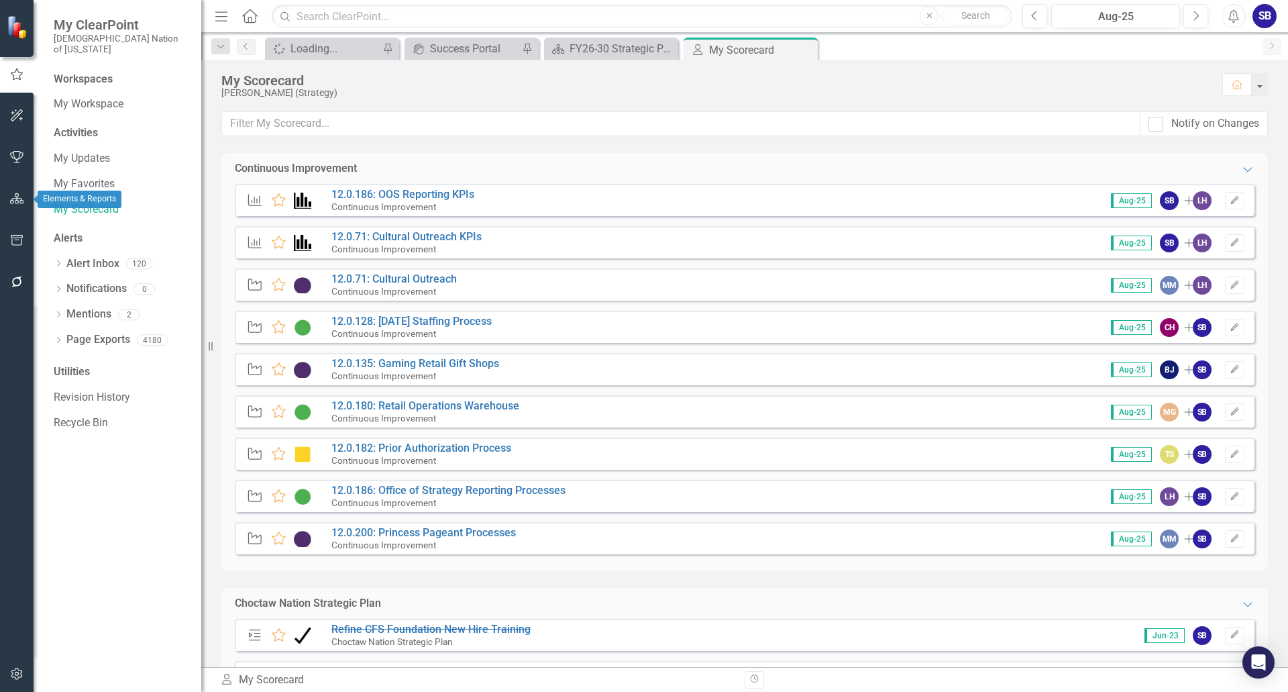
click at [17, 200] on icon "button" at bounding box center [17, 198] width 14 height 11
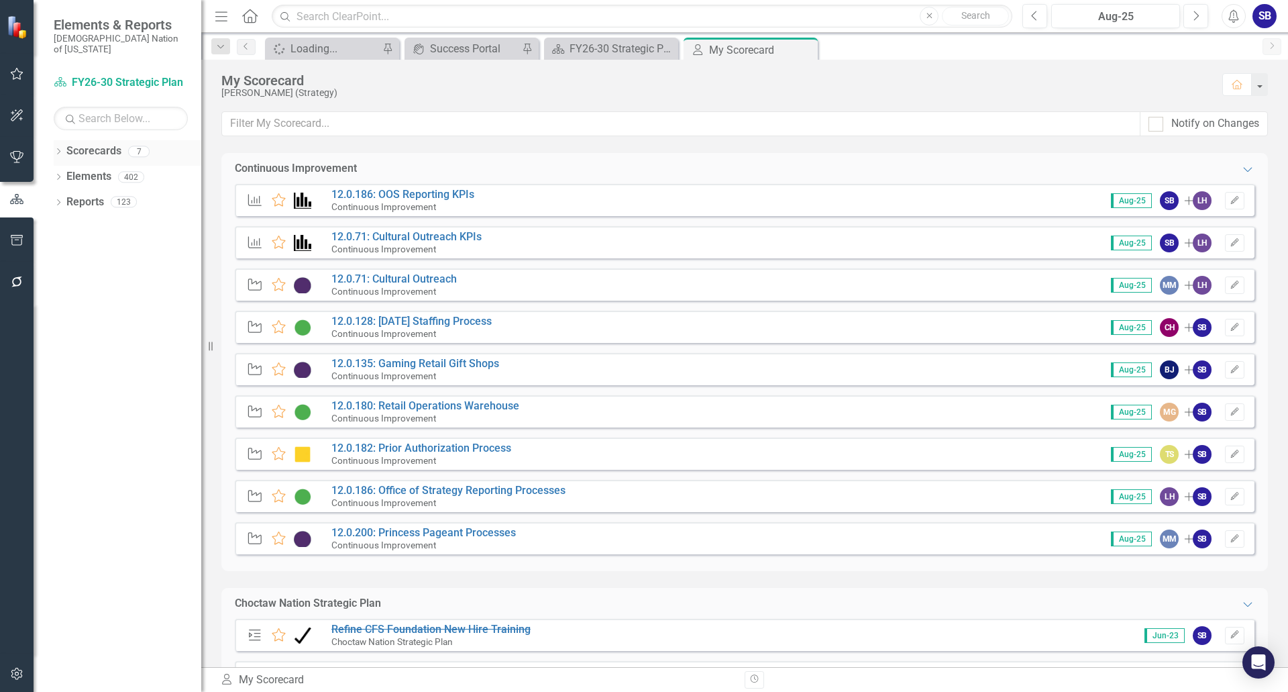
click at [100, 144] on link "Scorecards" at bounding box center [93, 151] width 55 height 15
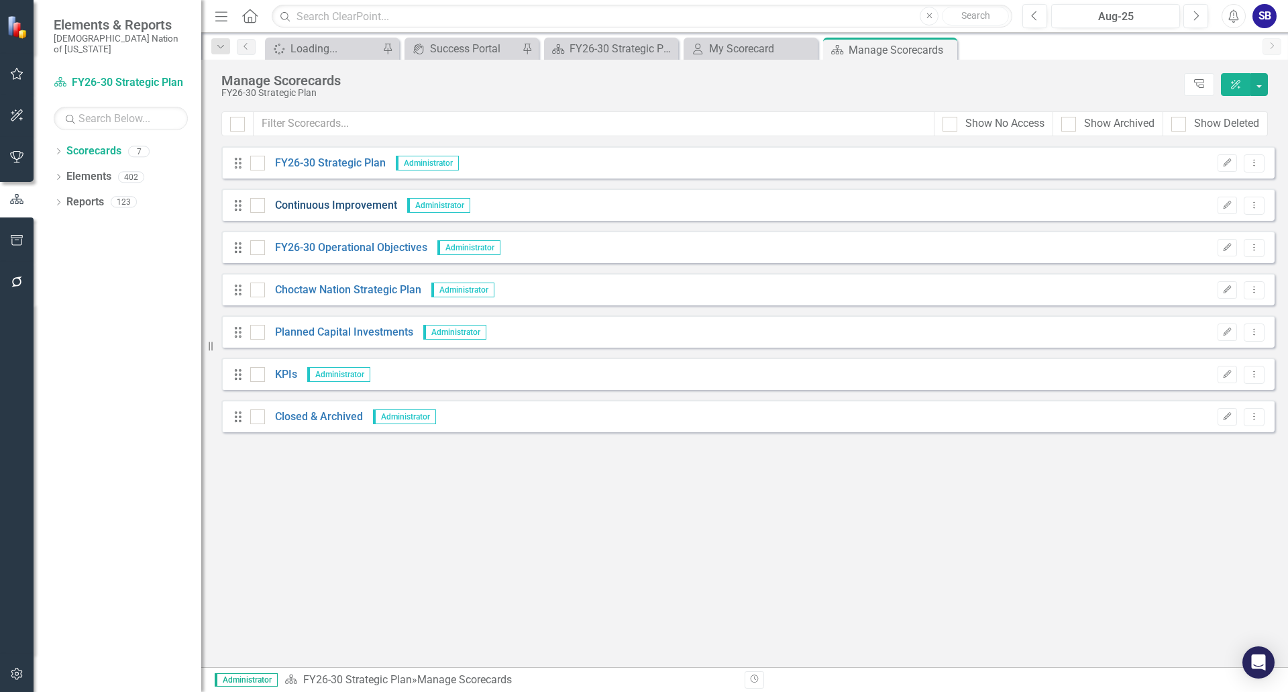
click at [370, 209] on link "Continuous Improvement" at bounding box center [331, 205] width 132 height 15
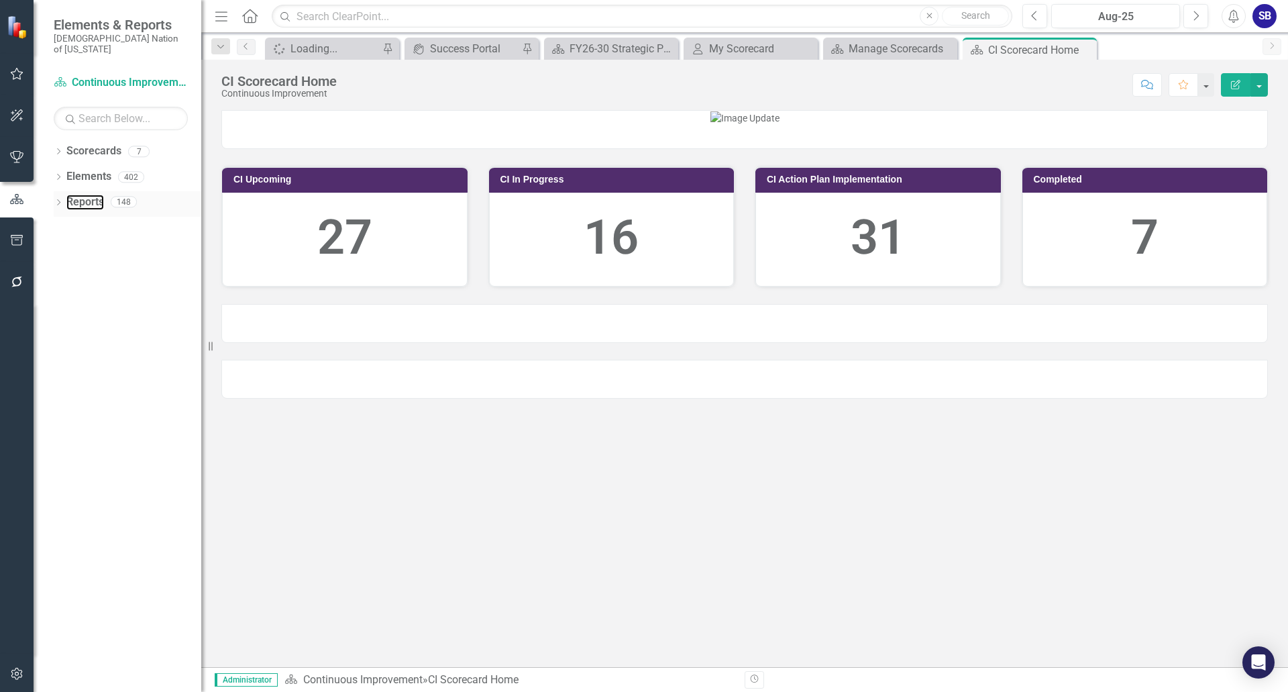
click at [90, 195] on link "Reports" at bounding box center [85, 202] width 38 height 15
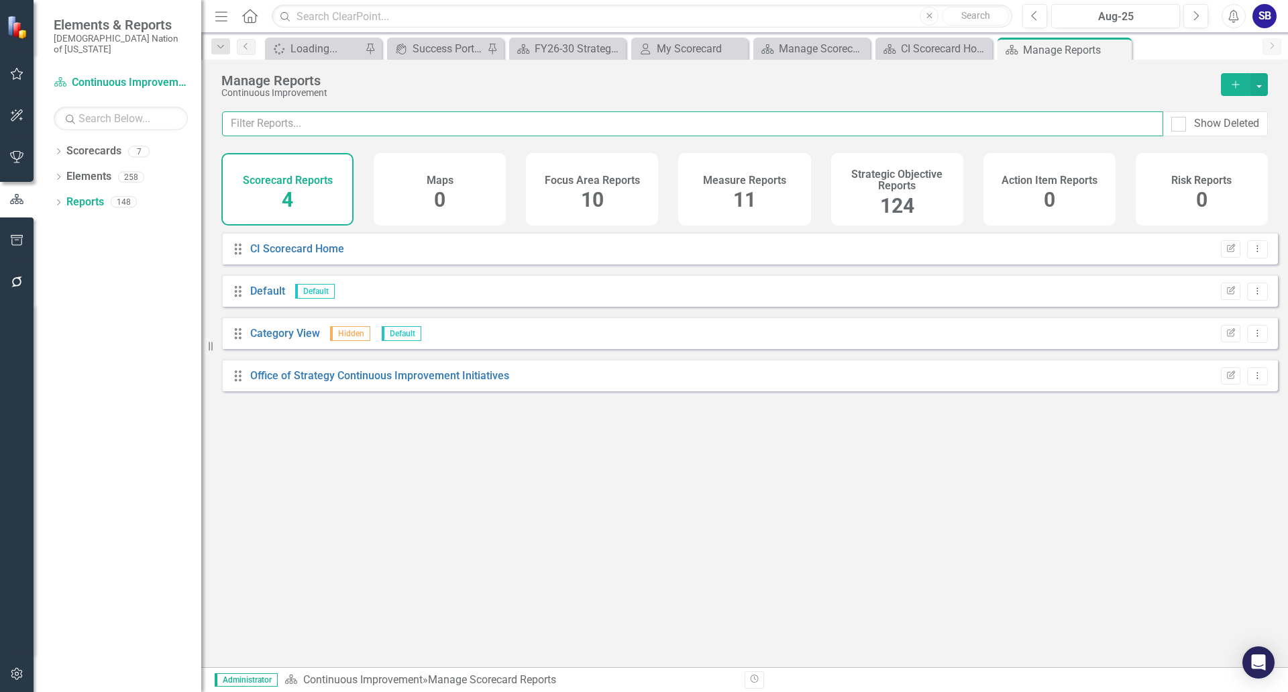
click at [598, 125] on input "text" at bounding box center [692, 123] width 941 height 25
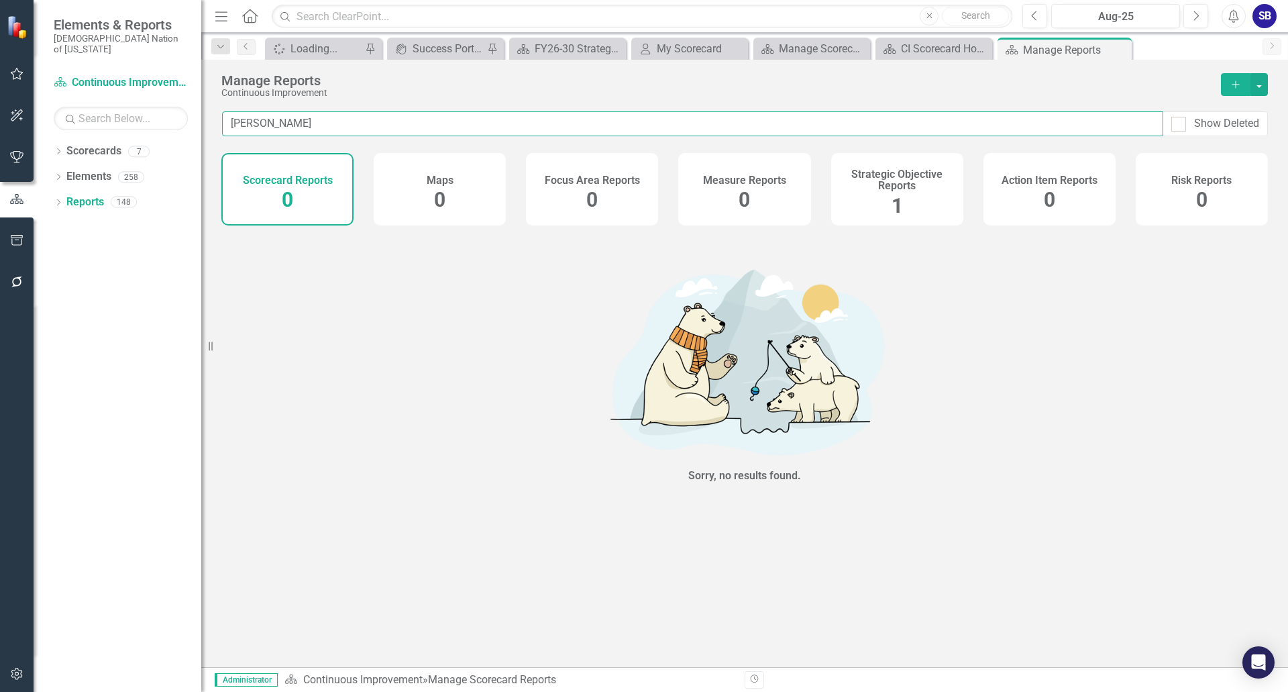
type input "emily"
click at [907, 215] on div "Strategic Objective Reports 1" at bounding box center [897, 189] width 132 height 72
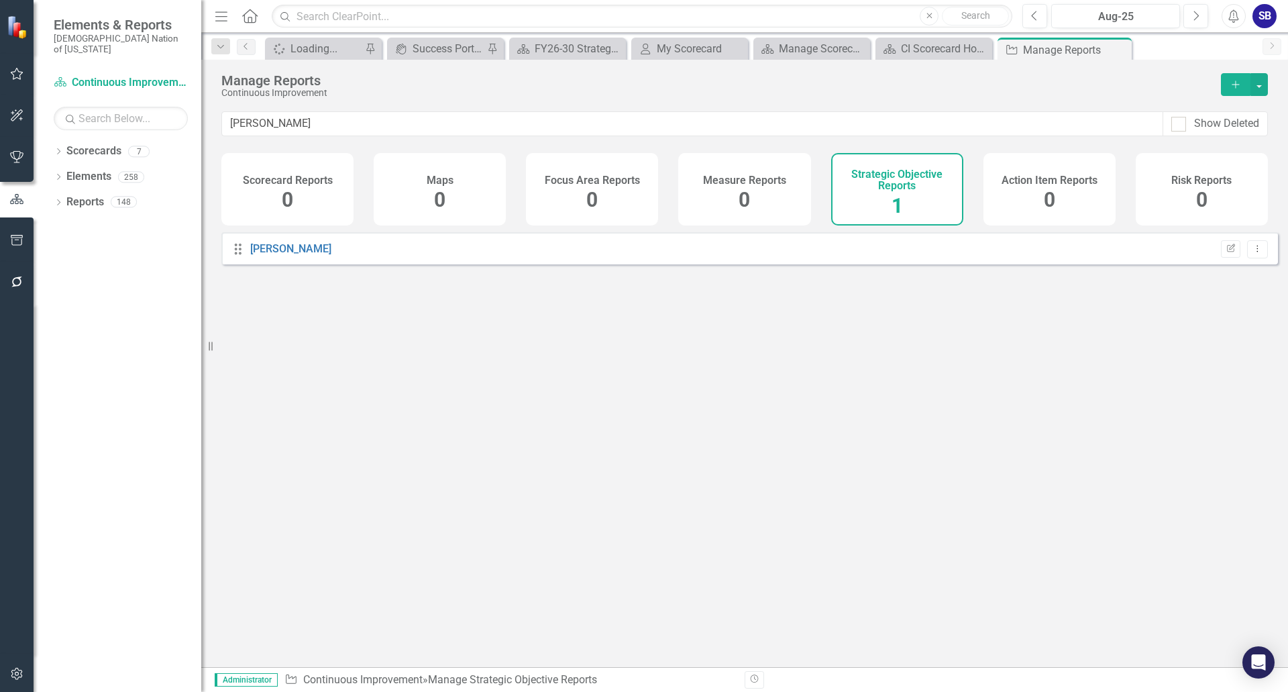
click at [248, 251] on div "Drag Emily CI" at bounding box center [282, 248] width 99 height 15
click at [272, 255] on link "[PERSON_NAME]" at bounding box center [290, 248] width 81 height 13
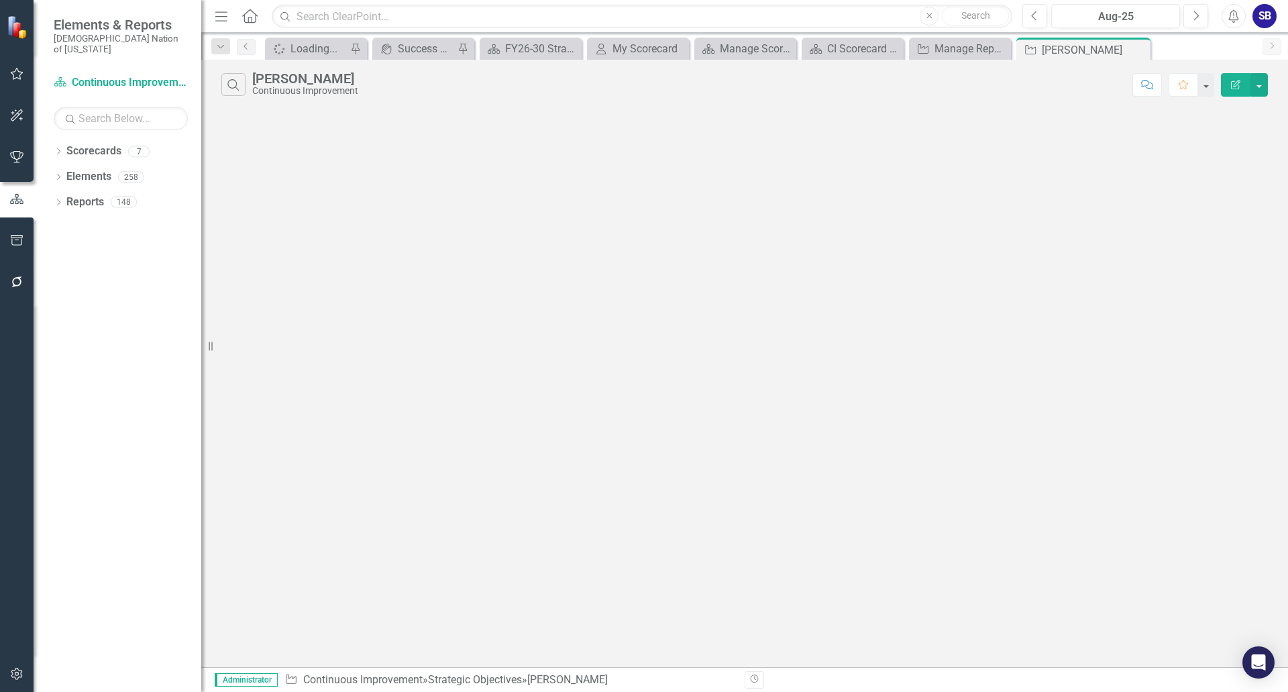
click at [826, 158] on div "Search [PERSON_NAME] Continuous Improvement Comment Favorite Edit Report" at bounding box center [744, 363] width 1087 height 607
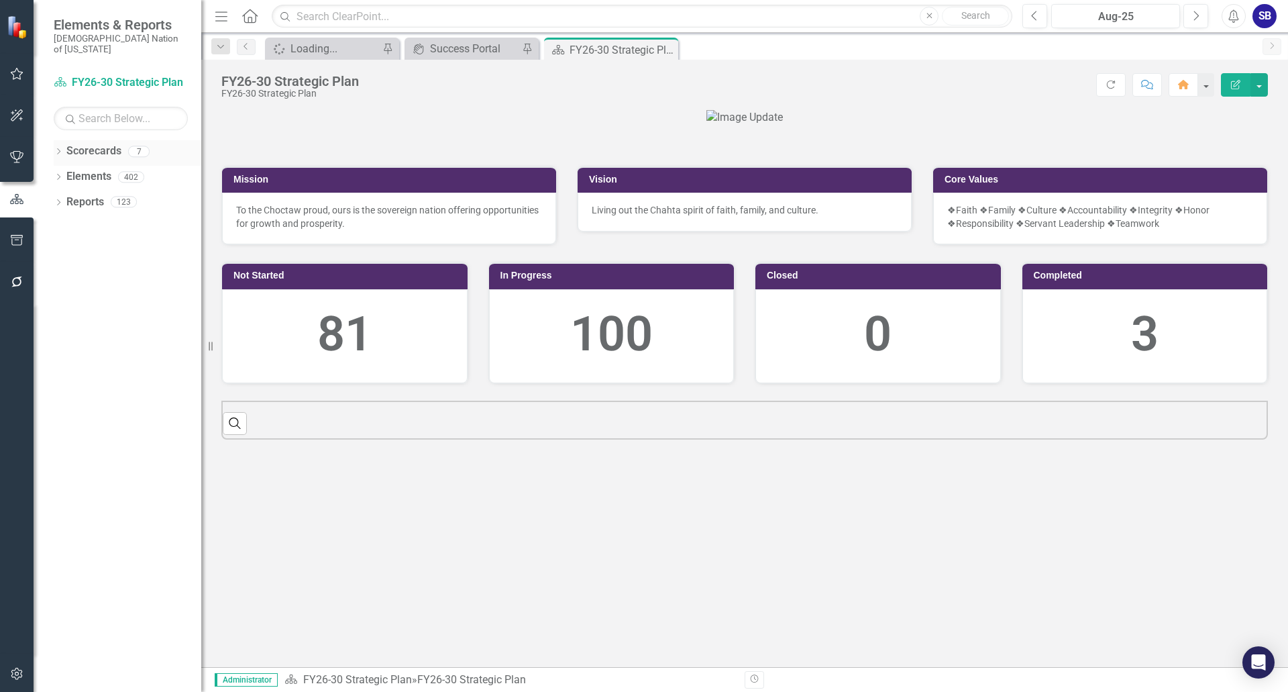
click at [91, 144] on link "Scorecards" at bounding box center [93, 151] width 55 height 15
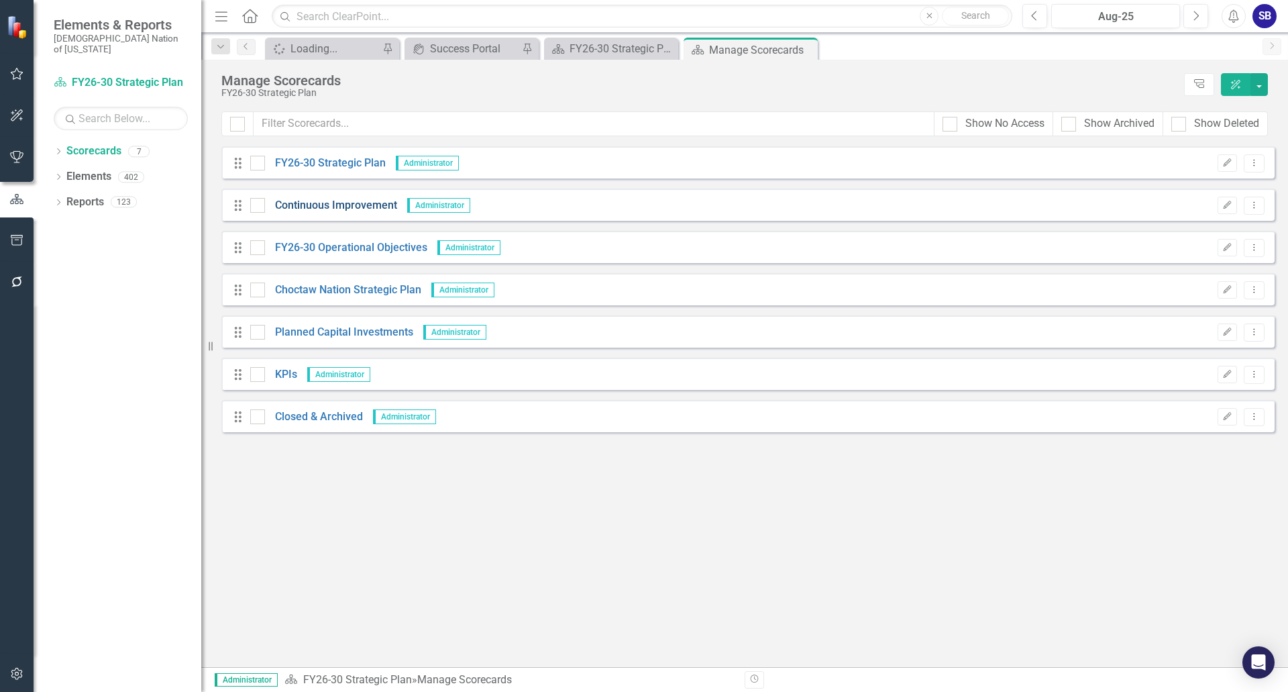
click at [362, 201] on link "Continuous Improvement" at bounding box center [331, 205] width 132 height 15
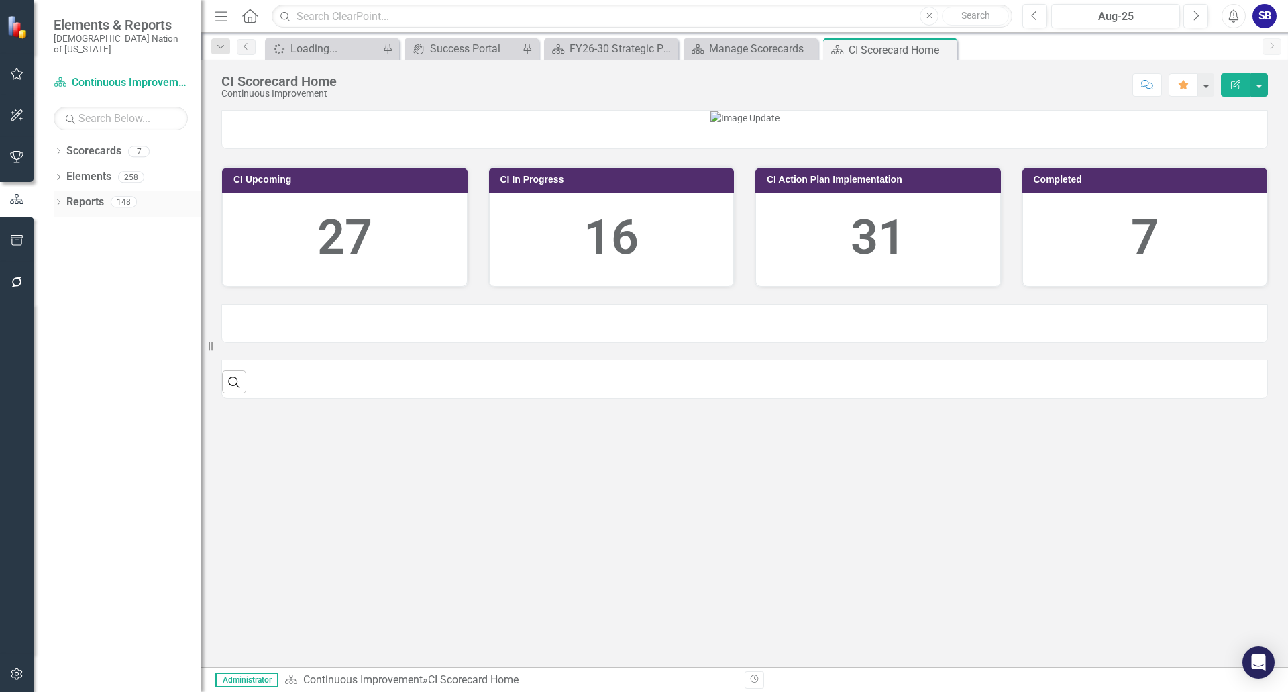
click at [91, 195] on link "Reports" at bounding box center [85, 202] width 38 height 15
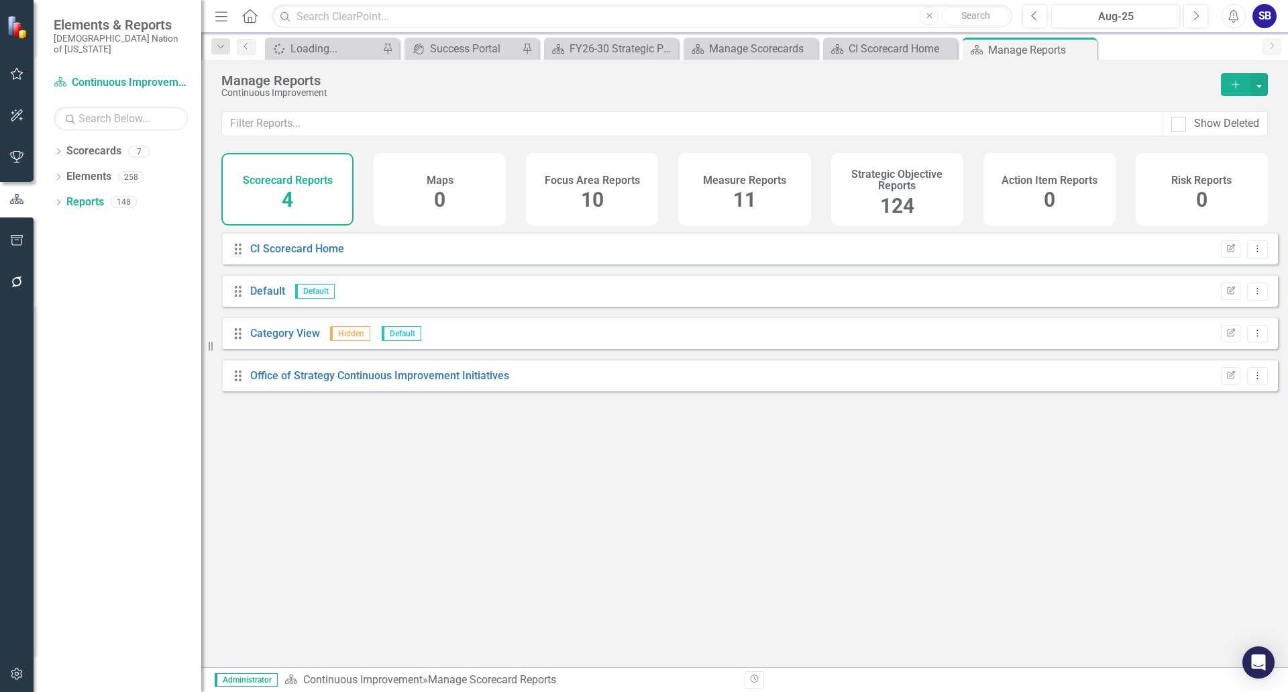
click at [884, 194] on span "124" at bounding box center [897, 205] width 34 height 23
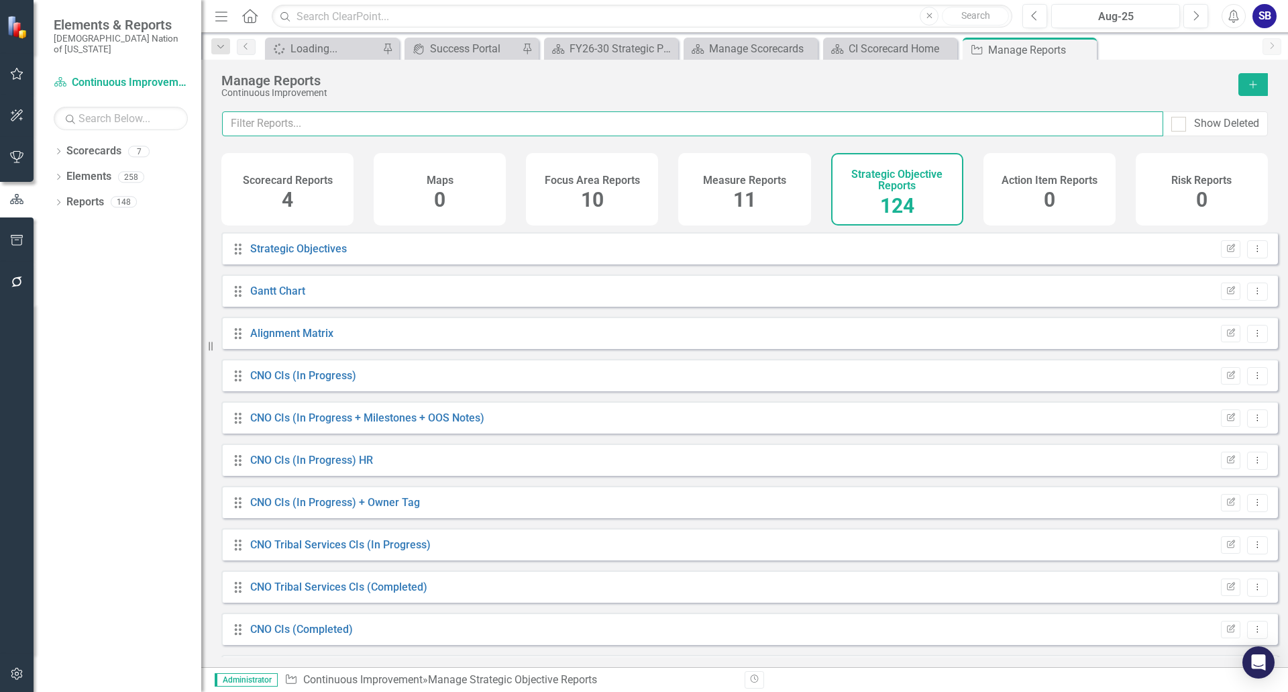
click at [755, 126] on input "text" at bounding box center [692, 123] width 941 height 25
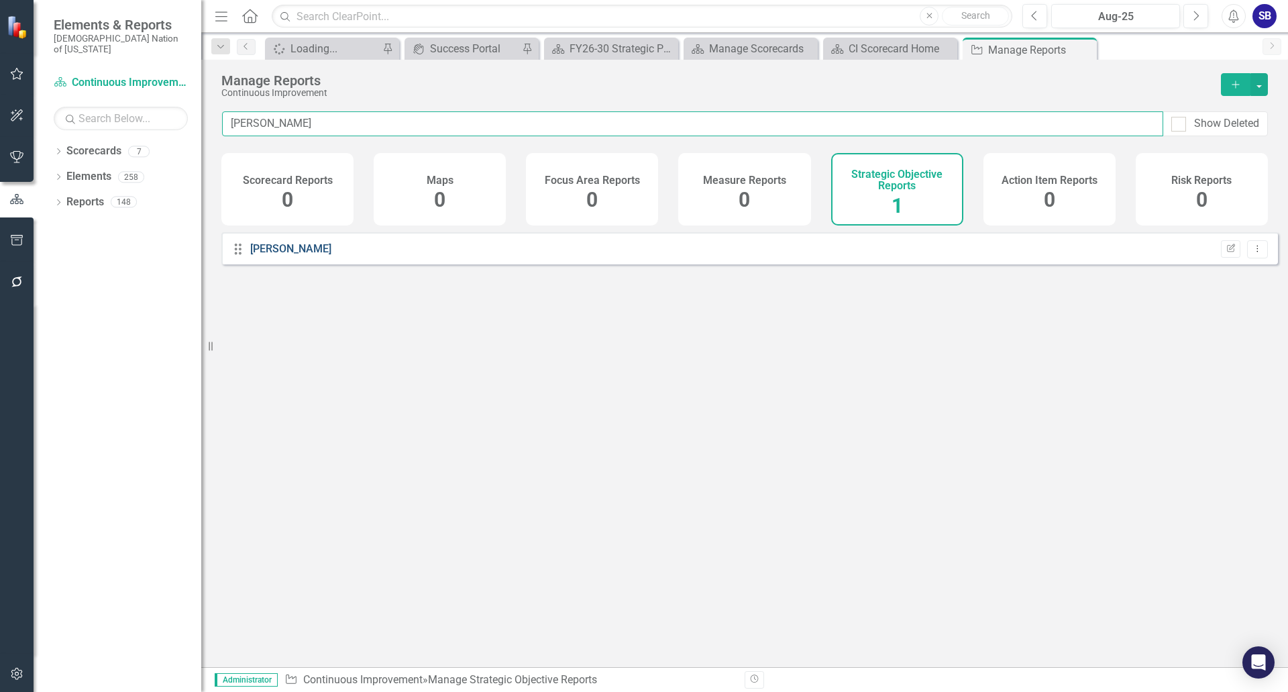
type input "[PERSON_NAME]"
click at [262, 255] on link "[PERSON_NAME]" at bounding box center [290, 248] width 81 height 13
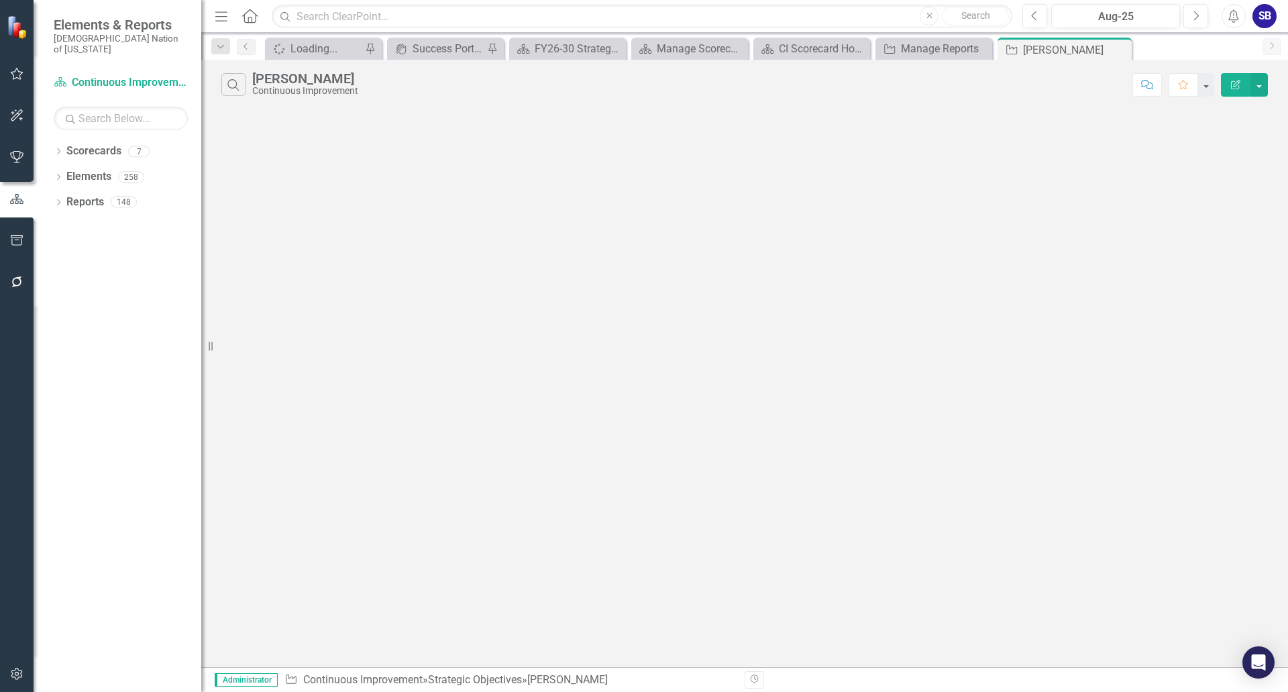
click at [882, 271] on div "Search [PERSON_NAME] Continuous Improvement Comment Favorite Edit Report" at bounding box center [744, 363] width 1087 height 607
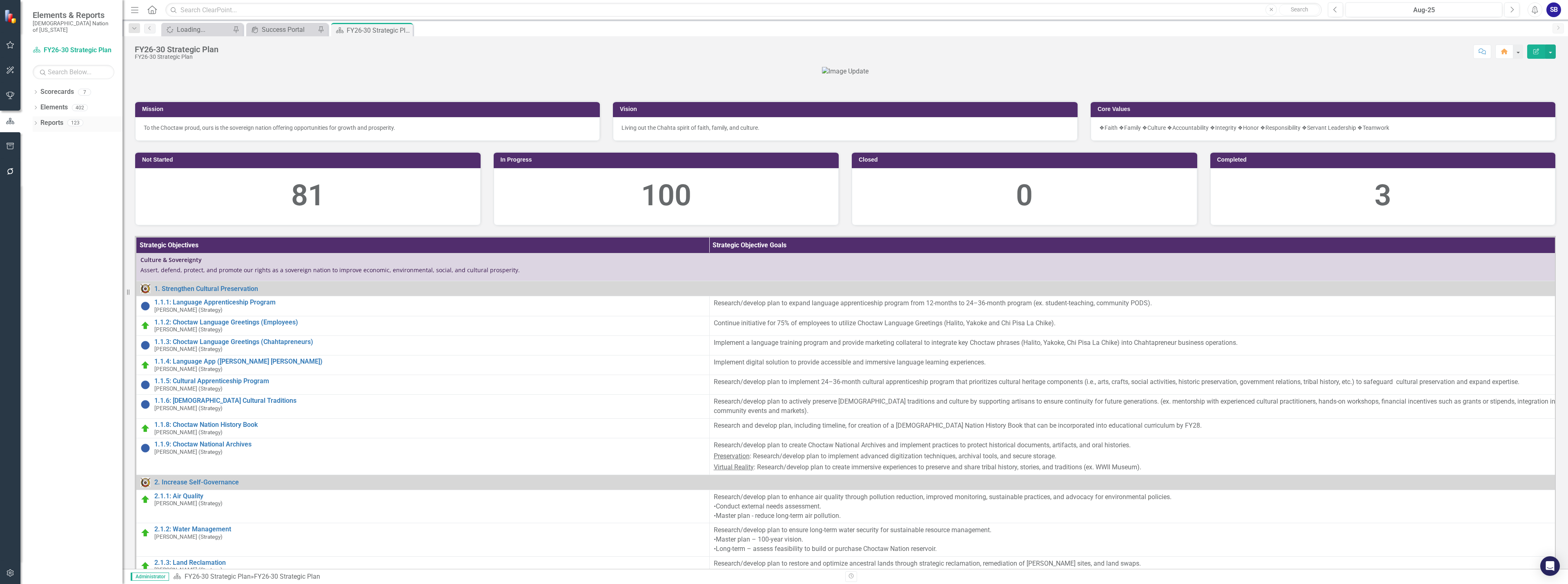
click at [59, 119] on link "Reports" at bounding box center [52, 123] width 23 height 9
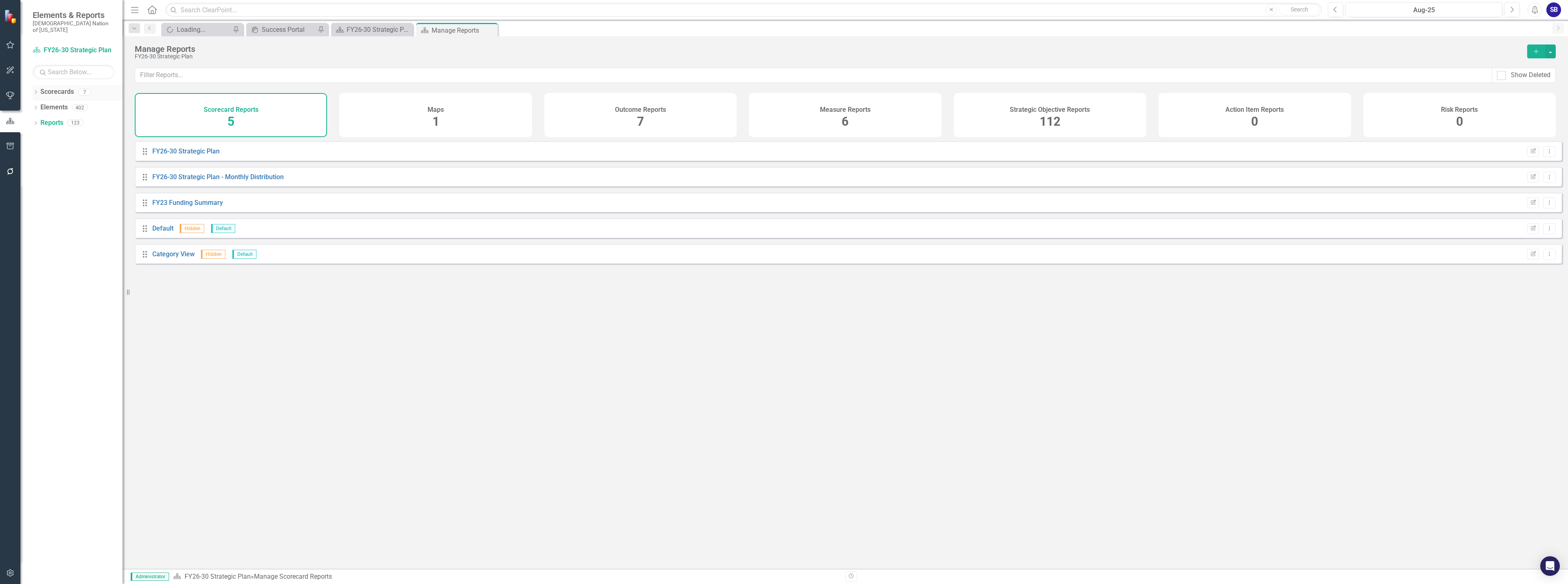
click at [65, 88] on link "Scorecards" at bounding box center [57, 92] width 33 height 9
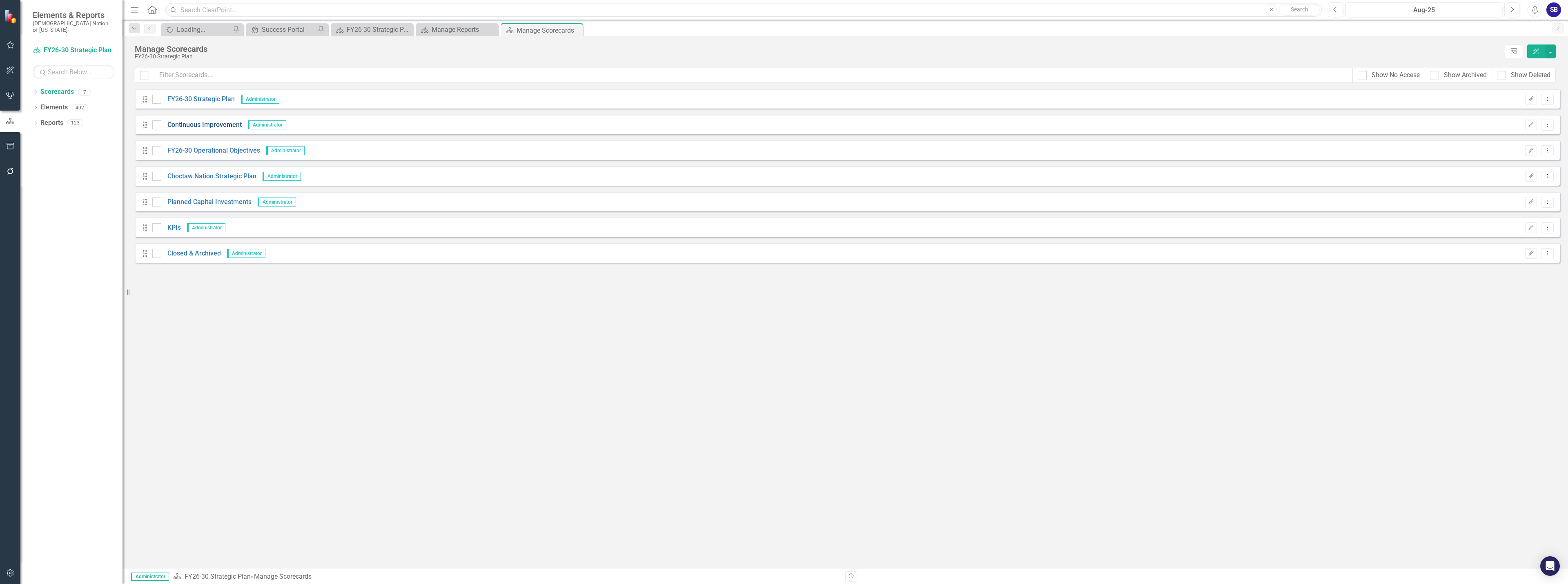
click at [225, 121] on link "Continuous Improvement" at bounding box center [201, 125] width 80 height 9
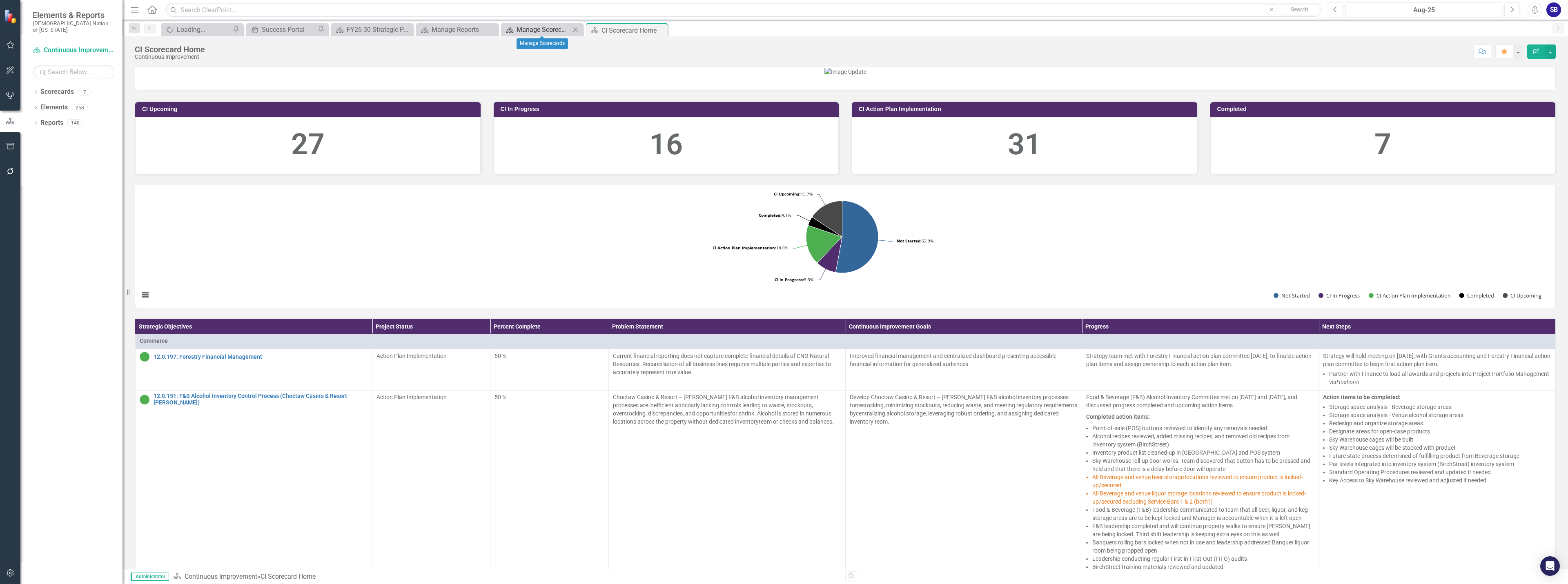
click at [542, 29] on div "Manage Scorecards" at bounding box center [544, 29] width 54 height 10
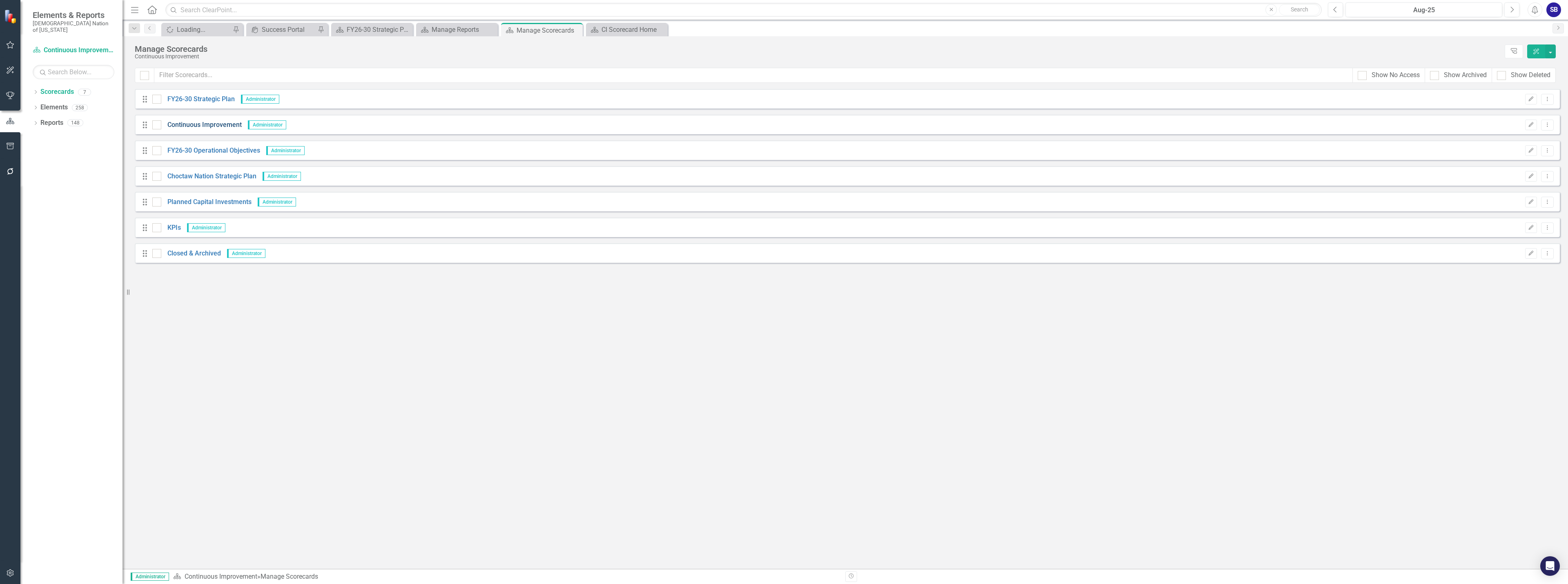
click at [192, 126] on link "Continuous Improvement" at bounding box center [201, 125] width 80 height 9
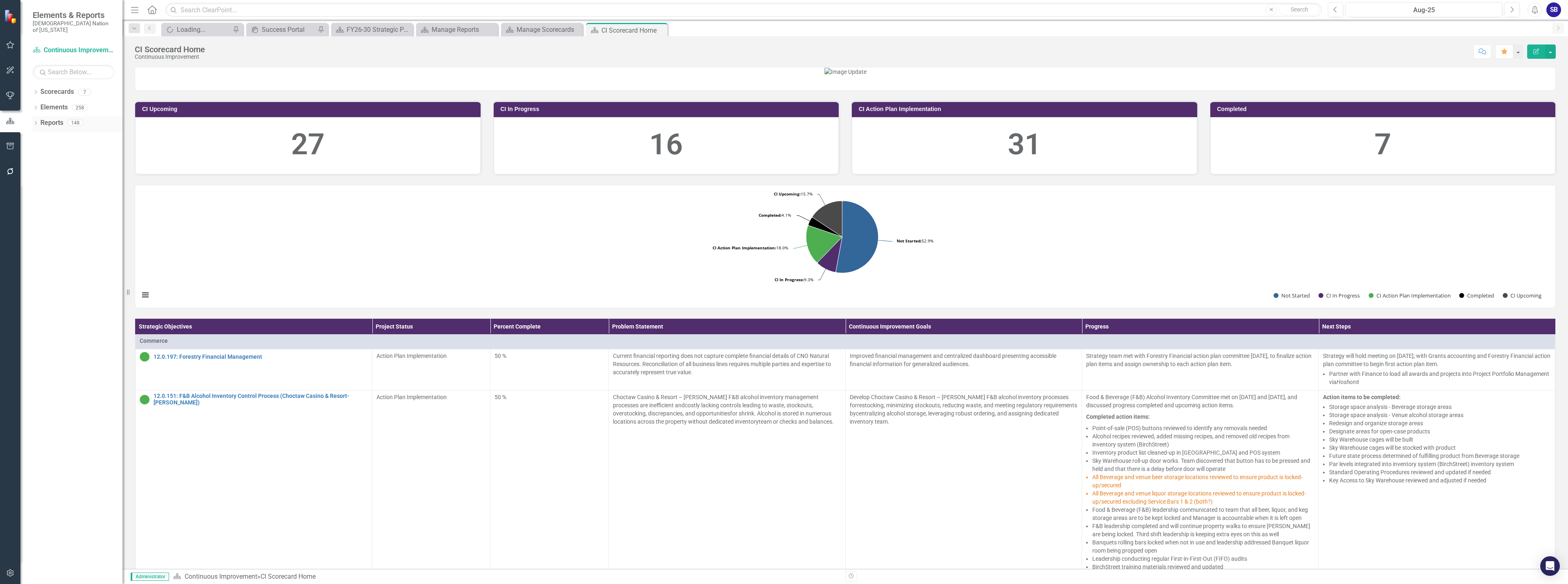
click at [36, 120] on div "Dropdown" at bounding box center [35, 123] width 5 height 7
click at [55, 119] on link "Reports" at bounding box center [52, 123] width 23 height 9
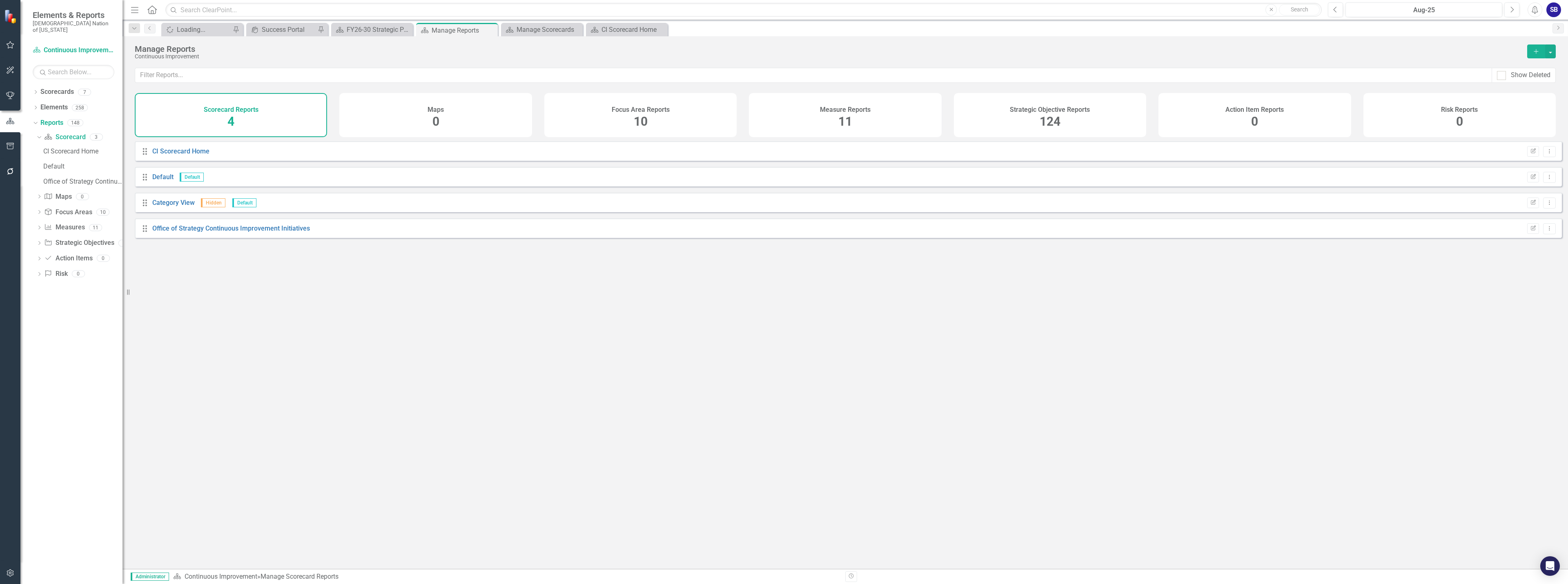
click at [1085, 114] on div "Strategic Objective Reports 124" at bounding box center [1050, 115] width 192 height 44
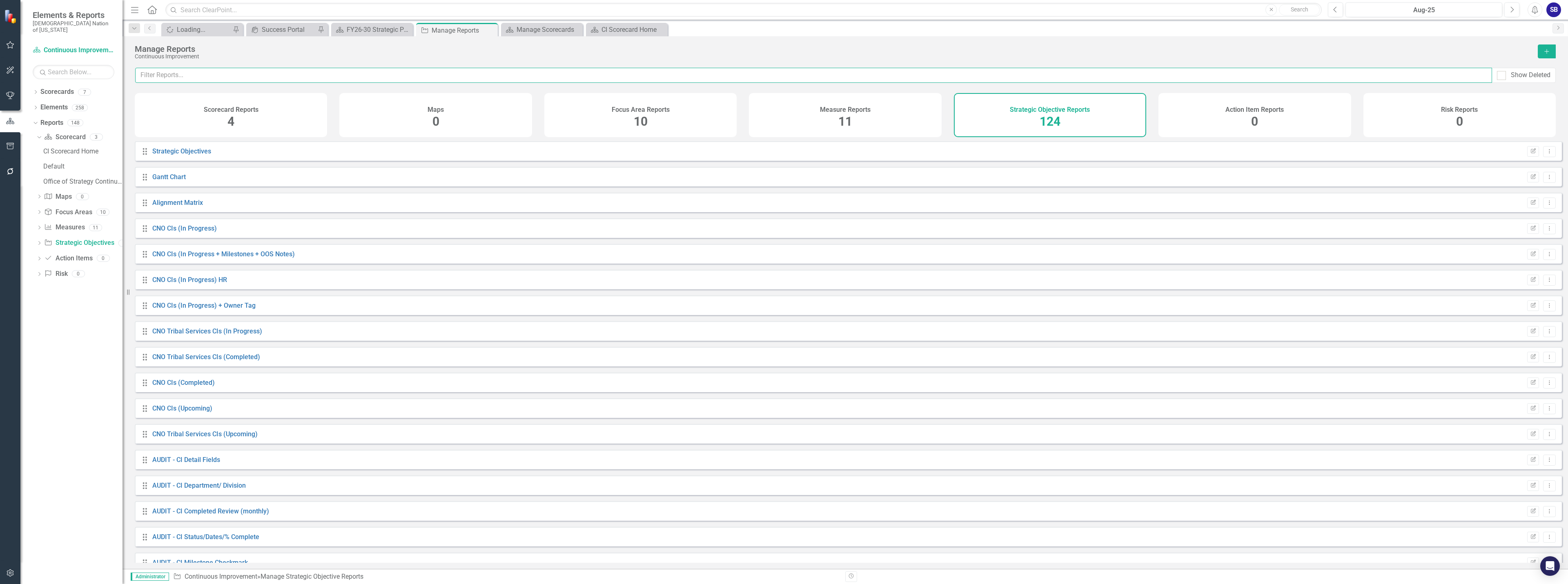
click at [1058, 74] on input "text" at bounding box center [813, 75] width 1357 height 15
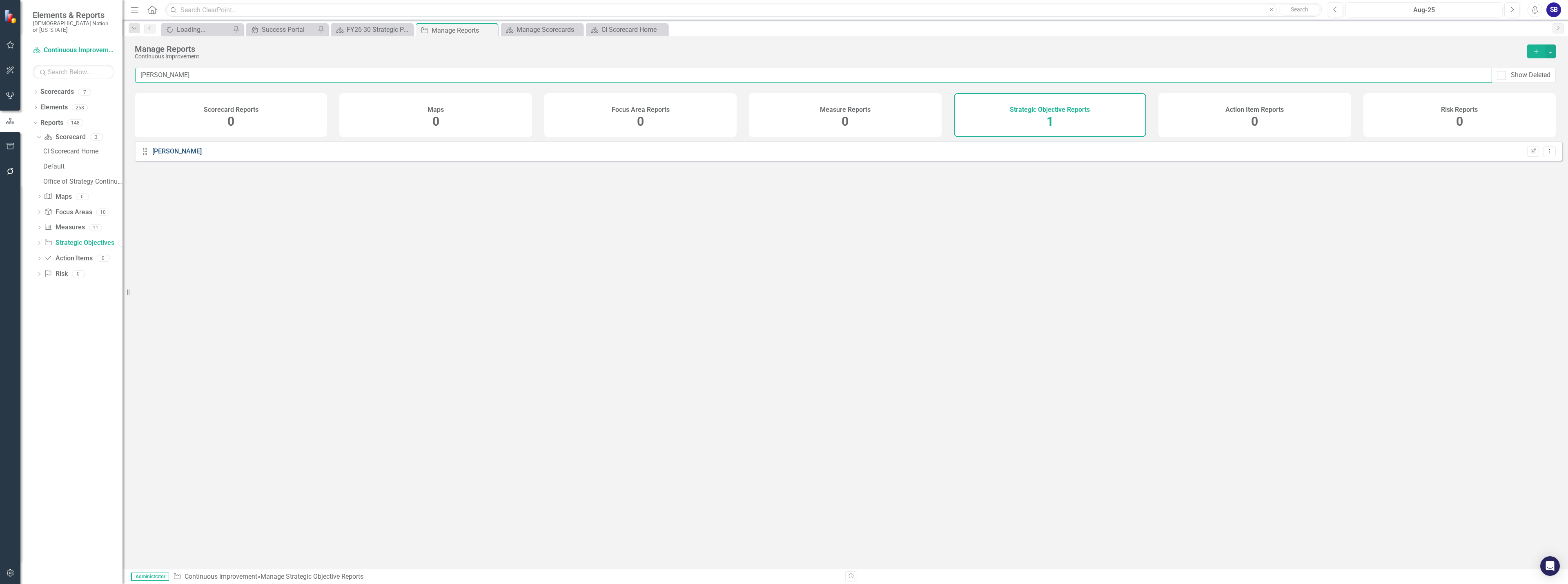
type input "[PERSON_NAME]"
click at [159, 155] on link "[PERSON_NAME]" at bounding box center [177, 151] width 49 height 8
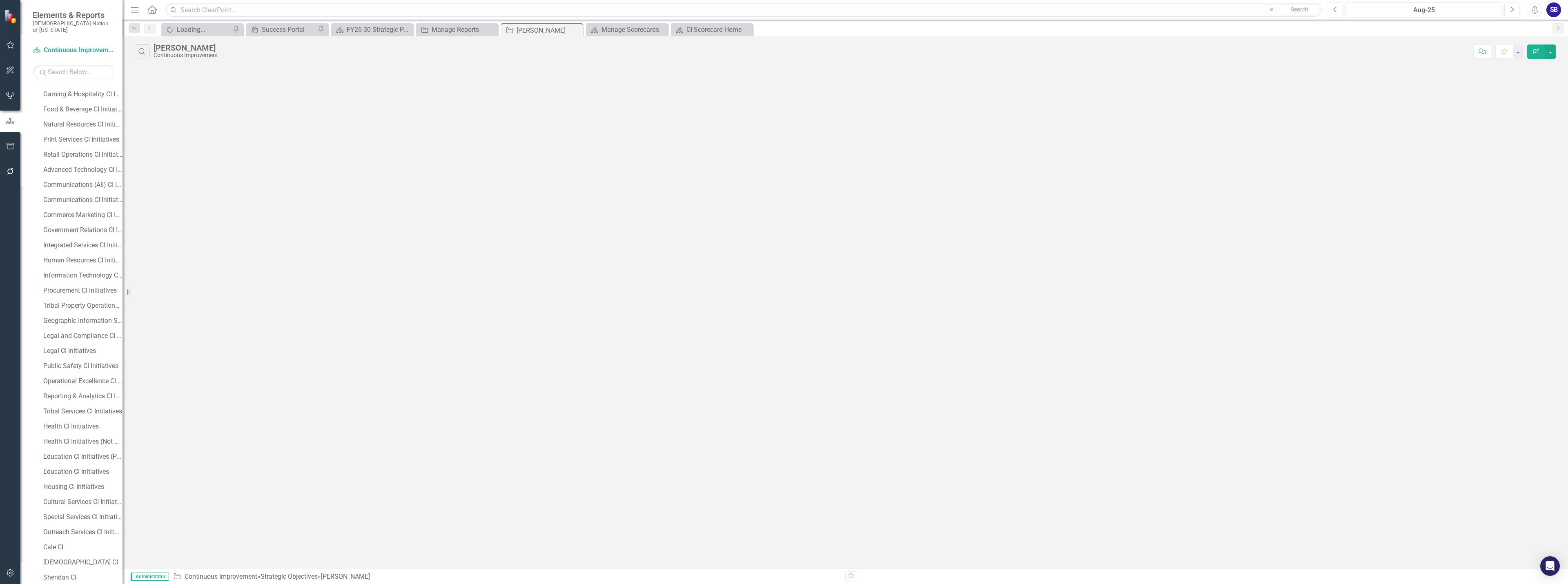
scroll to position [1003, 0]
